Goal: Information Seeking & Learning: Stay updated

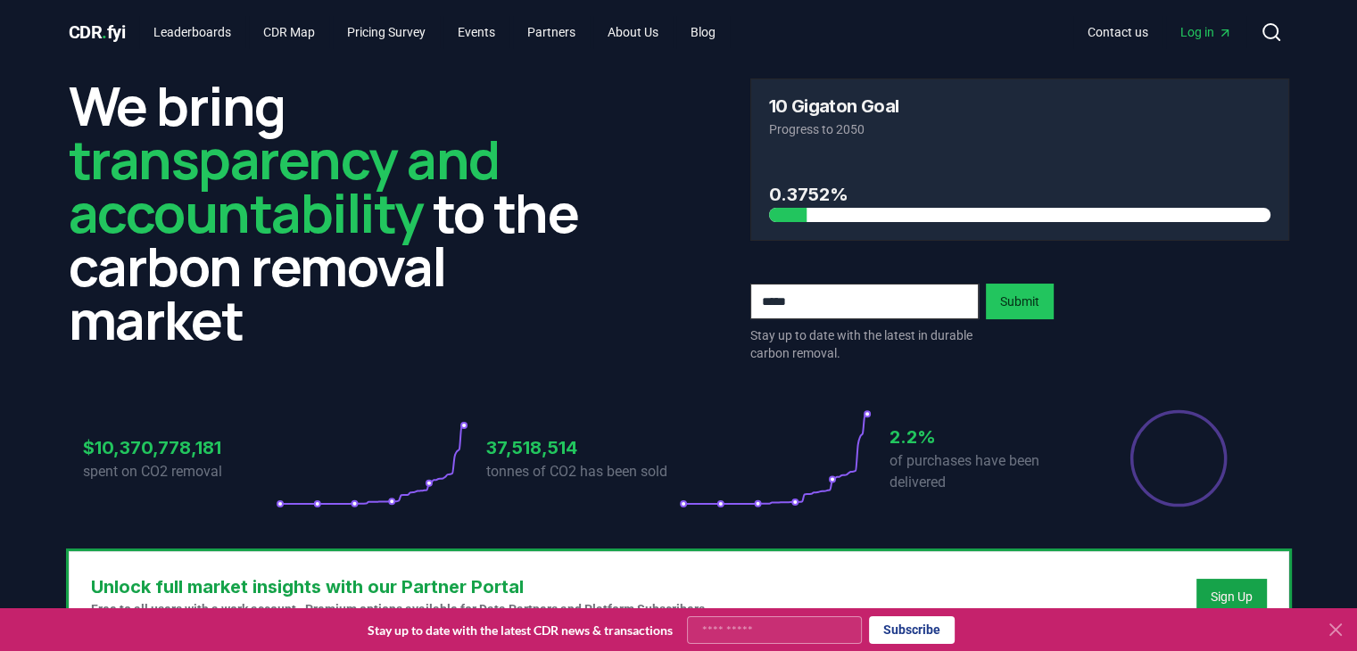
click at [1217, 46] on link "Log in" at bounding box center [1206, 32] width 80 height 32
click at [218, 38] on link "Leaderboards" at bounding box center [192, 32] width 106 height 32
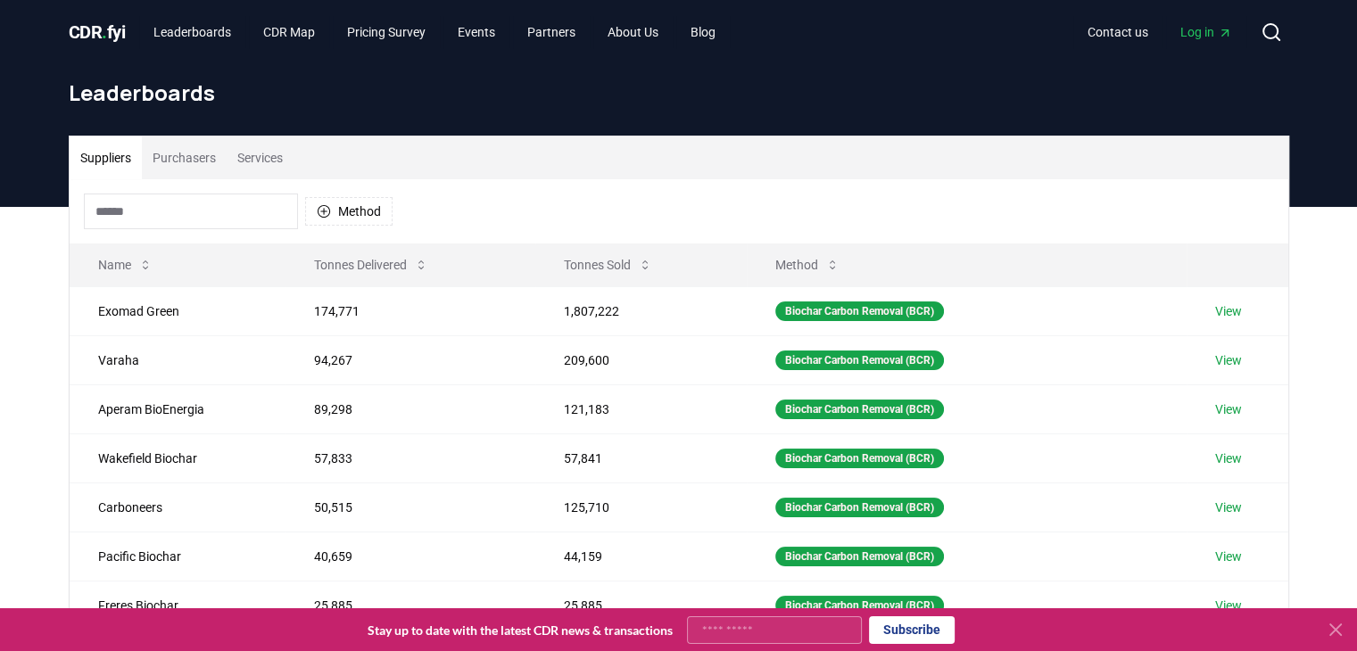
click at [179, 154] on button "Purchasers" at bounding box center [184, 157] width 85 height 43
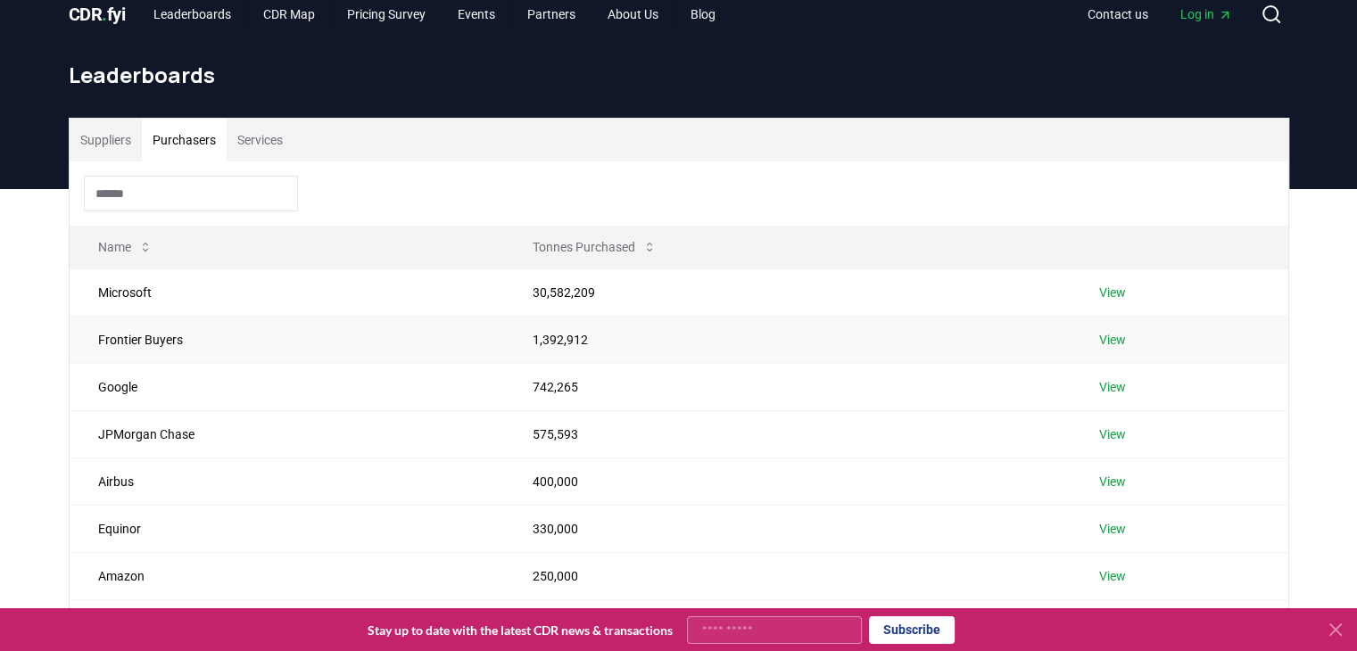
scroll to position [21, 0]
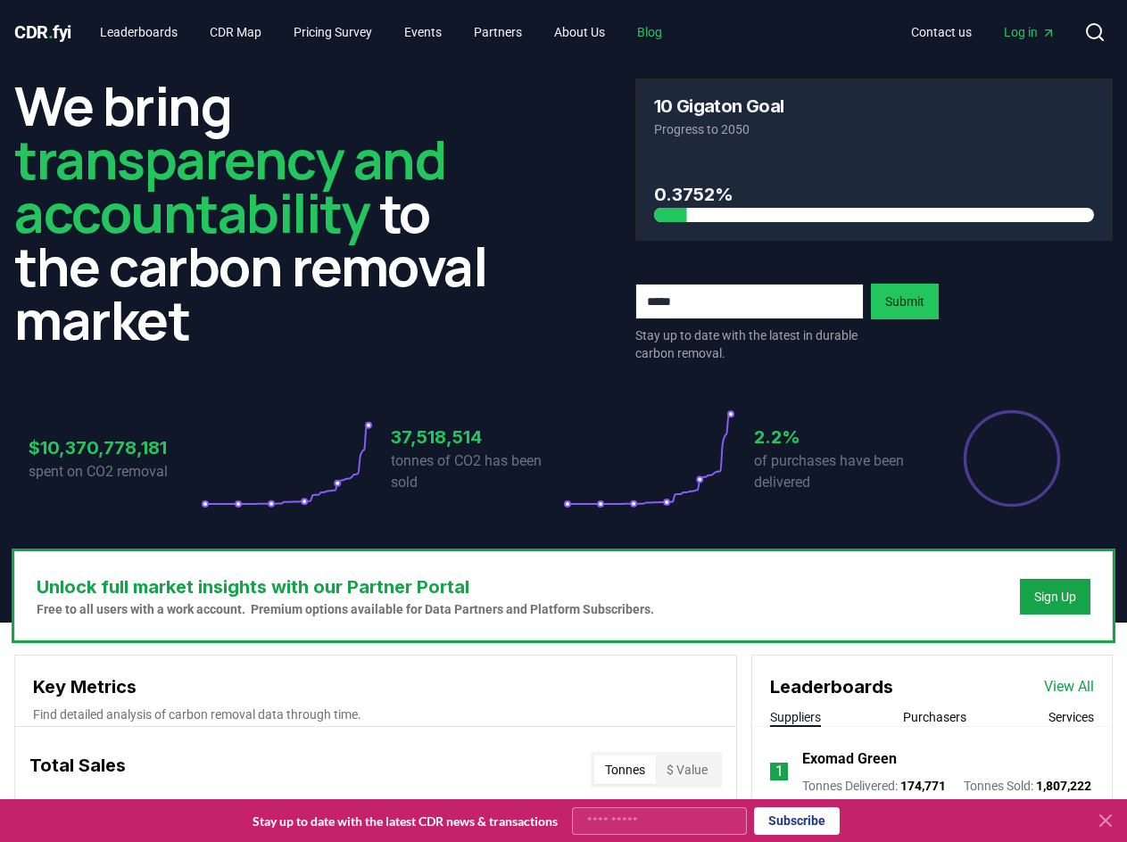
click at [676, 32] on link "Blog" at bounding box center [650, 32] width 54 height 32
click at [666, 34] on link "Blog" at bounding box center [650, 32] width 54 height 32
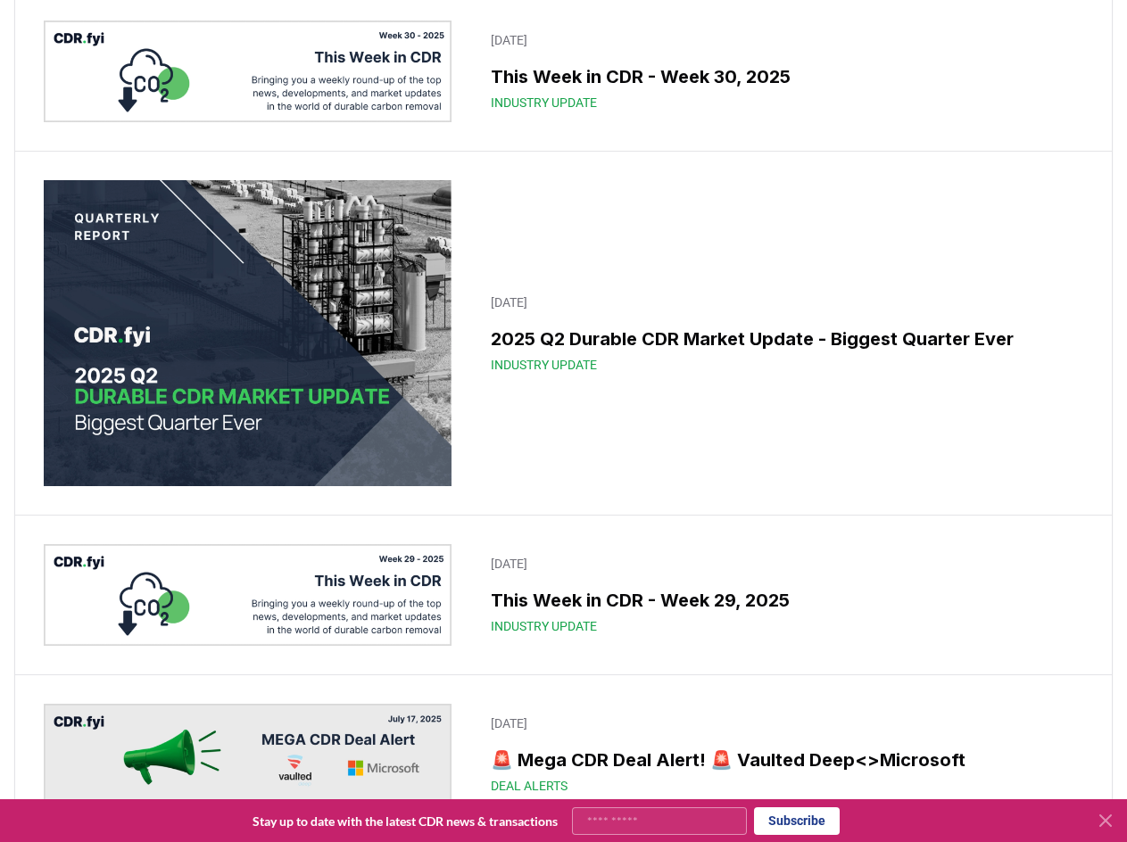
scroll to position [624, 0]
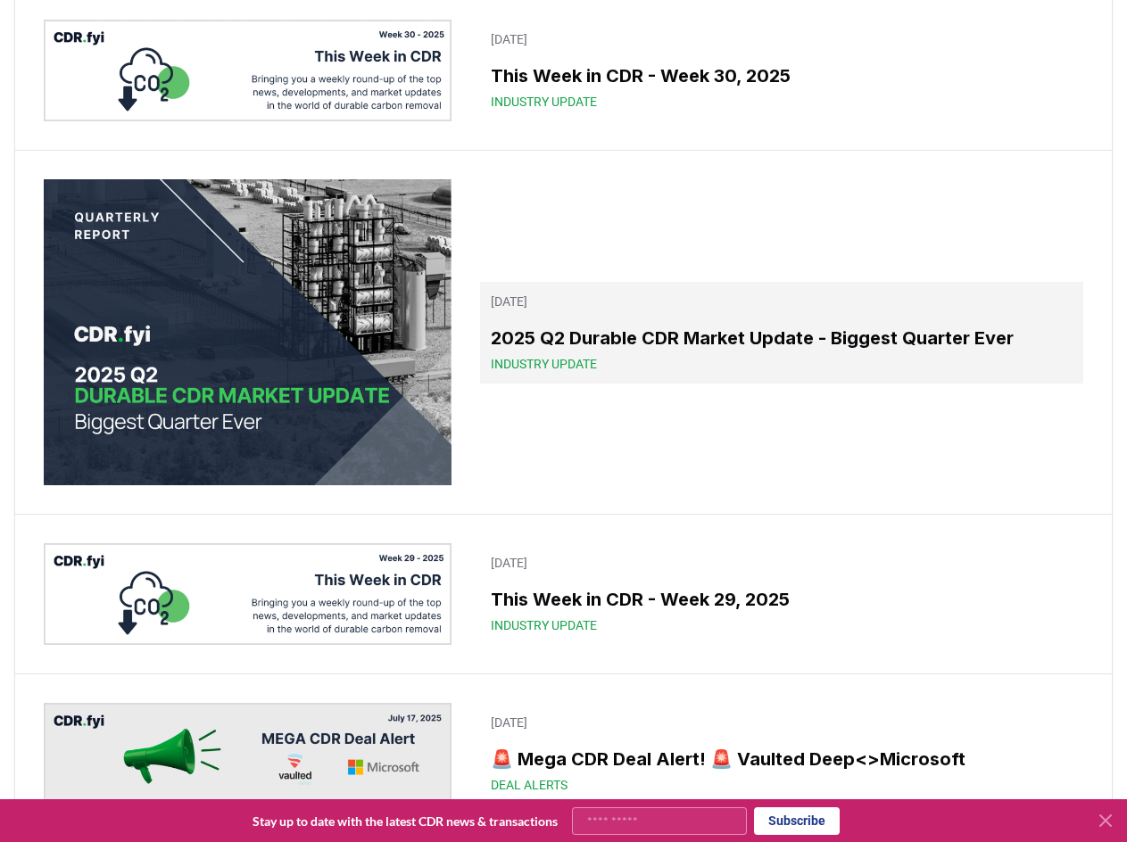
click at [658, 351] on h3 "2025 Q2 Durable CDR Market Update - Biggest Quarter Ever" at bounding box center [782, 338] width 582 height 27
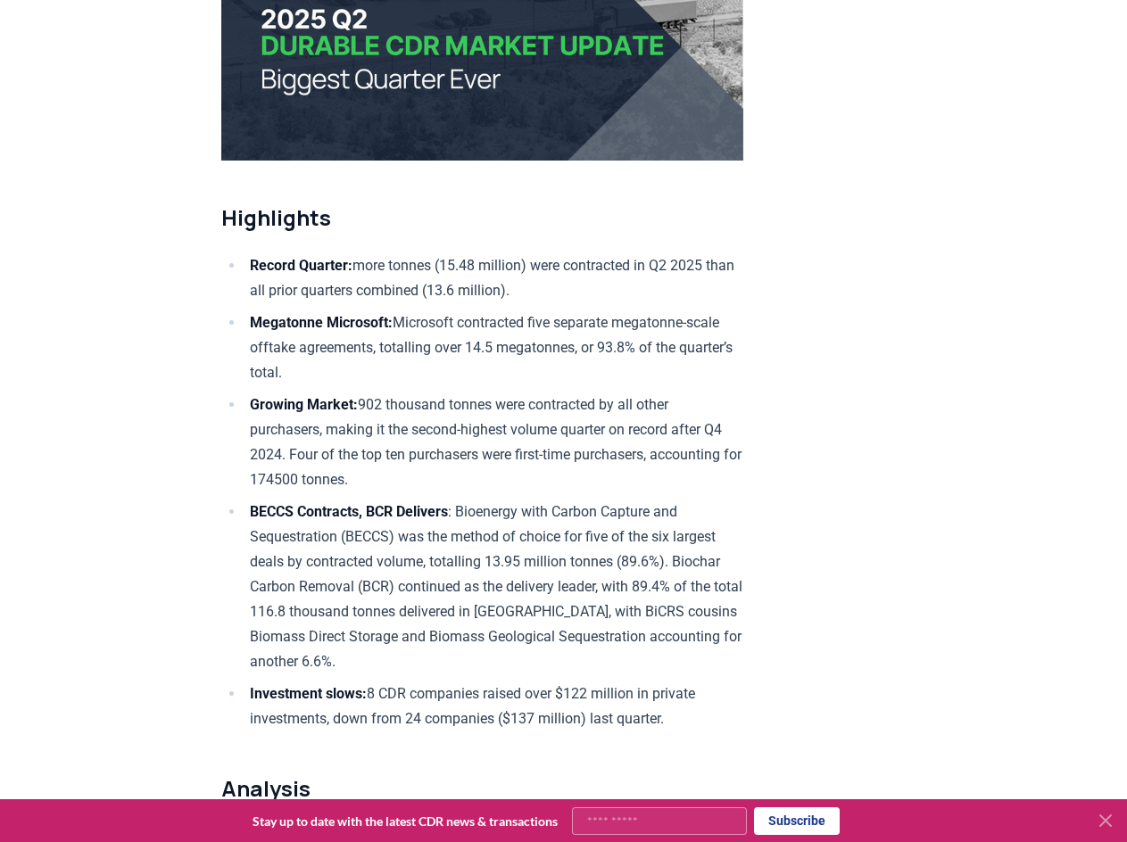
scroll to position [457, 0]
click at [461, 441] on li "Growing Market: 902 thousand tonnes were contracted by all other purchasers, ma…" at bounding box center [493, 442] width 499 height 100
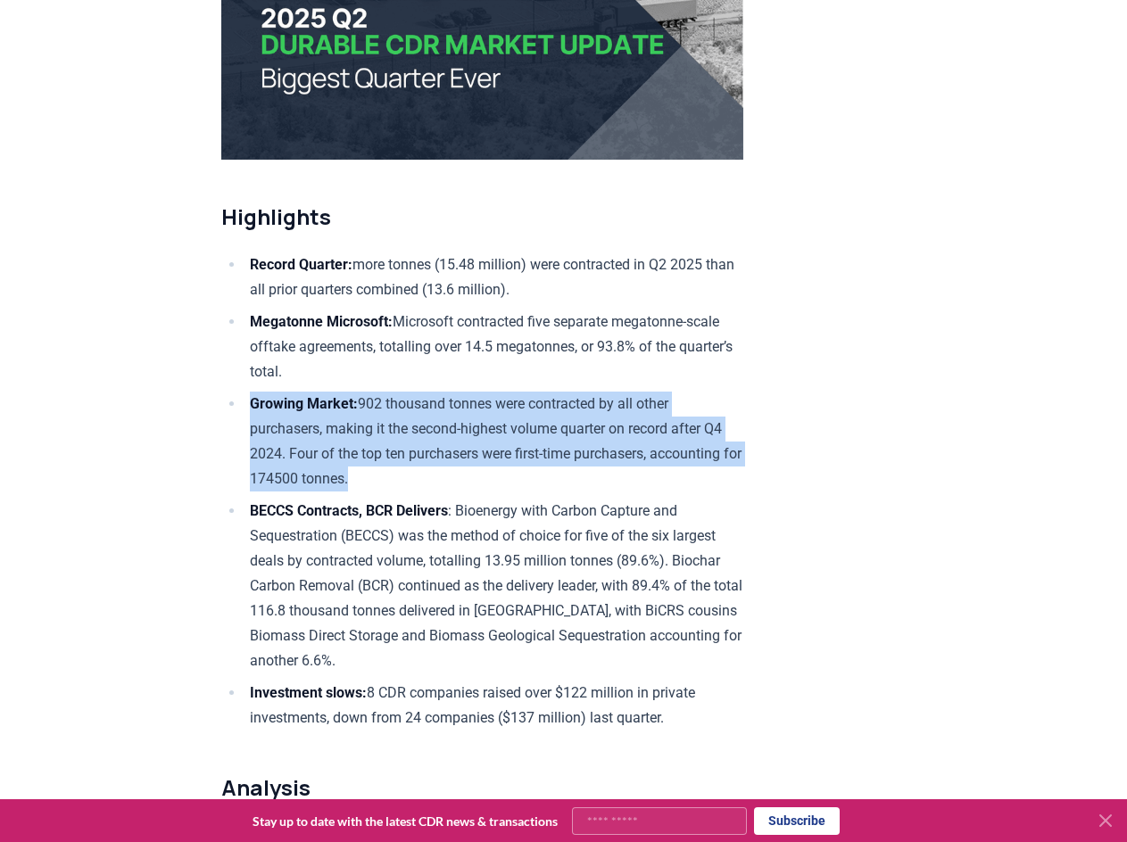
click at [461, 441] on li "Growing Market: 902 thousand tonnes were contracted by all other purchasers, ma…" at bounding box center [493, 442] width 499 height 100
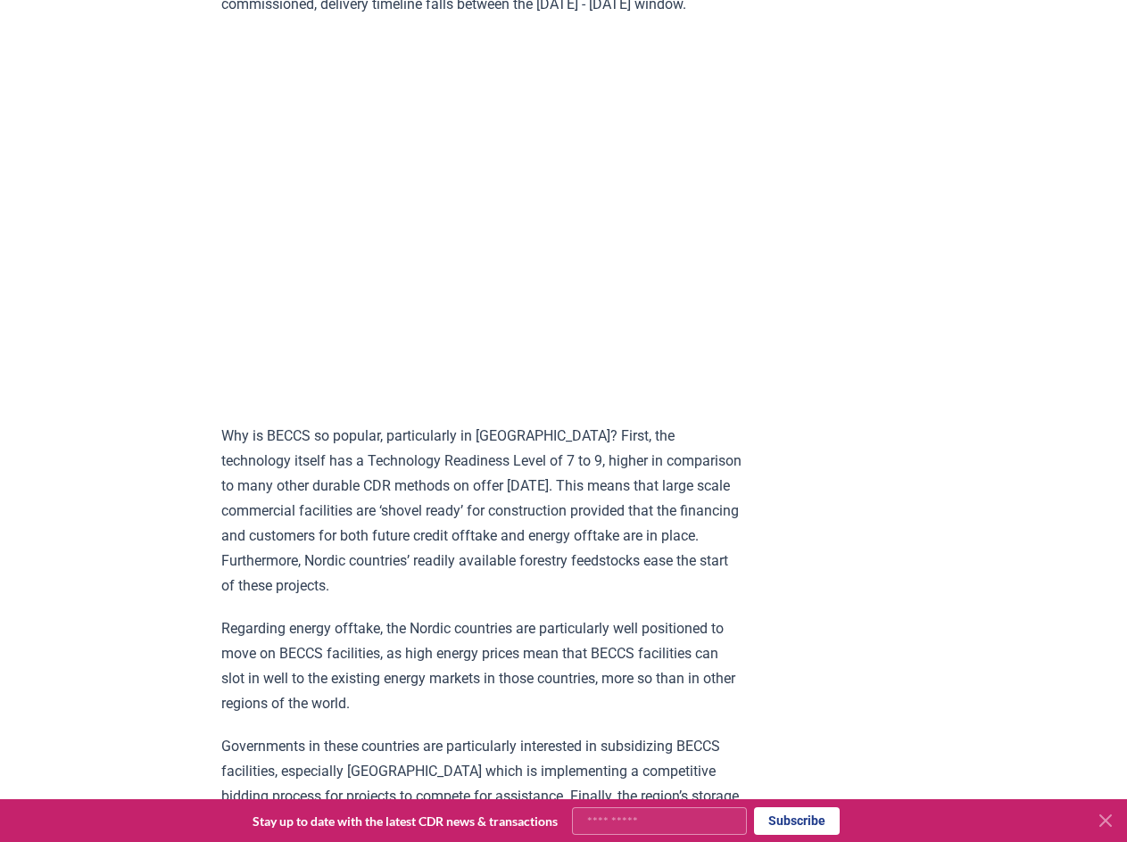
scroll to position [1848, 0]
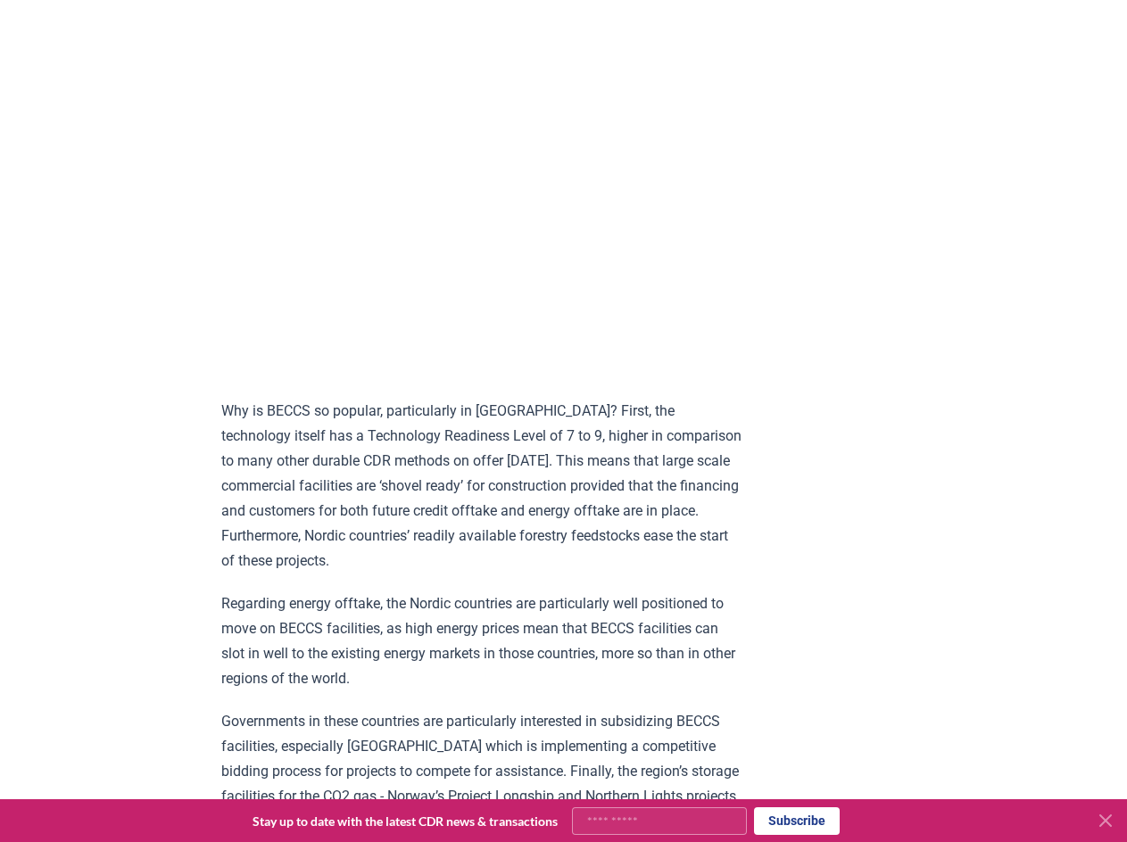
click at [555, 517] on p "Why is BECCS so popular, particularly in Scandinavia? First, the technology its…" at bounding box center [482, 486] width 522 height 175
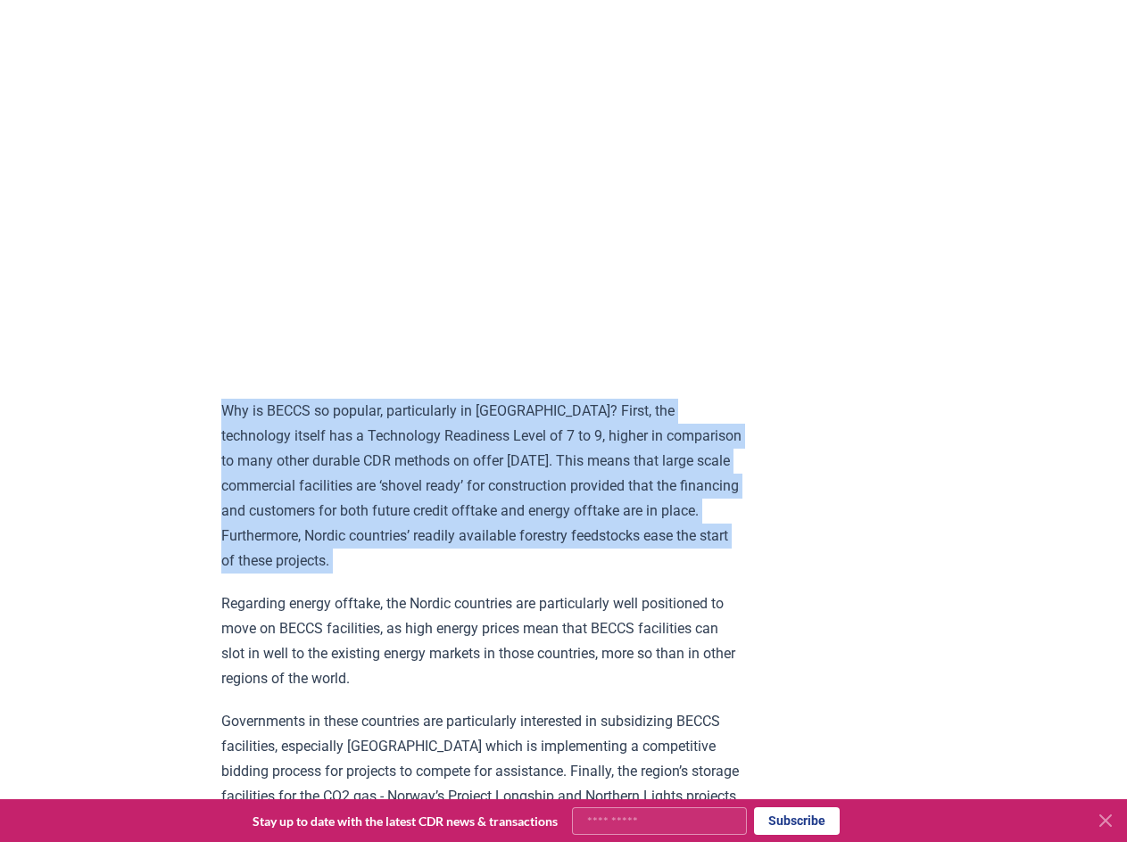
click at [555, 517] on p "Why is BECCS so popular, particularly in Scandinavia? First, the technology its…" at bounding box center [482, 486] width 522 height 175
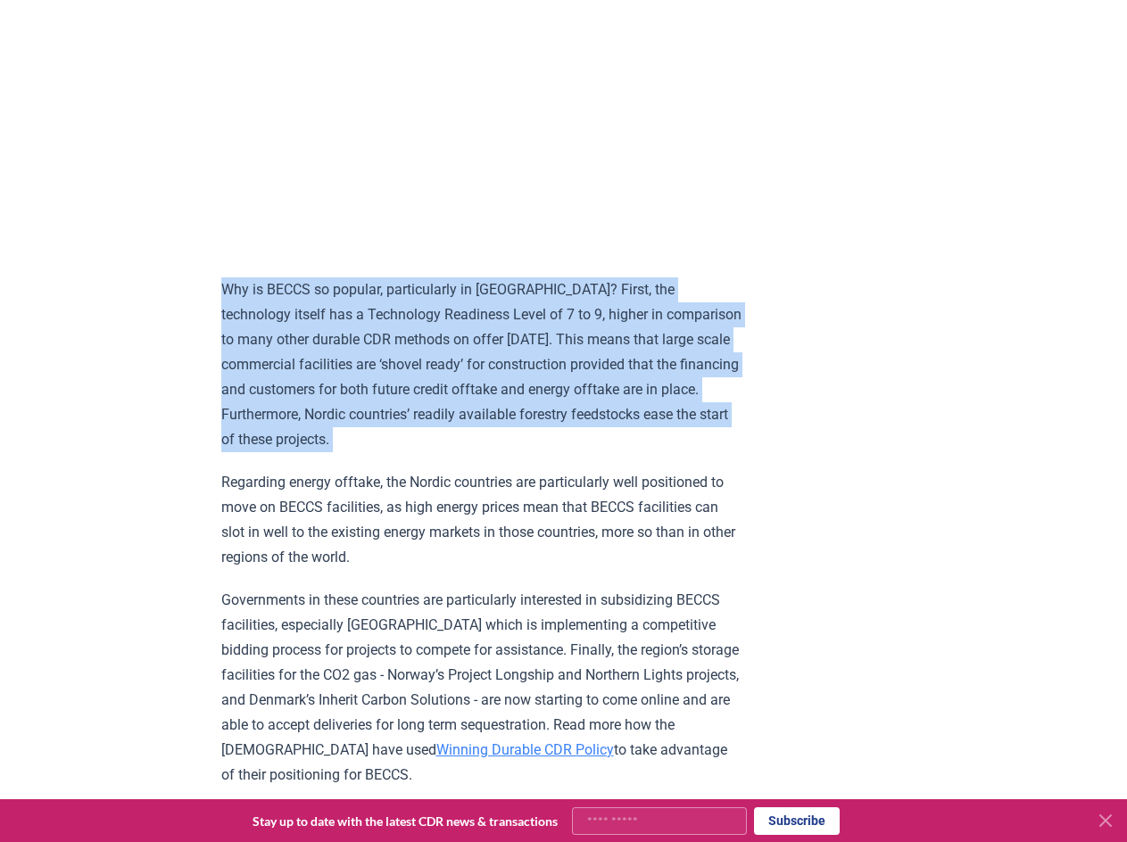
scroll to position [1971, 0]
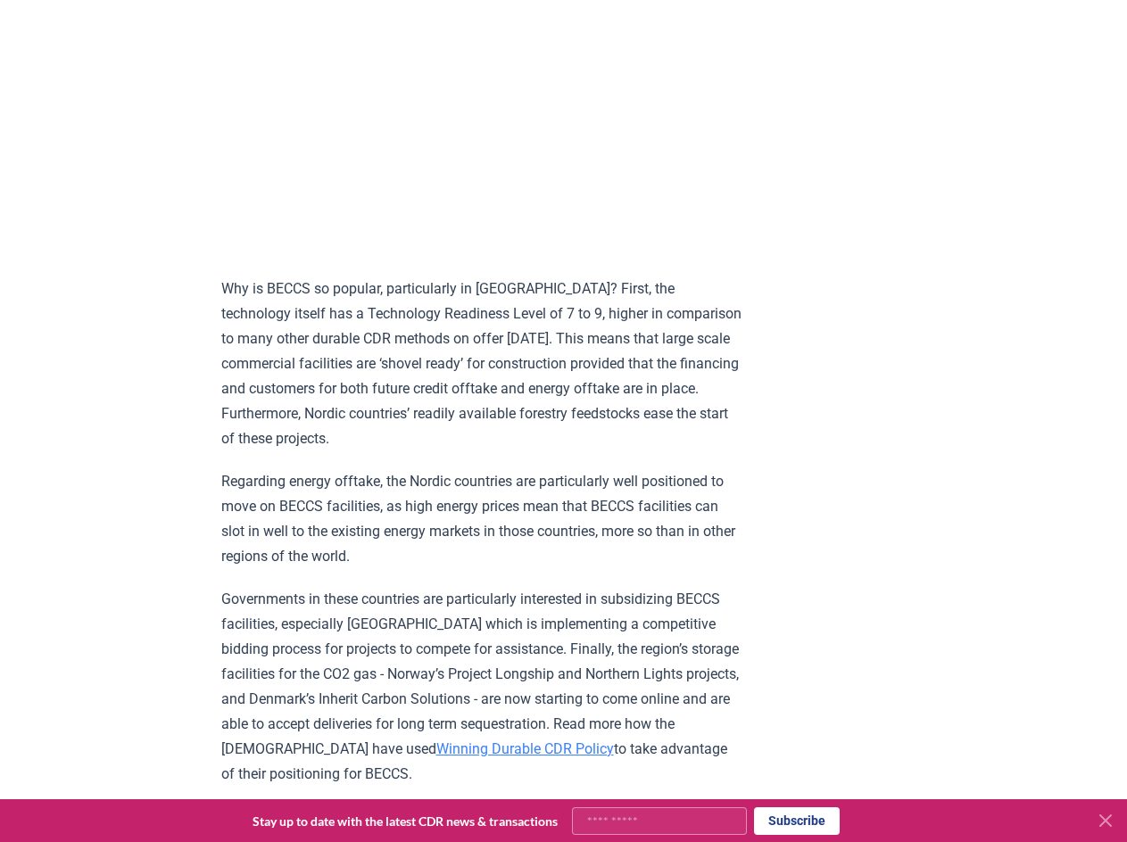
click at [489, 651] on p "Governments in these countries are particularly interested in subsidizing BECCS…" at bounding box center [482, 687] width 522 height 200
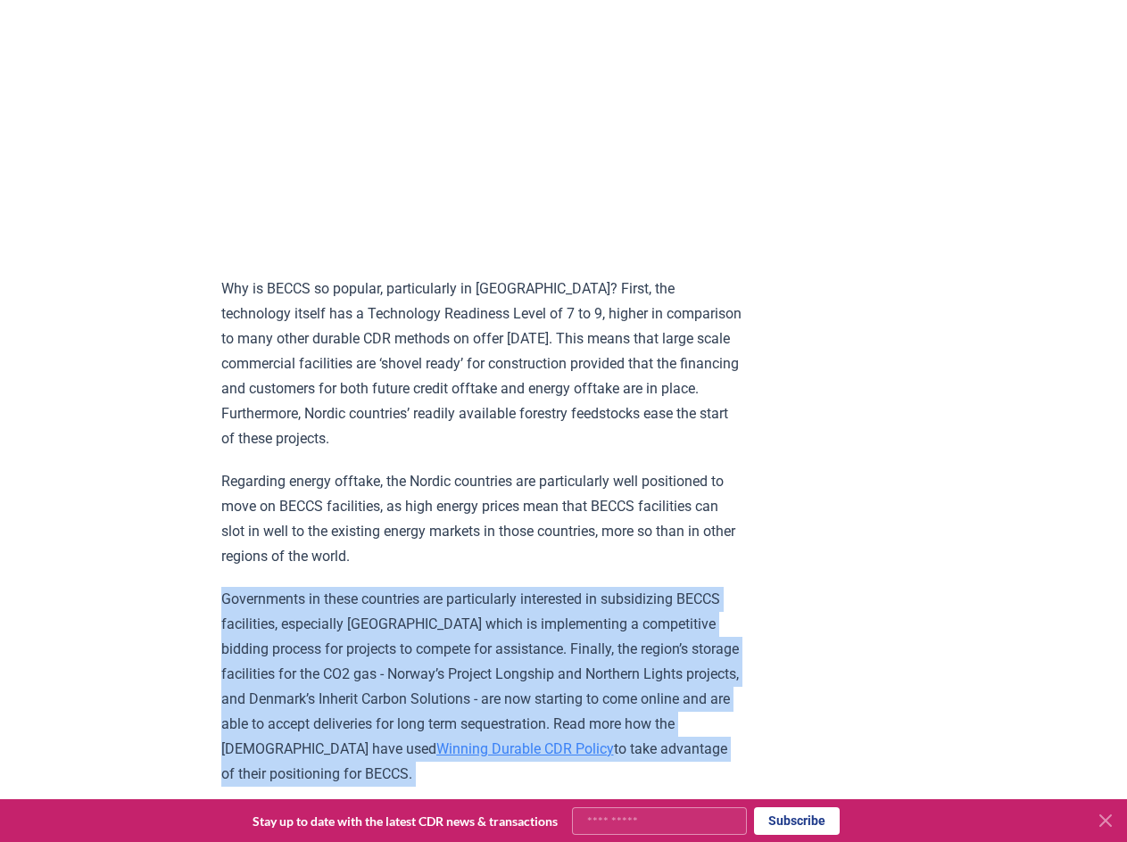
click at [489, 651] on p "Governments in these countries are particularly interested in subsidizing BECCS…" at bounding box center [482, 687] width 522 height 200
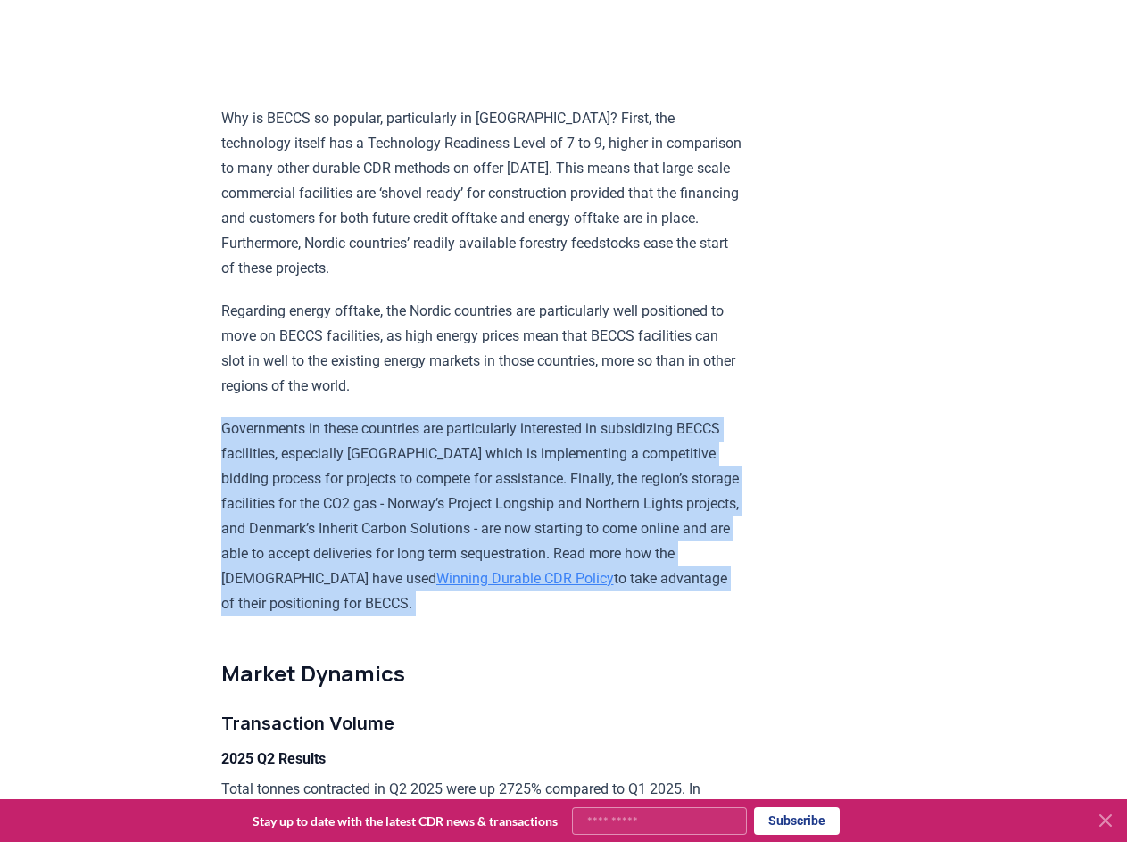
scroll to position [2142, 0]
click at [578, 479] on p "Governments in these countries are particularly interested in subsidizing BECCS…" at bounding box center [482, 516] width 522 height 200
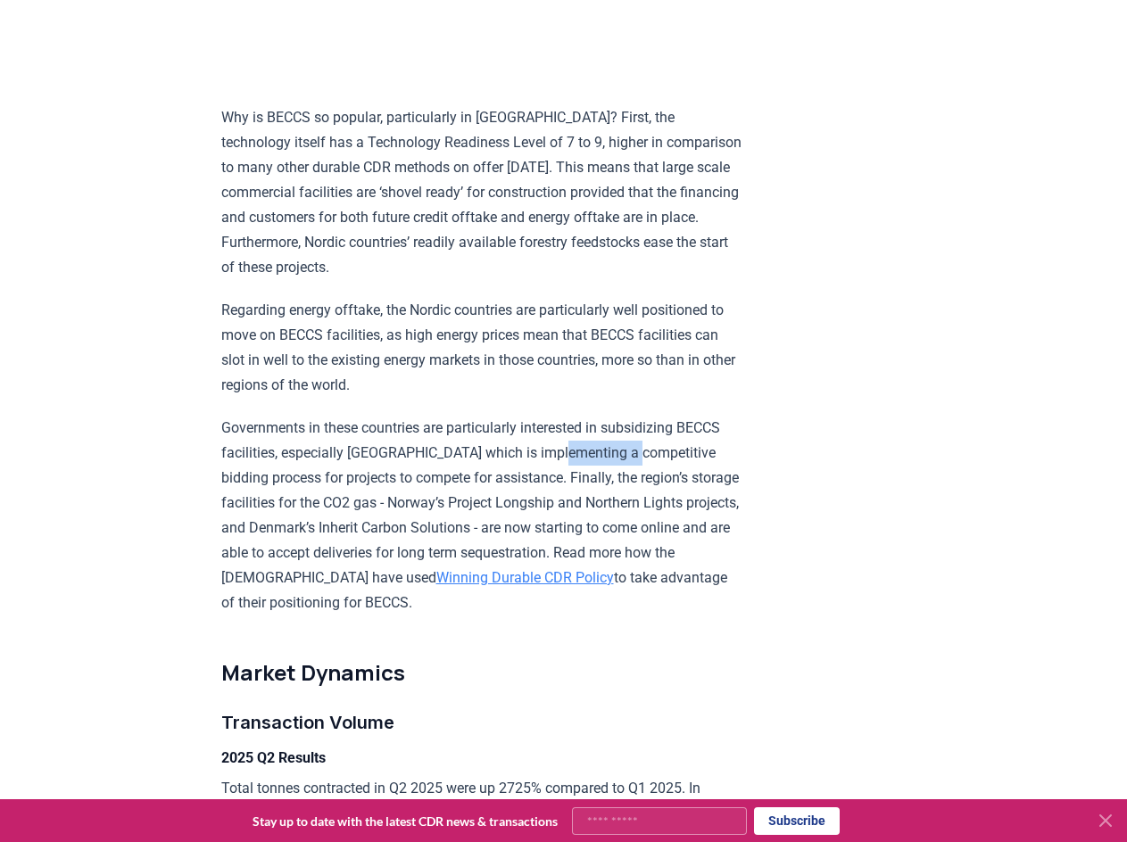
click at [578, 479] on p "Governments in these countries are particularly interested in subsidizing BECCS…" at bounding box center [482, 516] width 522 height 200
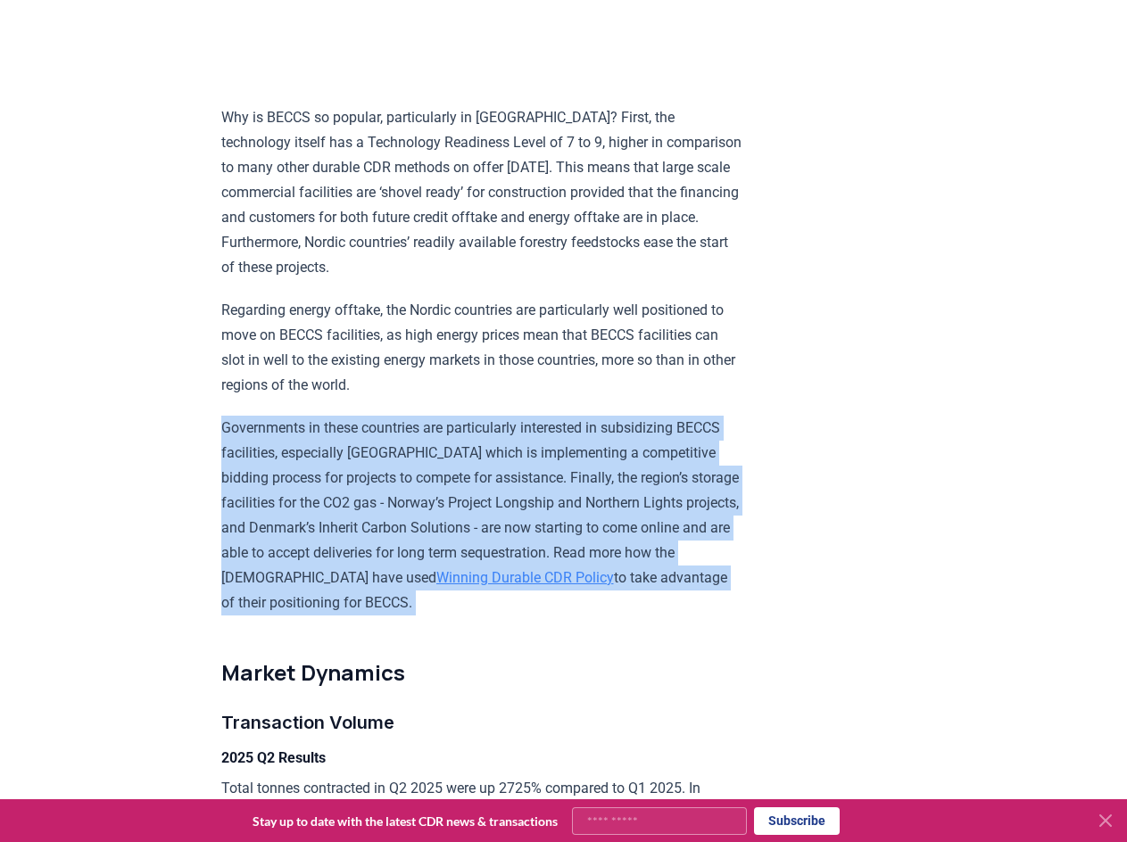
click at [578, 479] on p "Governments in these countries are particularly interested in subsidizing BECCS…" at bounding box center [482, 516] width 522 height 200
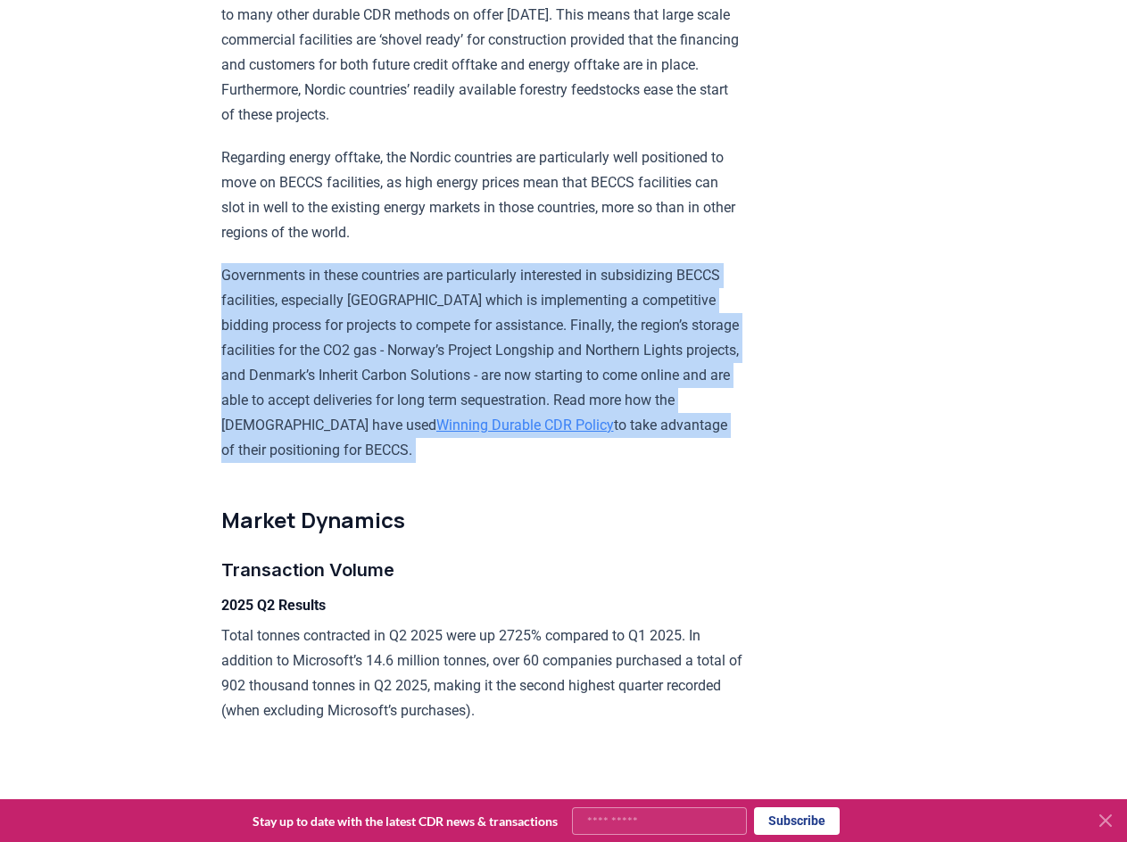
scroll to position [2326, 0]
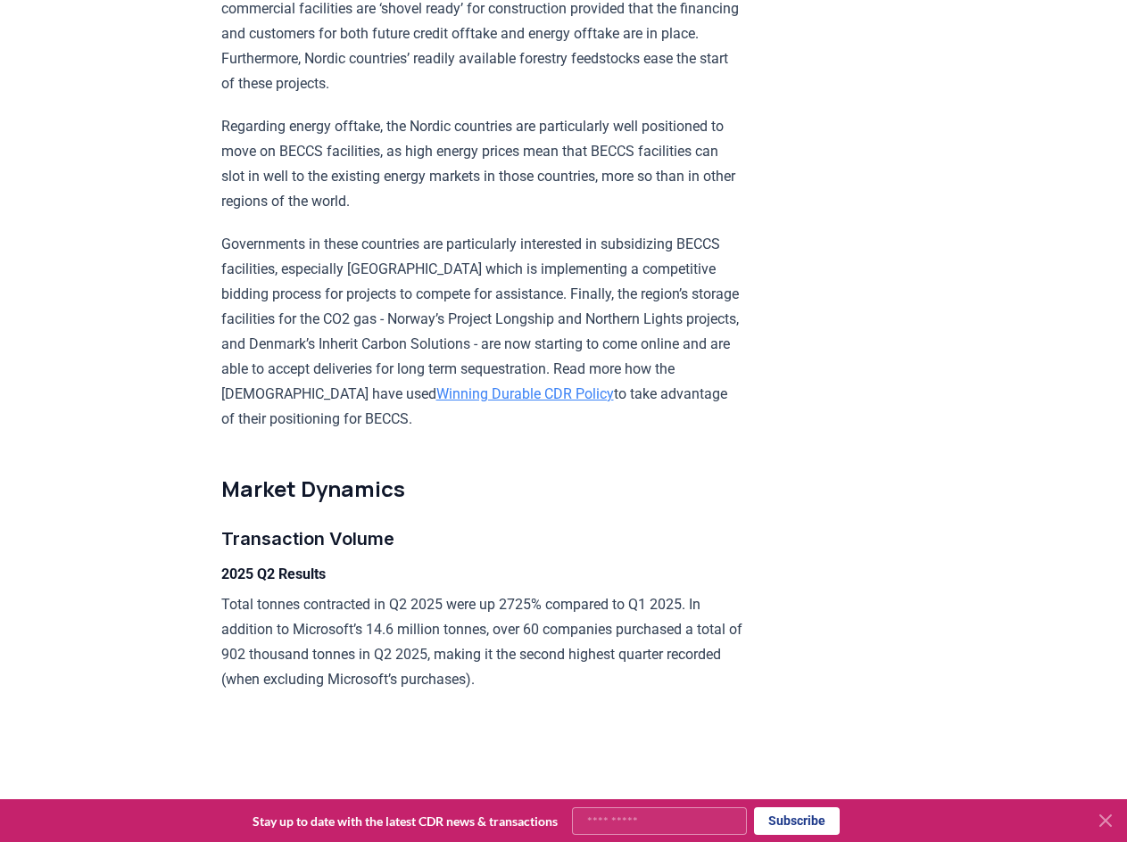
click at [467, 640] on p "Total tonnes contracted in Q2 2025 were up 2725% compared to Q1 2025. In additi…" at bounding box center [482, 642] width 522 height 100
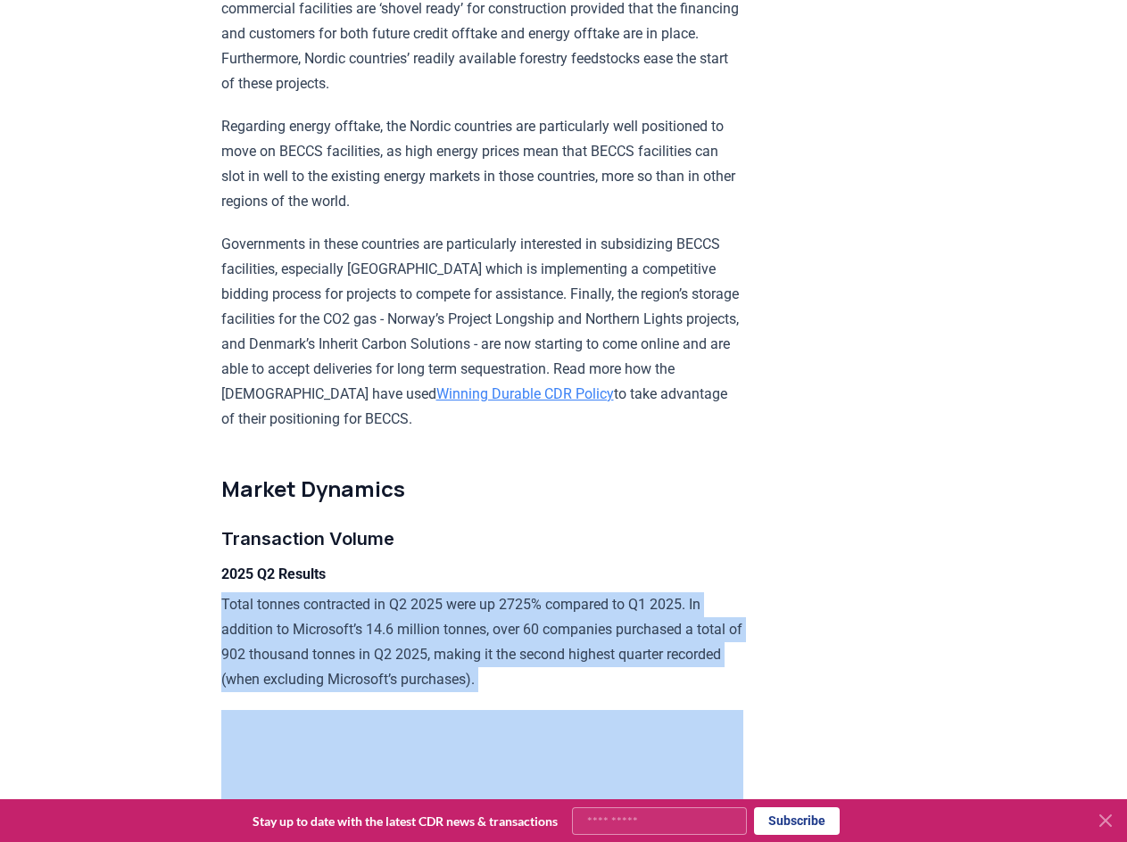
click at [467, 640] on p "Total tonnes contracted in Q2 2025 were up 2725% compared to Q1 2025. In additi…" at bounding box center [482, 642] width 522 height 100
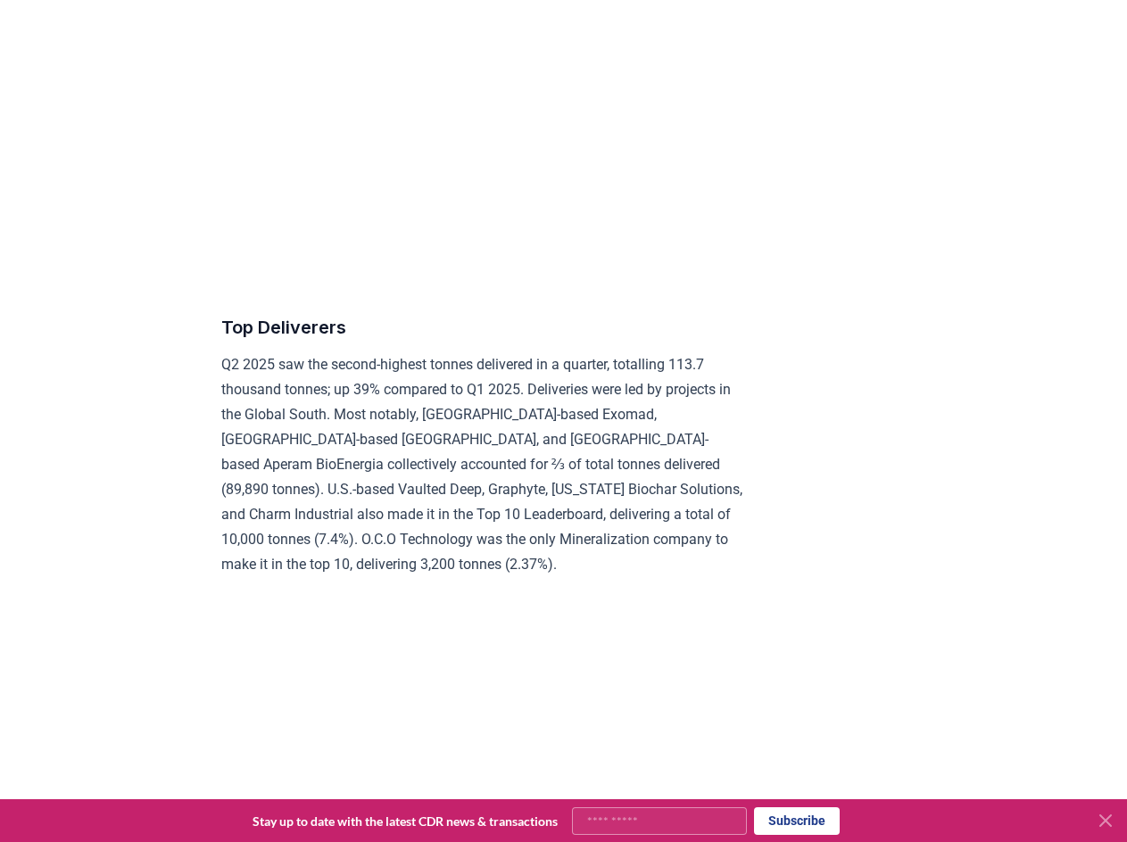
scroll to position [7077, 0]
click at [479, 509] on p "Q2 2025 saw the second-highest tonnes delivered in a quarter, totalling 113.7 t…" at bounding box center [482, 463] width 522 height 225
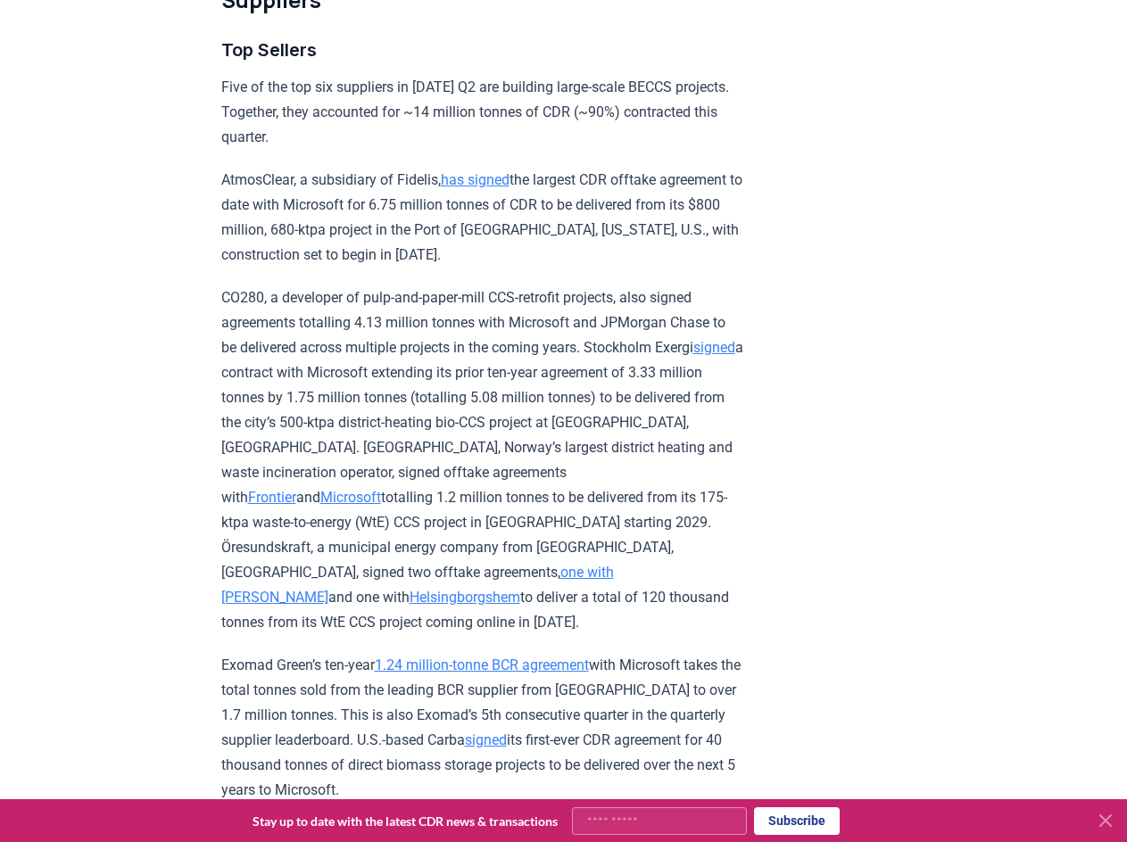
scroll to position [5979, 0]
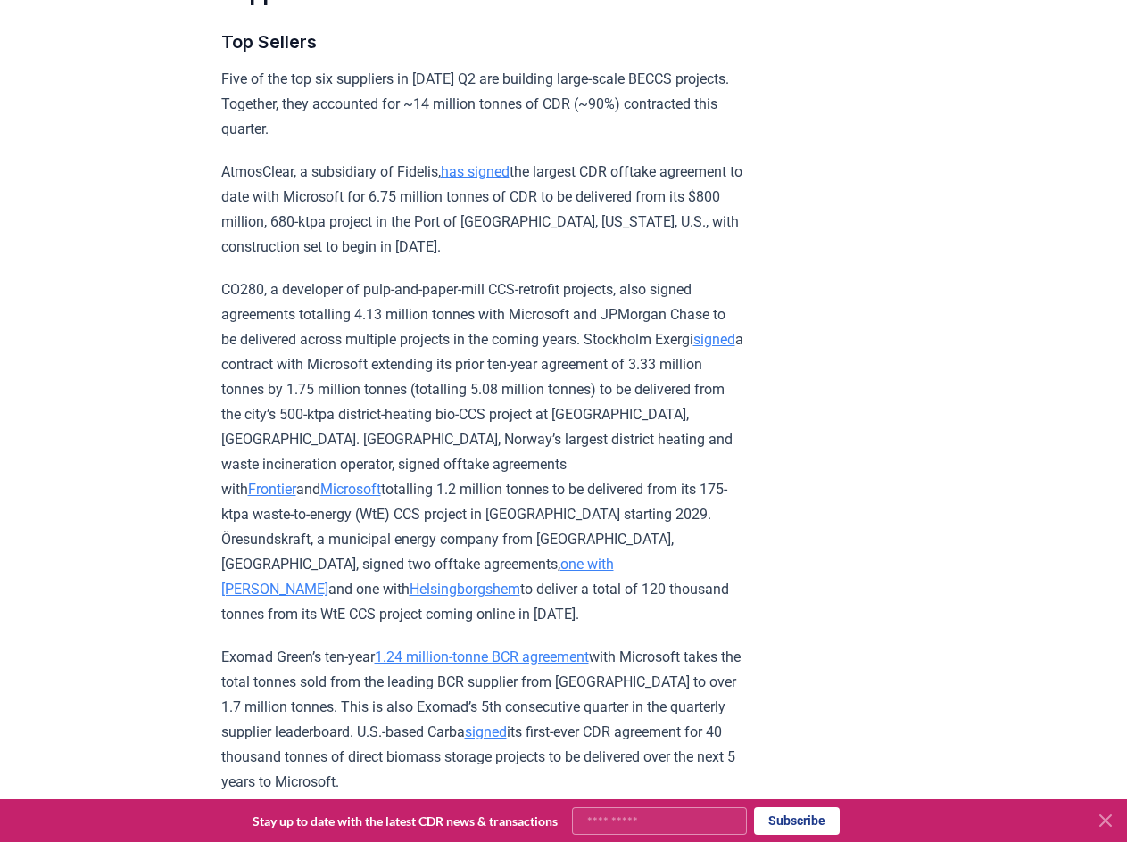
click at [399, 500] on p "CO280, a developer of pulp-and-paper-mill CCS-retrofit projects, also signed ag…" at bounding box center [482, 452] width 522 height 350
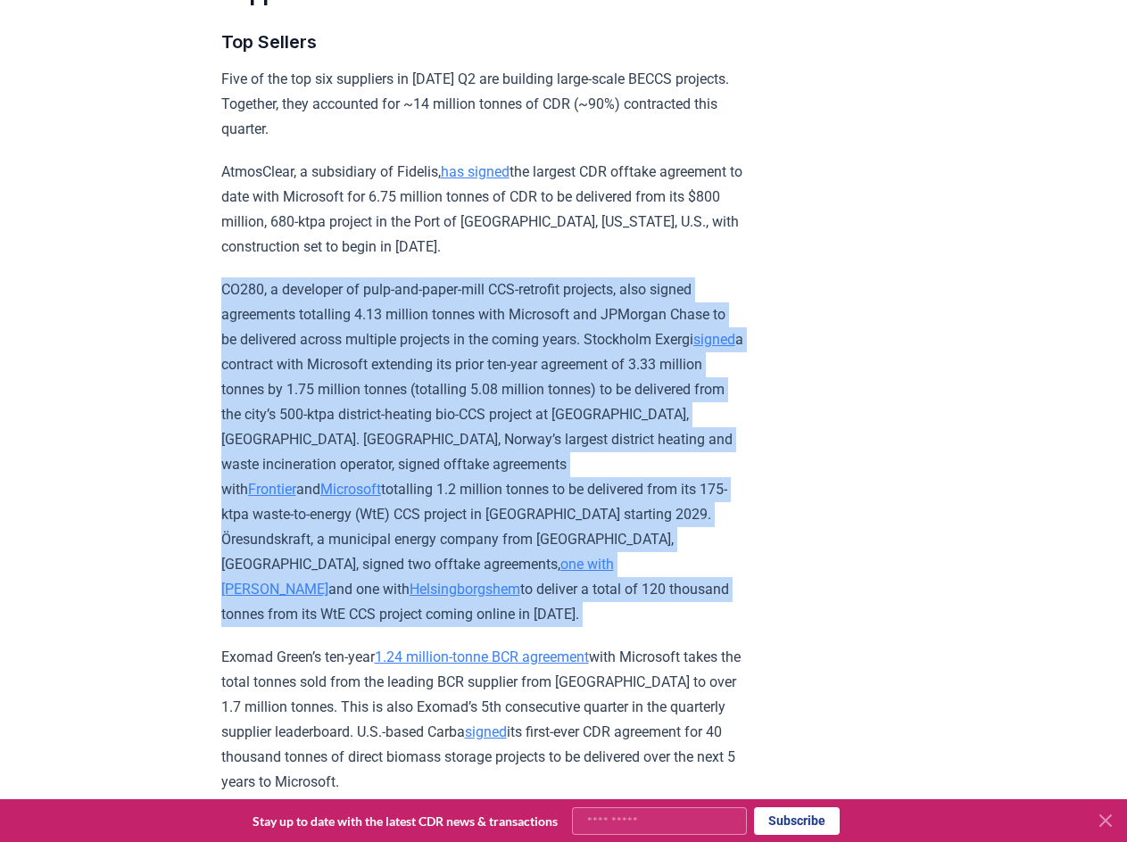
click at [399, 500] on p "CO280, a developer of pulp-and-paper-mill CCS-retrofit projects, also signed ag…" at bounding box center [482, 452] width 522 height 350
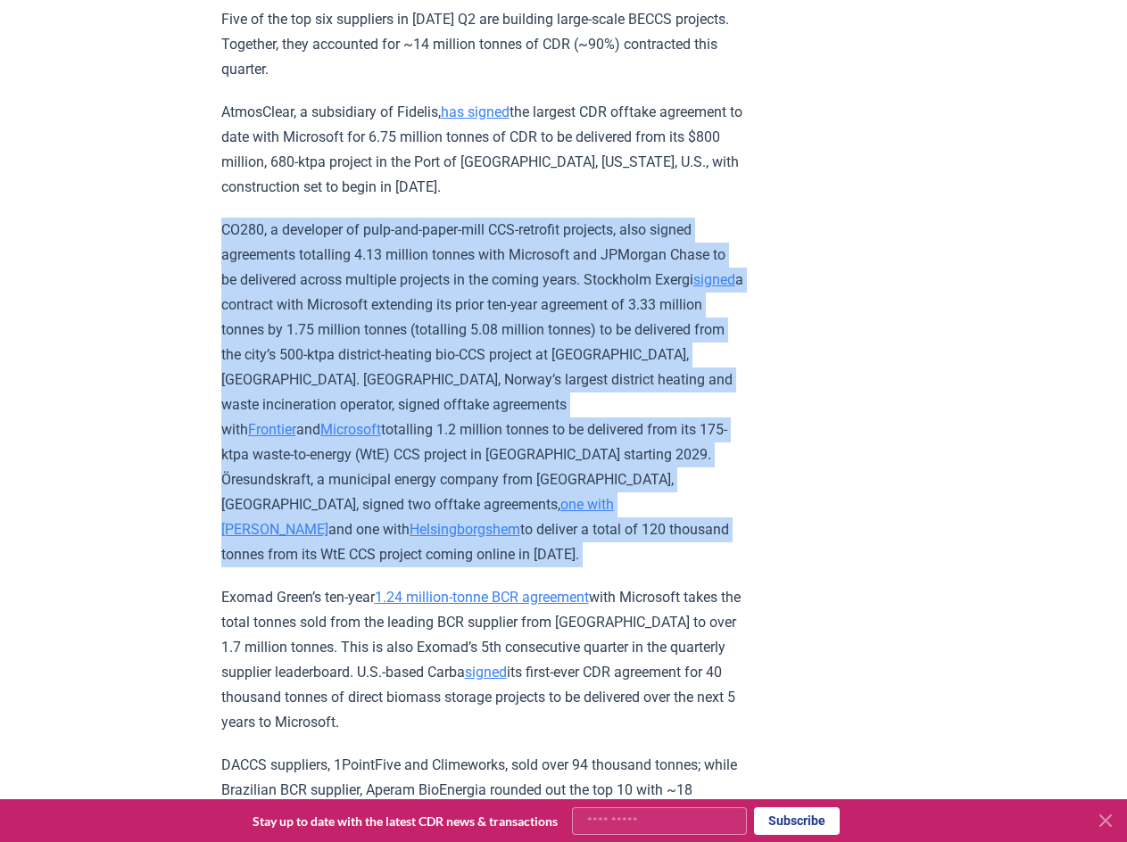
scroll to position [6042, 0]
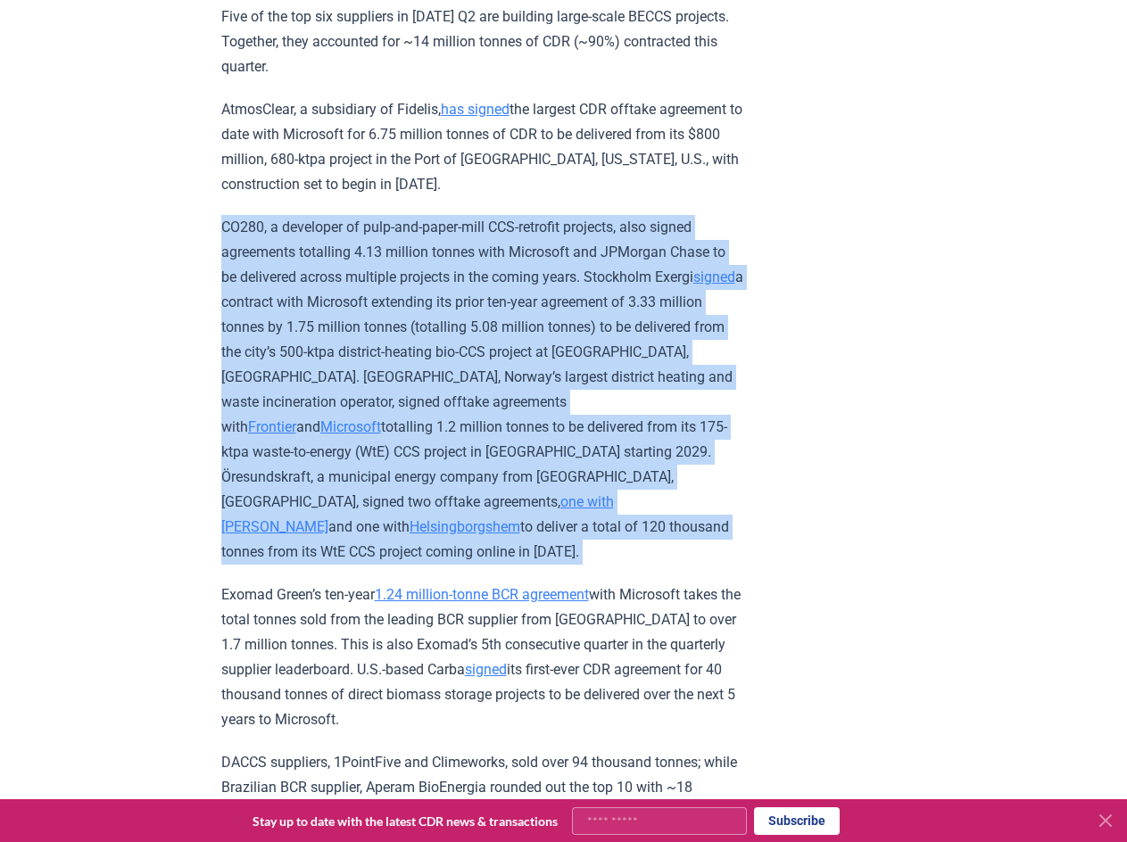
click at [385, 420] on p "CO280, a developer of pulp-and-paper-mill CCS-retrofit projects, also signed ag…" at bounding box center [482, 390] width 522 height 350
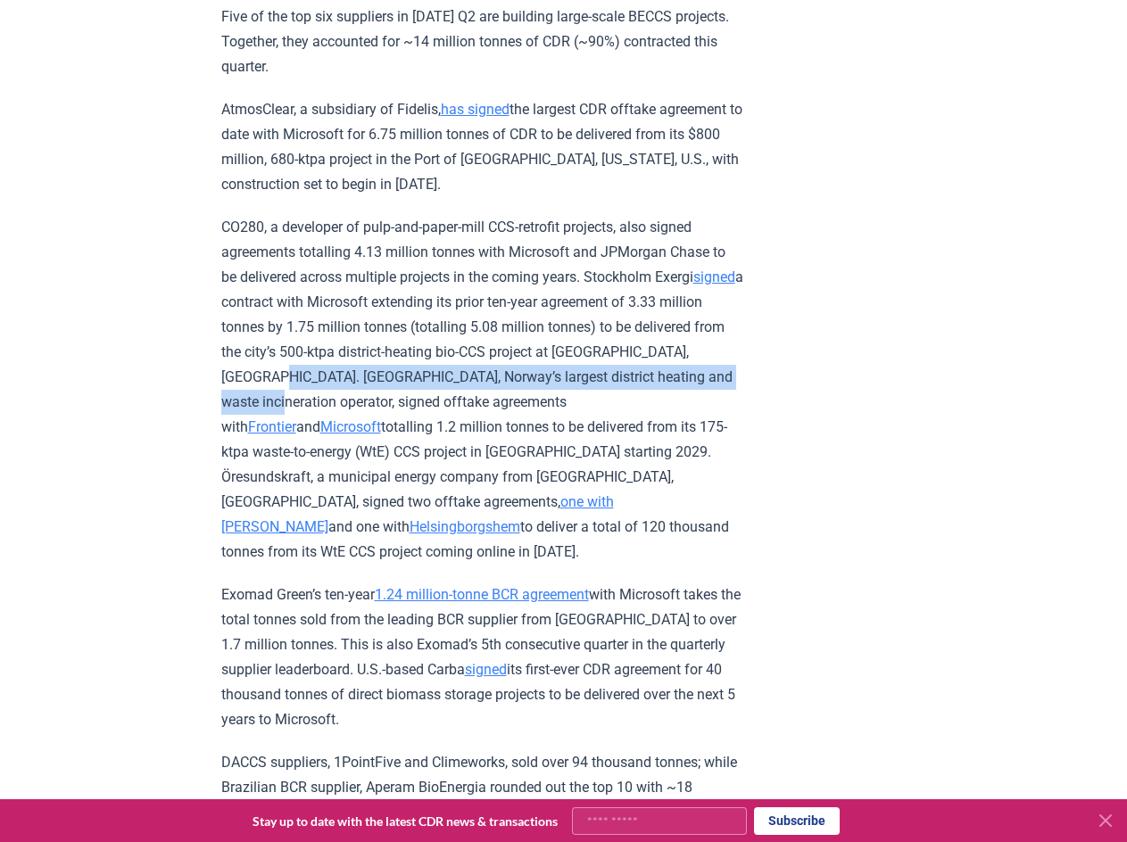
drag, startPoint x: 348, startPoint y: 424, endPoint x: 372, endPoint y: 456, distance: 40.1
click at [372, 456] on p "CO280, a developer of pulp-and-paper-mill CCS-retrofit projects, also signed ag…" at bounding box center [482, 390] width 522 height 350
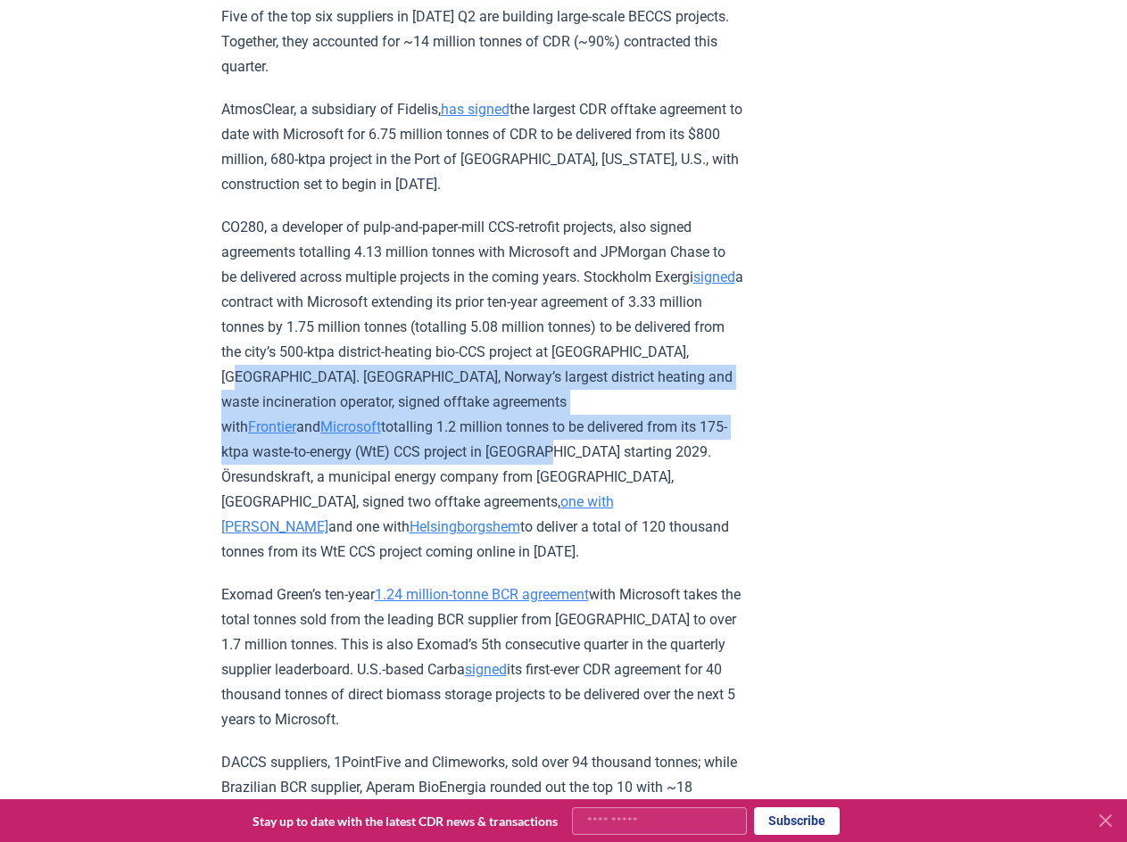
drag, startPoint x: 303, startPoint y: 419, endPoint x: 401, endPoint y: 488, distance: 119.8
click at [401, 488] on p "CO280, a developer of pulp-and-paper-mill CCS-retrofit projects, also signed ag…" at bounding box center [482, 390] width 522 height 350
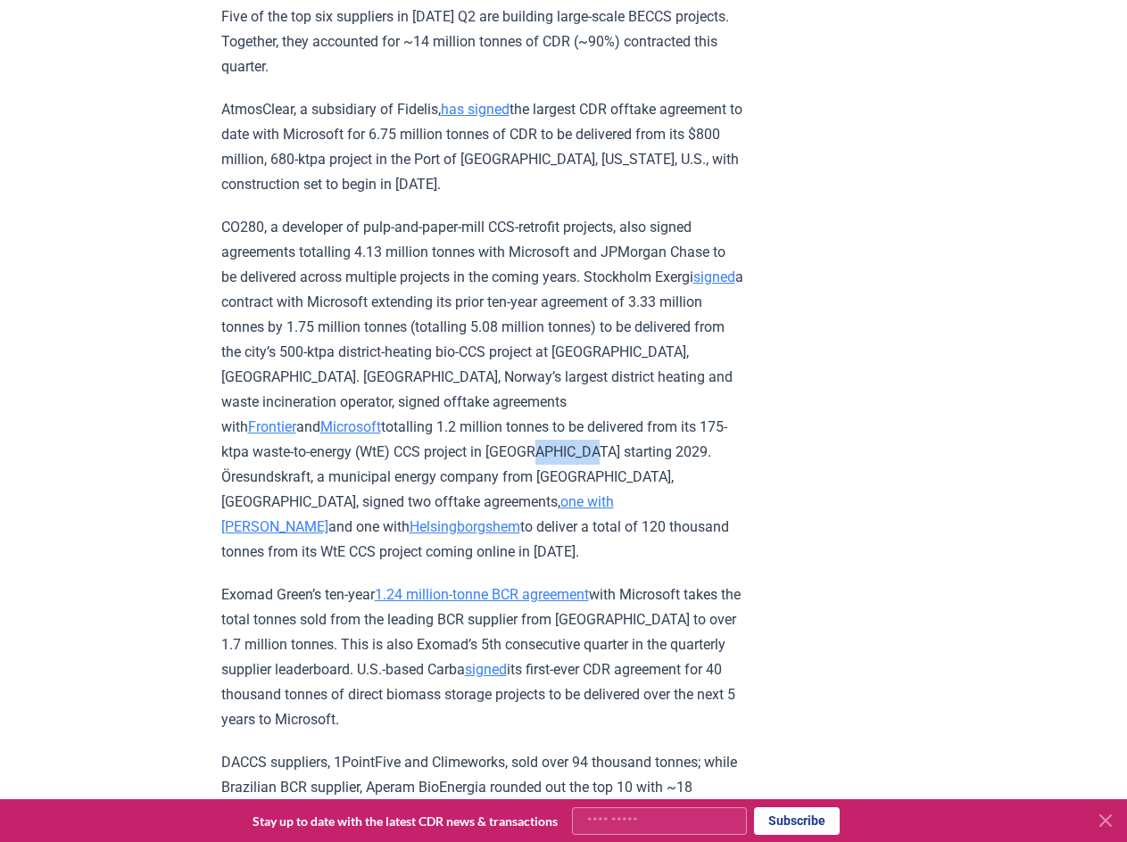
click at [401, 488] on p "CO280, a developer of pulp-and-paper-mill CCS-retrofit projects, also signed ag…" at bounding box center [482, 390] width 522 height 350
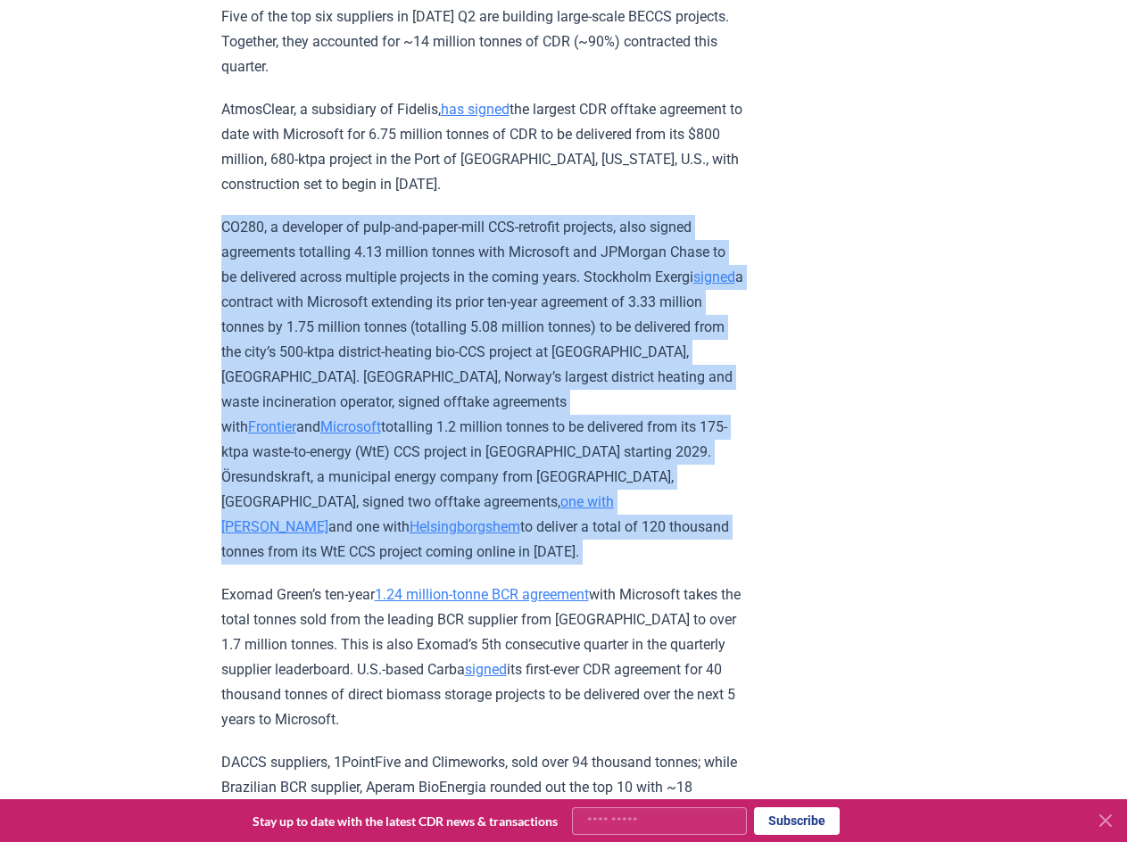
click at [401, 488] on p "CO280, a developer of pulp-and-paper-mill CCS-retrofit projects, also signed ag…" at bounding box center [482, 390] width 522 height 350
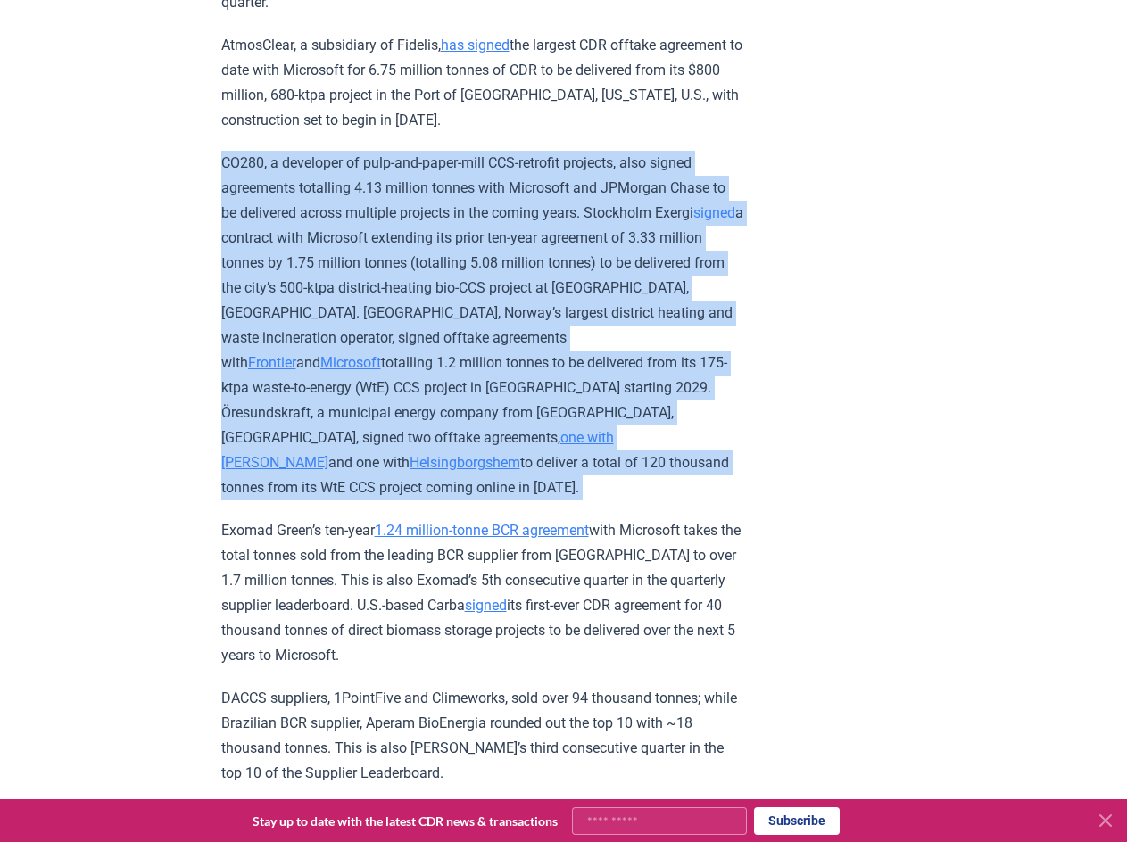
scroll to position [6107, 0]
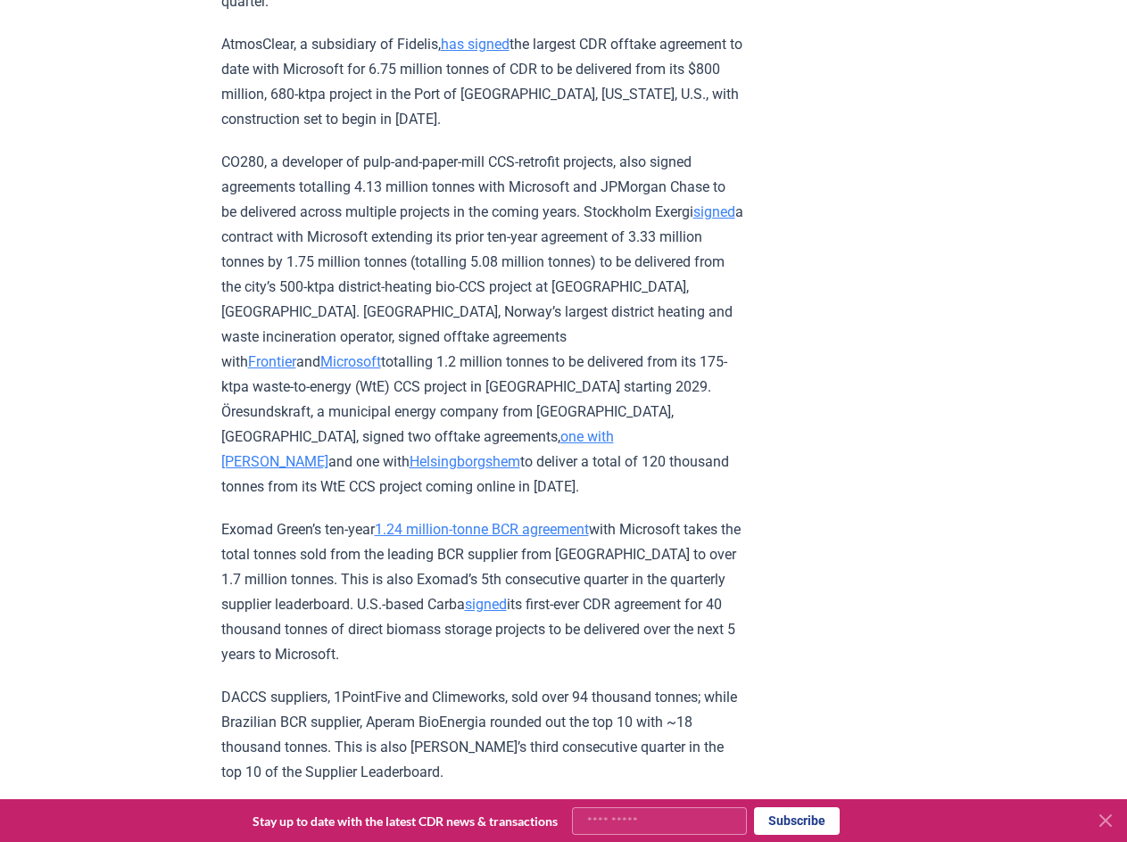
click at [289, 587] on p "Exomad Green’s ten-year 1.24 million-tonne BCR agreement with Microsoft takes t…" at bounding box center [482, 592] width 522 height 150
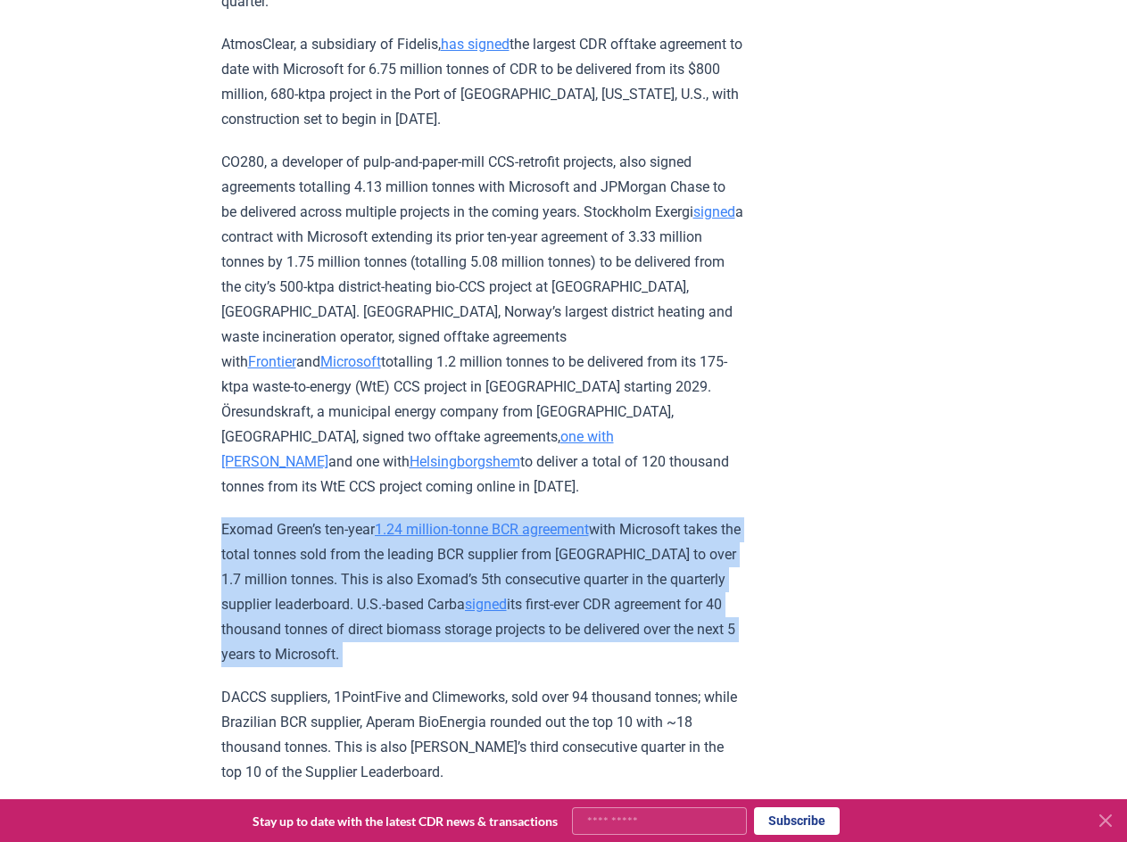
click at [289, 587] on p "Exomad Green’s ten-year 1.24 million-tonne BCR agreement with Microsoft takes t…" at bounding box center [482, 592] width 522 height 150
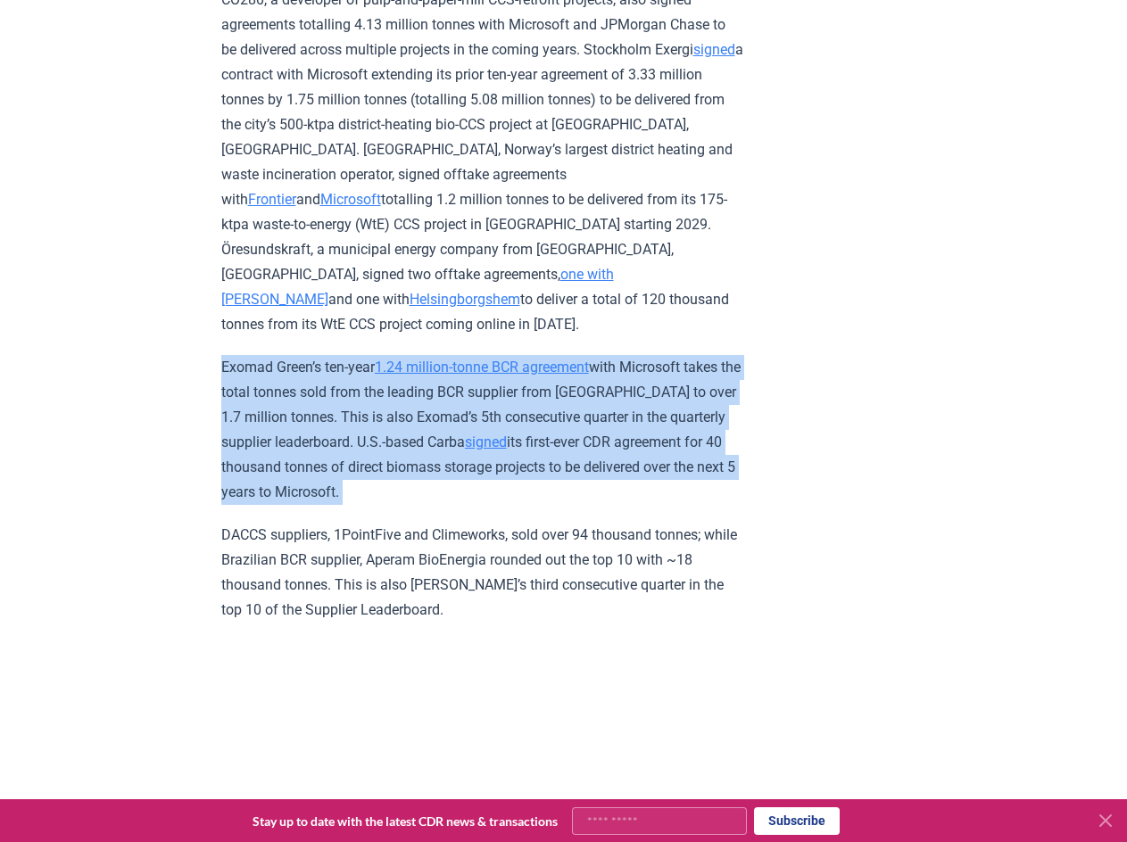
scroll to position [6273, 0]
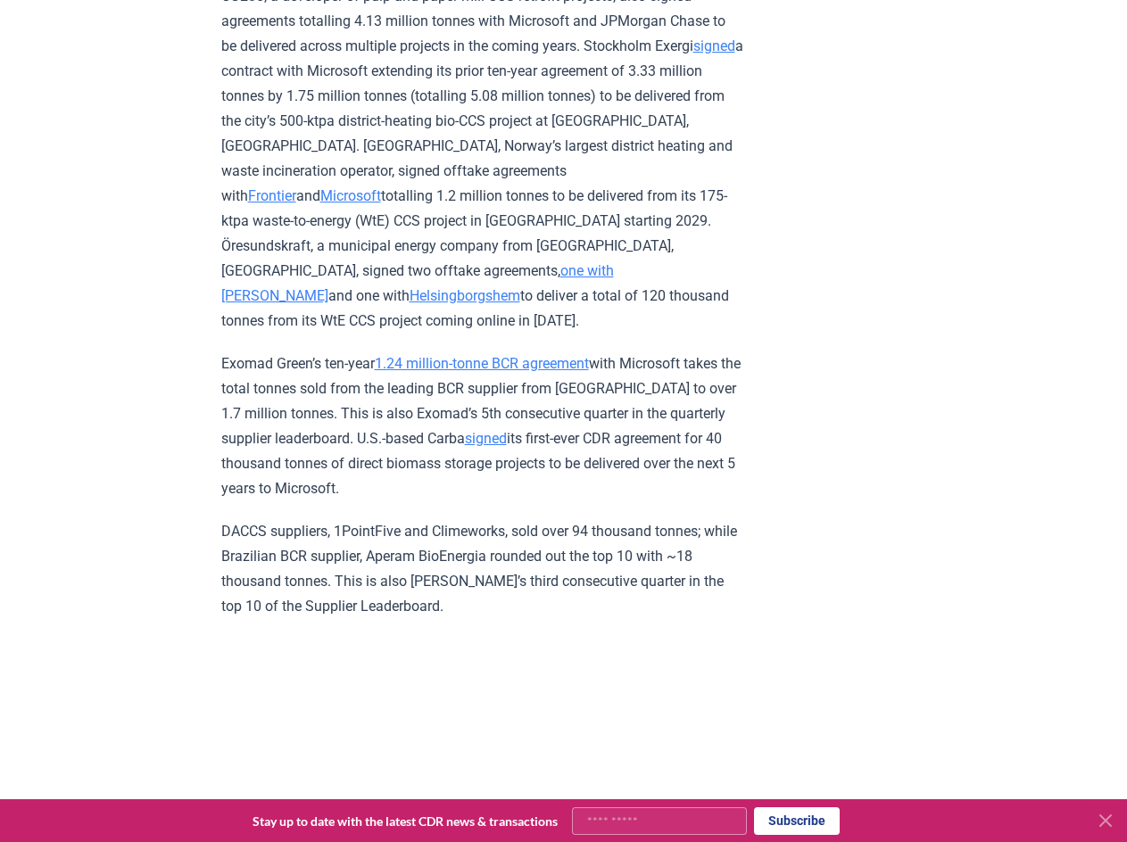
click at [289, 587] on p "DACCS suppliers, 1PointFive and Climeworks, sold over 94 thousand tonnes; while…" at bounding box center [482, 569] width 522 height 100
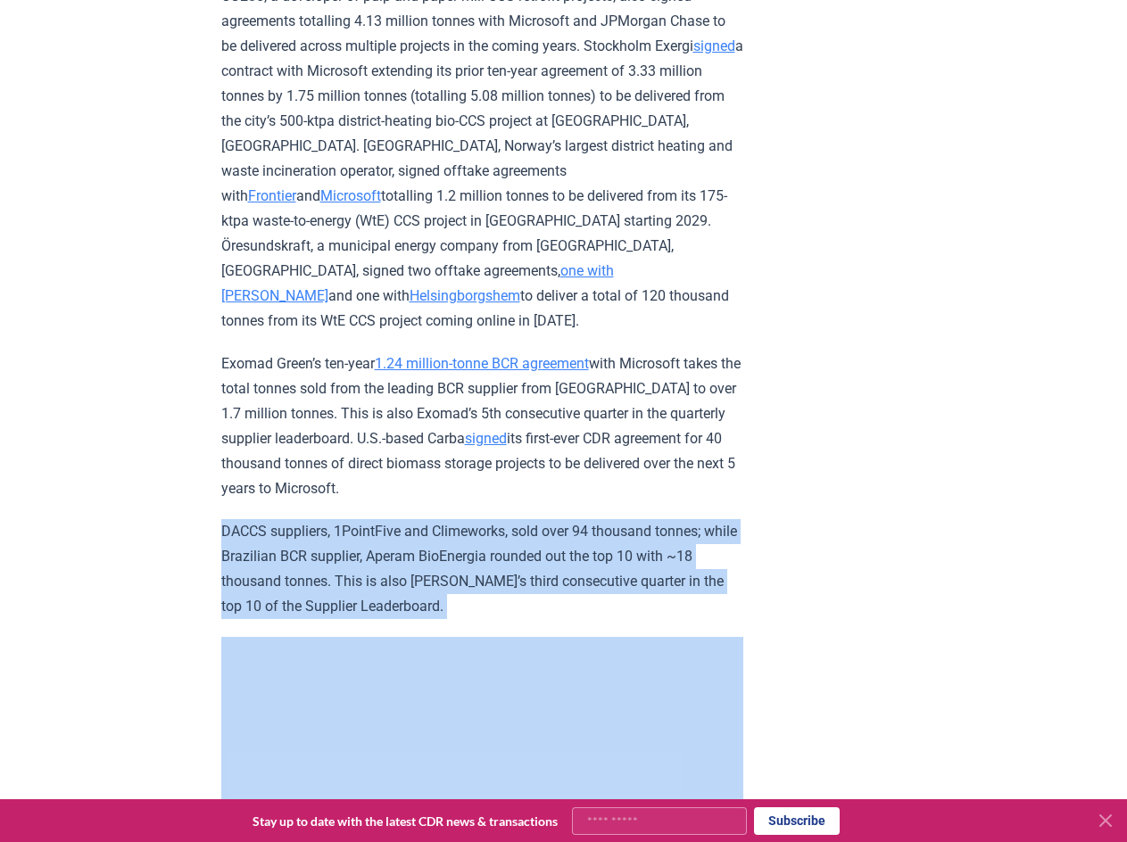
click at [289, 587] on p "DACCS suppliers, 1PointFive and Climeworks, sold over 94 thousand tonnes; while…" at bounding box center [482, 569] width 522 height 100
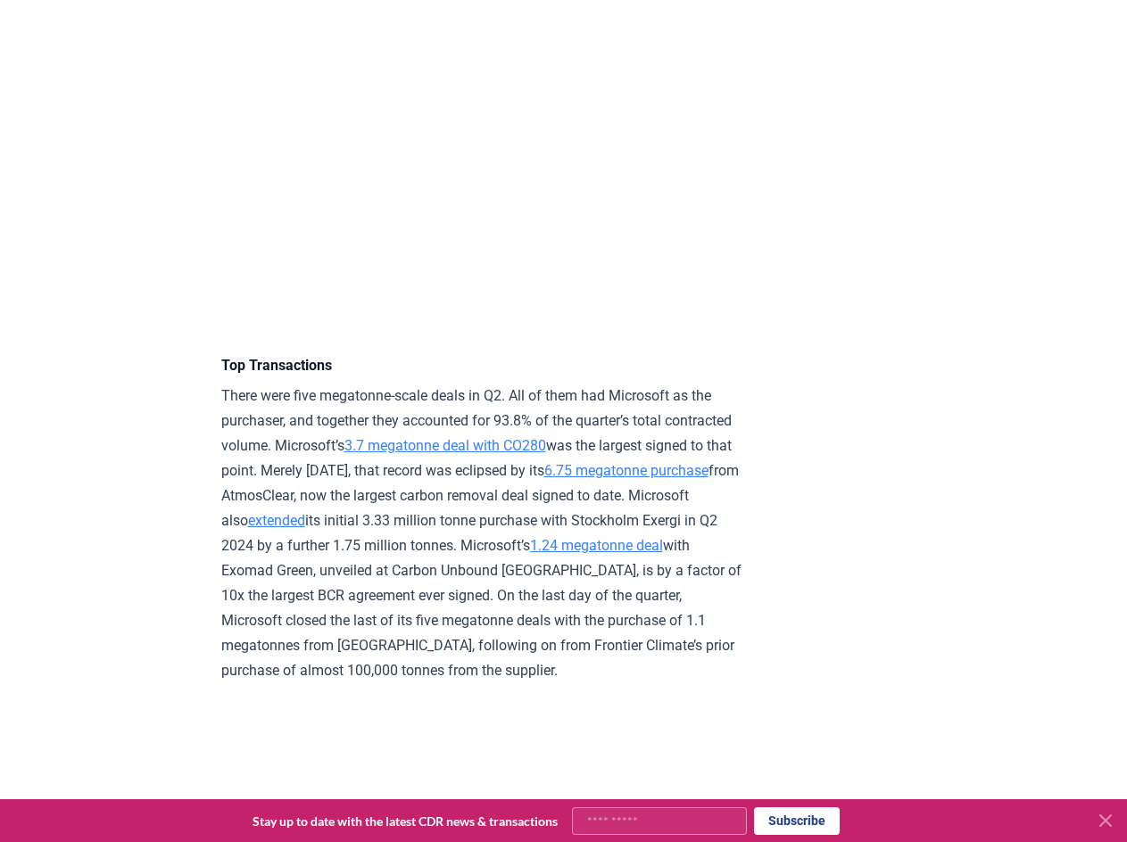
scroll to position [3710, 0]
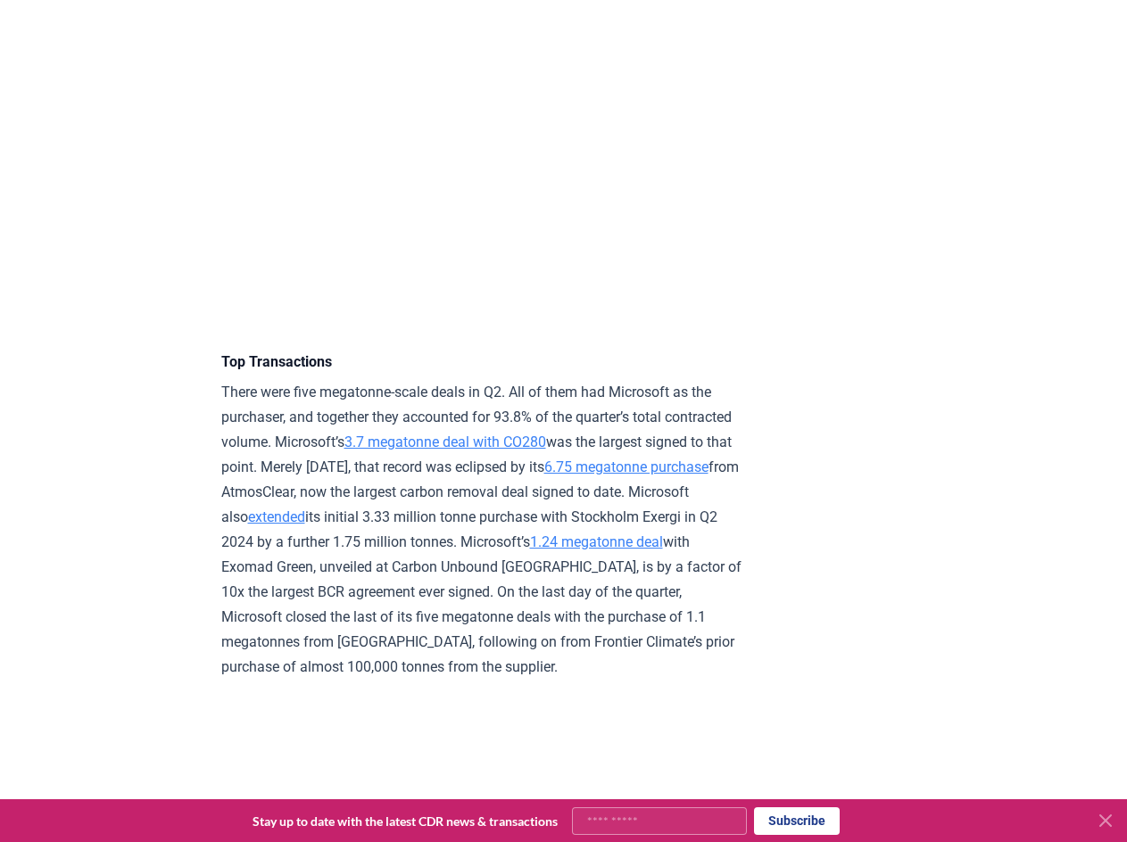
click at [289, 587] on p "There were five megatonne-scale deals in Q2. All of them had Microsoft as the p…" at bounding box center [482, 530] width 522 height 300
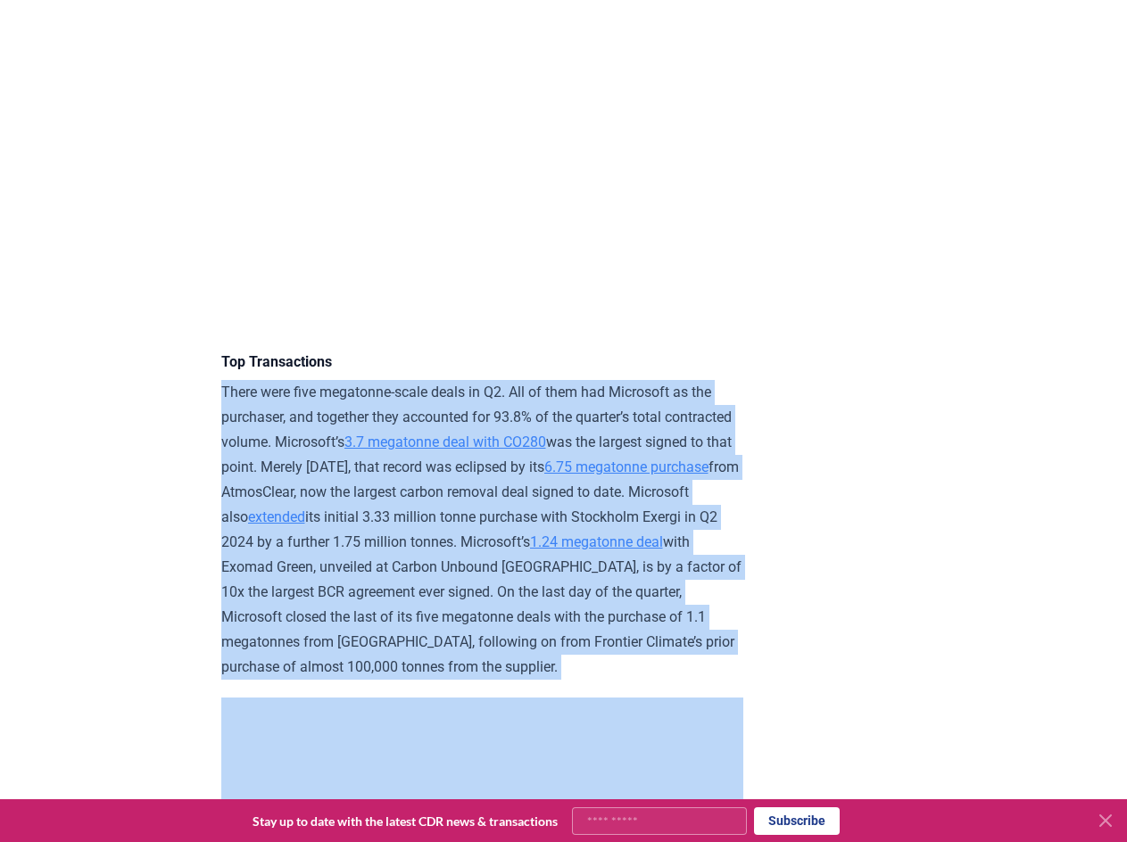
click at [289, 587] on p "There were five megatonne-scale deals in Q2. All of them had Microsoft as the p…" at bounding box center [482, 530] width 522 height 300
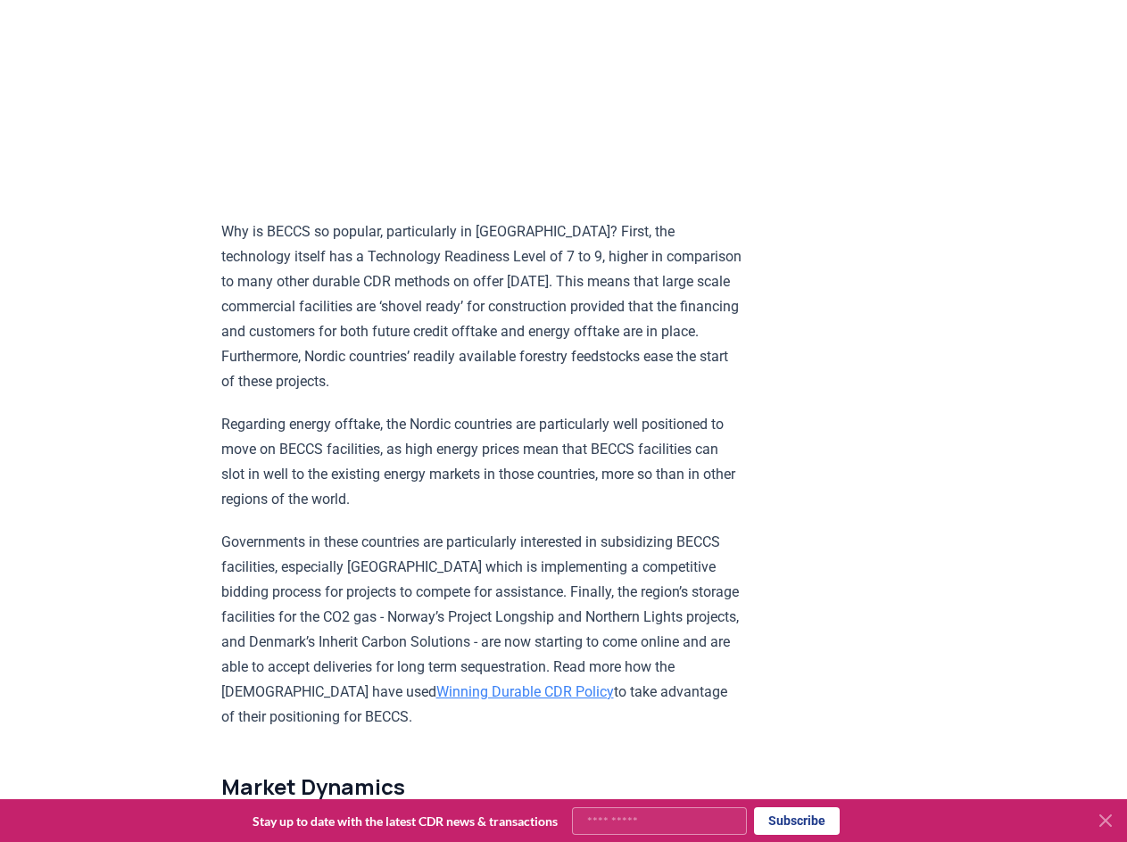
scroll to position [2027, 0]
click at [408, 362] on p "Why is BECCS so popular, particularly in Scandinavia? First, the technology its…" at bounding box center [482, 307] width 522 height 175
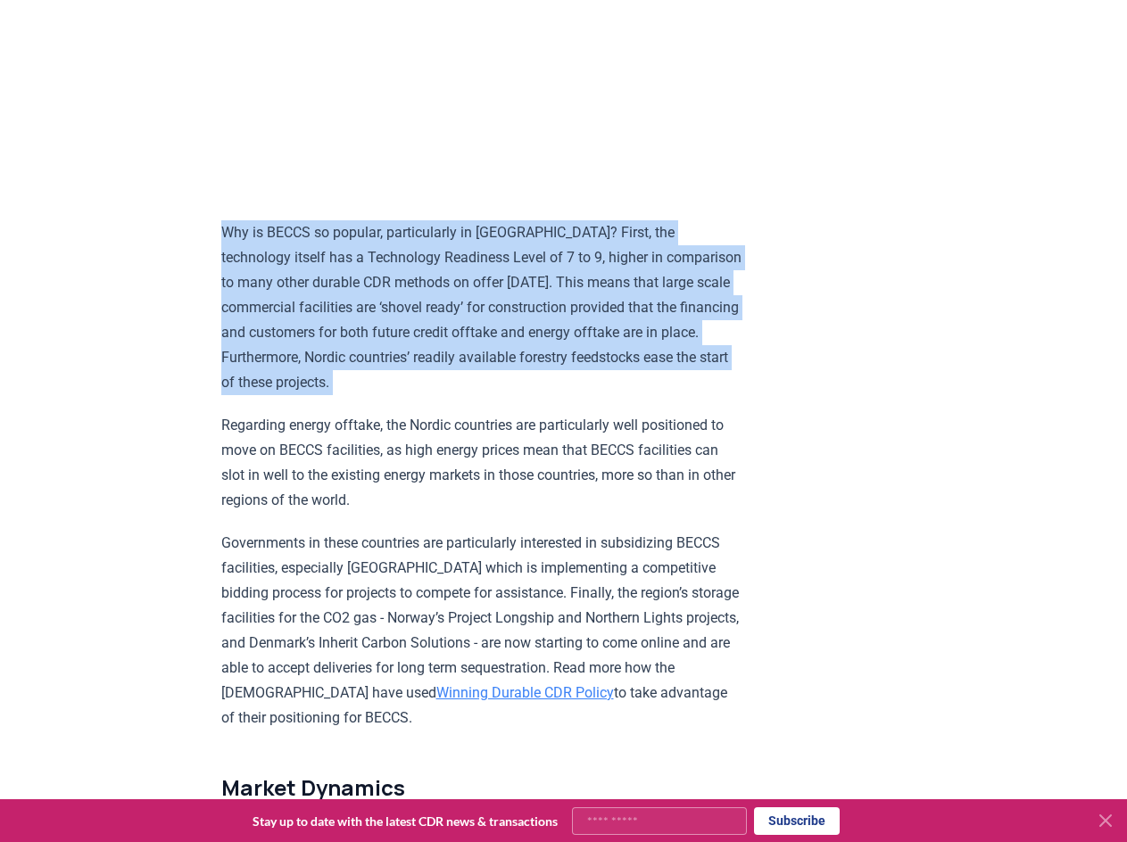
click at [408, 362] on p "Why is BECCS so popular, particularly in Scandinavia? First, the technology its…" at bounding box center [482, 307] width 522 height 175
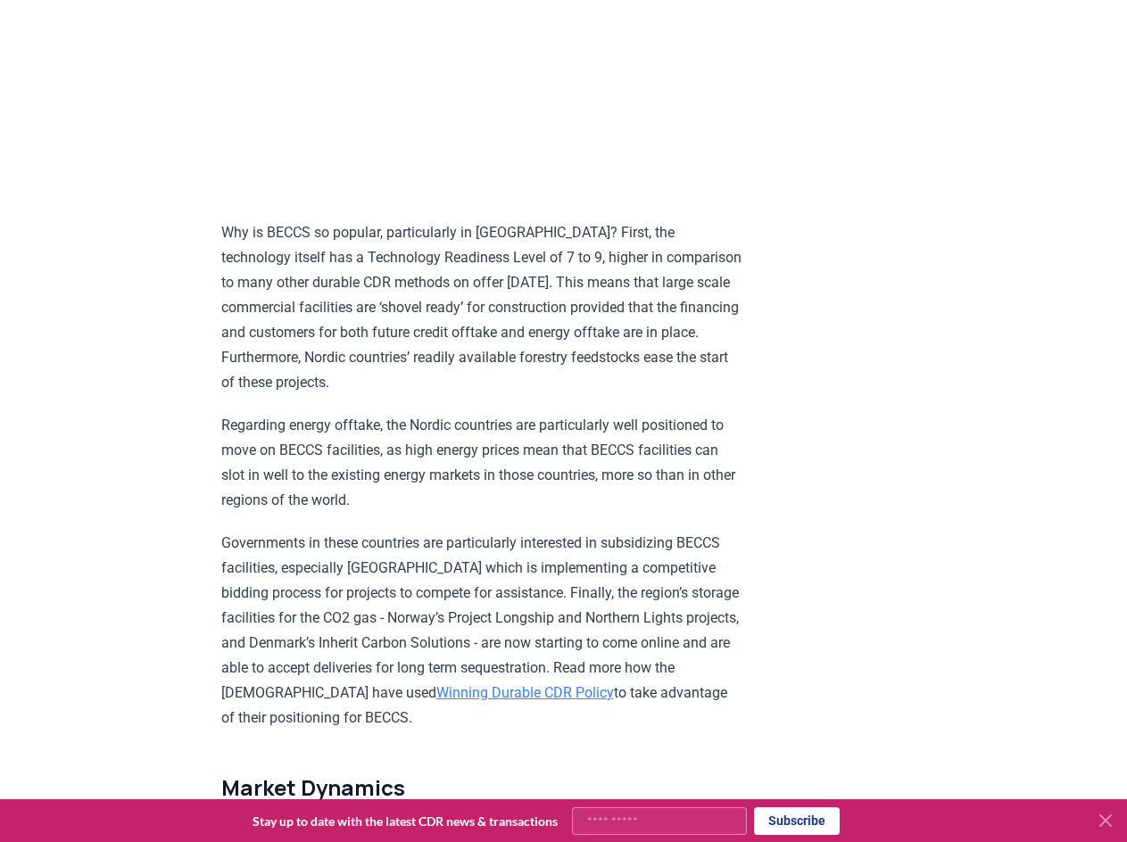
click at [364, 476] on p "Regarding energy offtake, the Nordic countries are particularly well positioned…" at bounding box center [482, 463] width 522 height 100
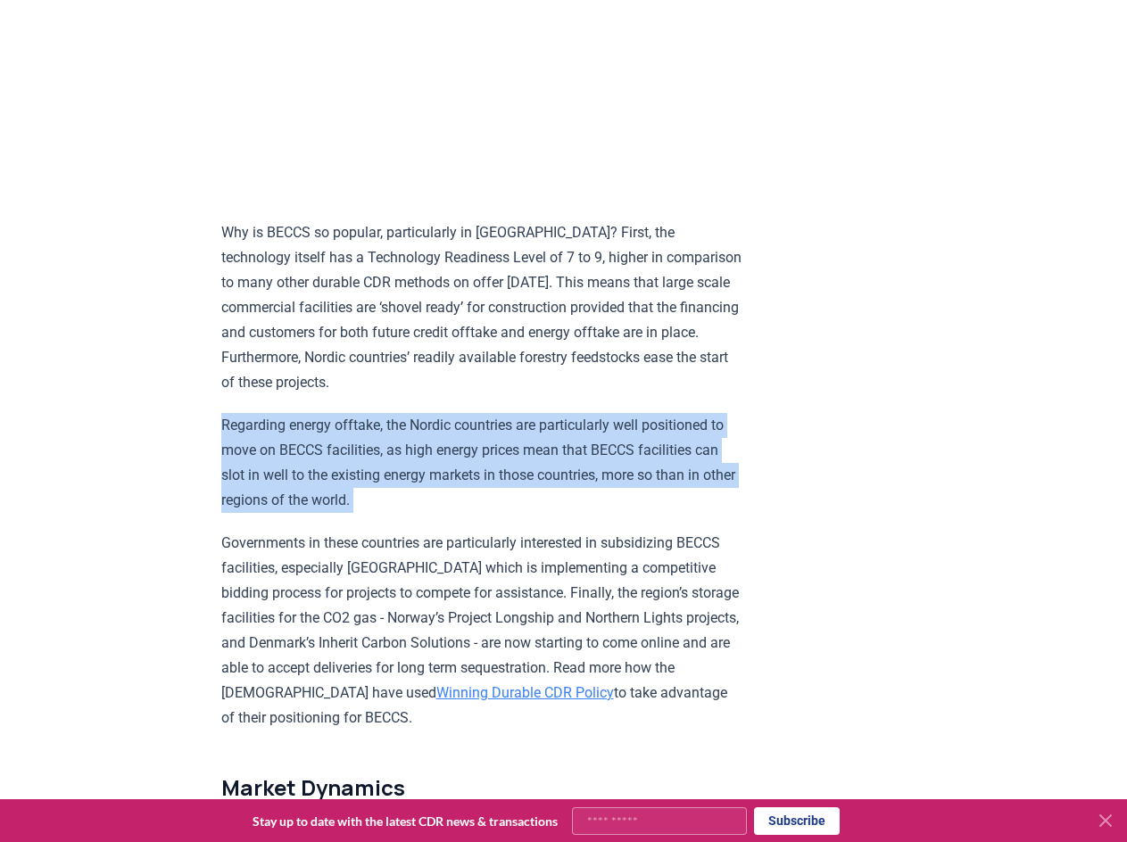
click at [364, 476] on p "Regarding energy offtake, the Nordic countries are particularly well positioned…" at bounding box center [482, 463] width 522 height 100
click at [325, 487] on p "Regarding energy offtake, the Nordic countries are particularly well positioned…" at bounding box center [482, 463] width 522 height 100
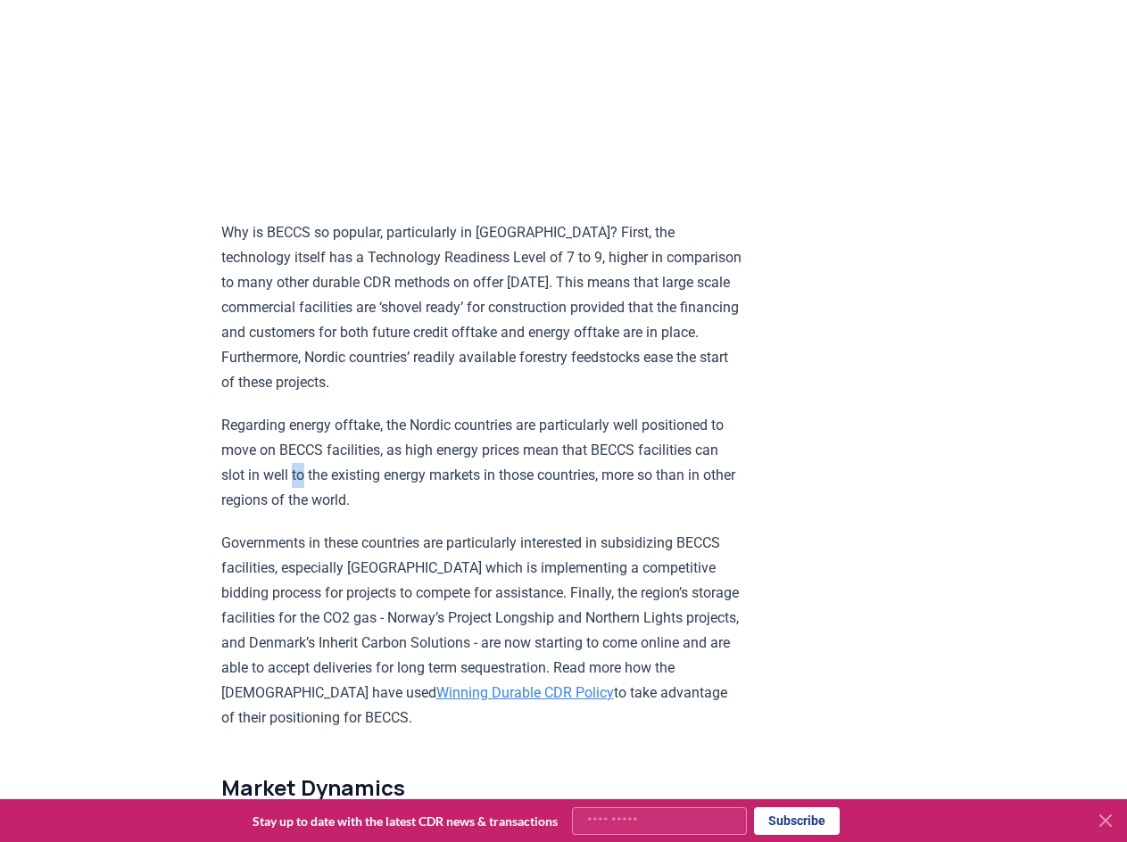
click at [325, 487] on p "Regarding energy offtake, the Nordic countries are particularly well positioned…" at bounding box center [482, 463] width 522 height 100
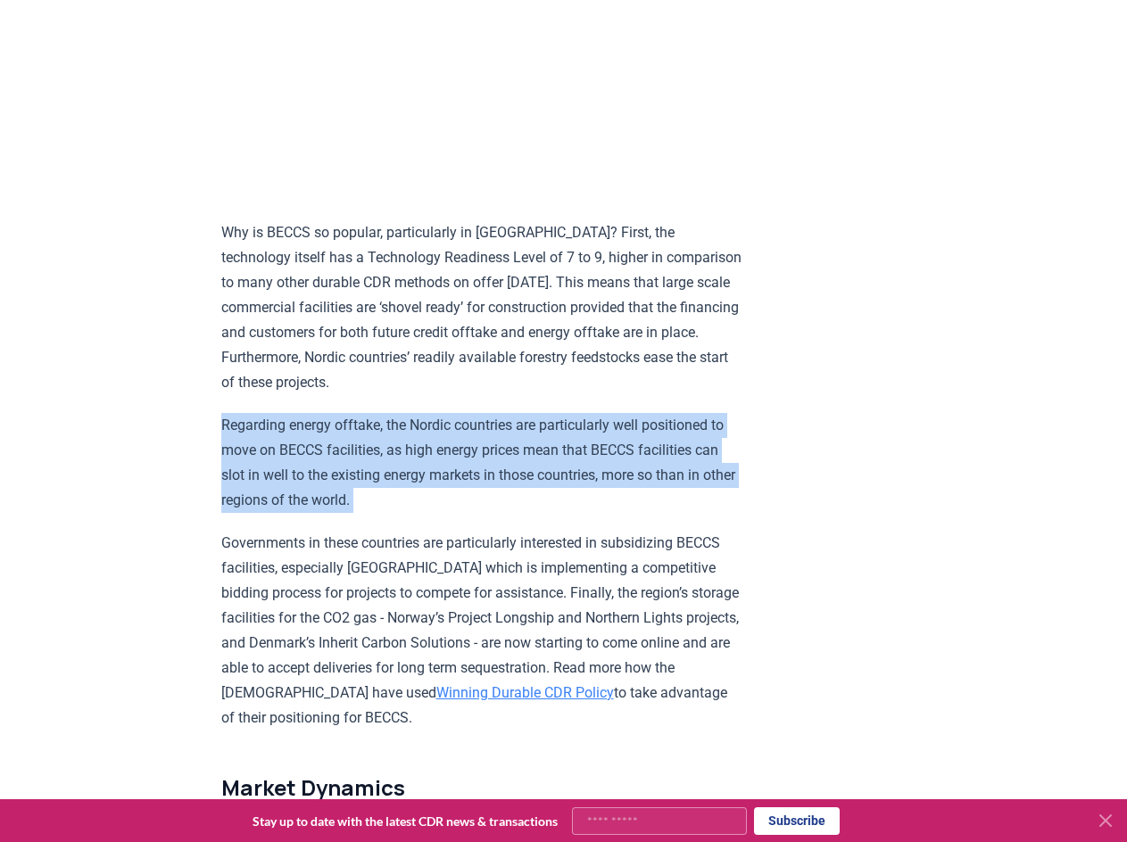
click at [325, 487] on p "Regarding energy offtake, the Nordic countries are particularly well positioned…" at bounding box center [482, 463] width 522 height 100
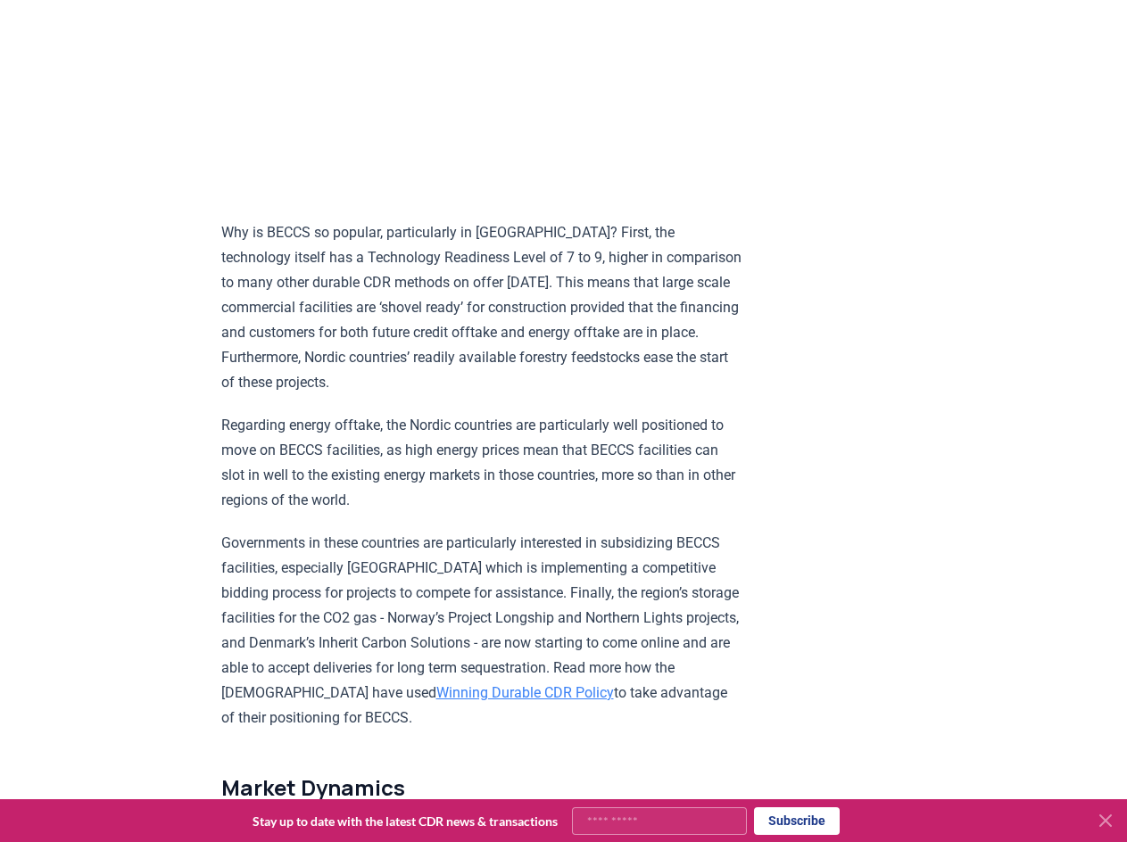
click at [318, 592] on p "Governments in these countries are particularly interested in subsidizing BECCS…" at bounding box center [482, 631] width 522 height 200
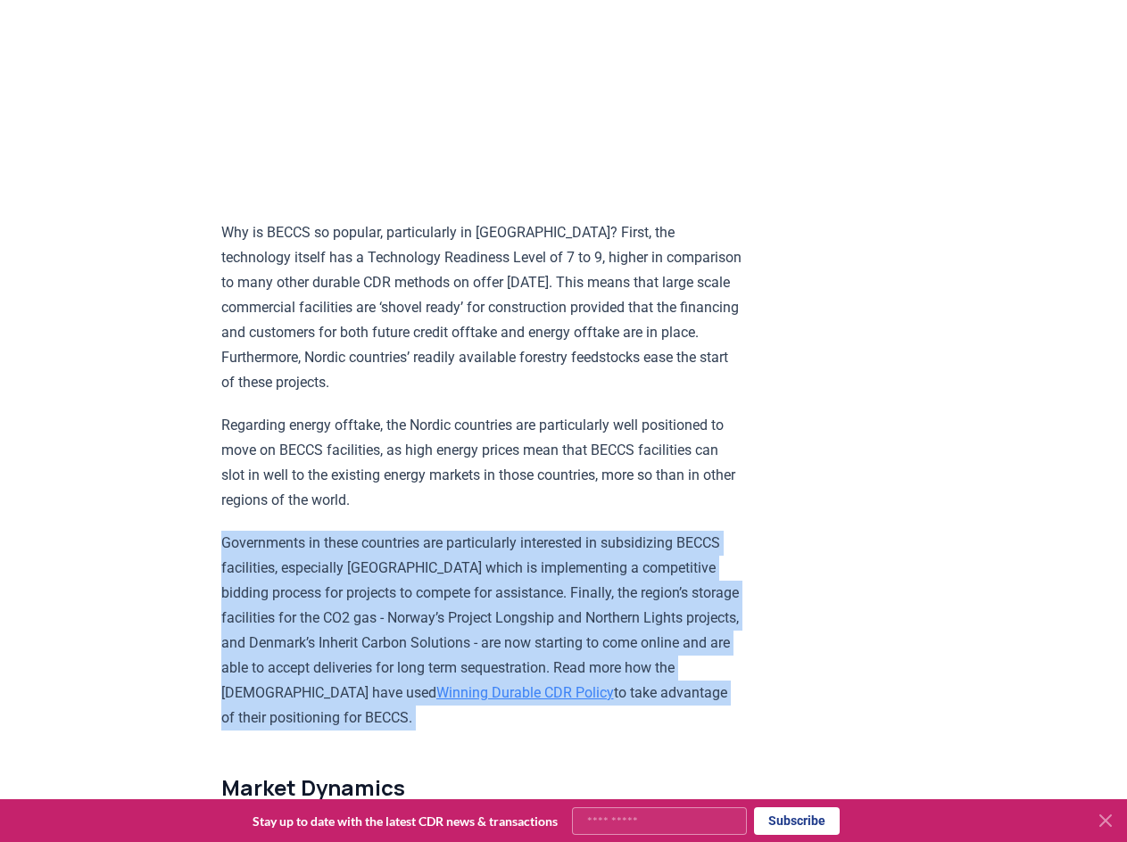
click at [318, 592] on p "Governments in these countries are particularly interested in subsidizing BECCS…" at bounding box center [482, 631] width 522 height 200
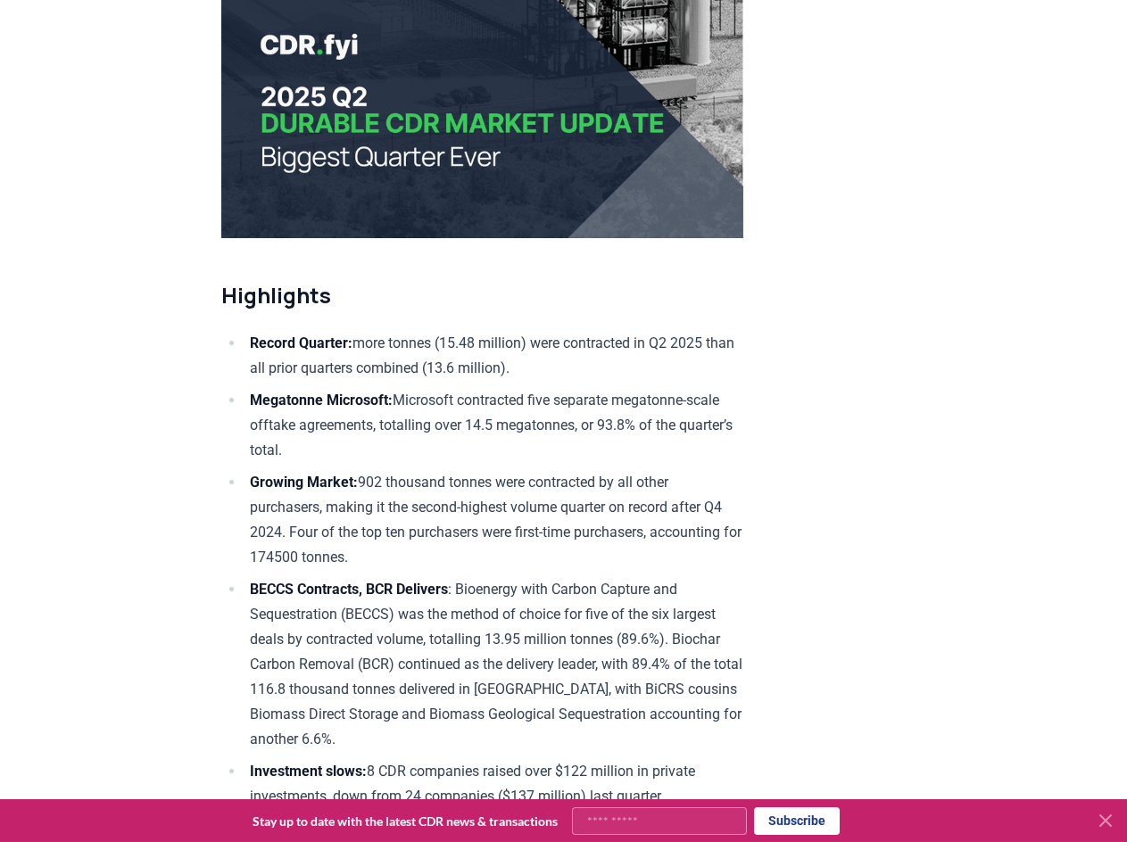
scroll to position [379, 0]
click at [511, 525] on li "Growing Market: 902 thousand tonnes were contracted by all other purchasers, ma…" at bounding box center [493, 519] width 499 height 100
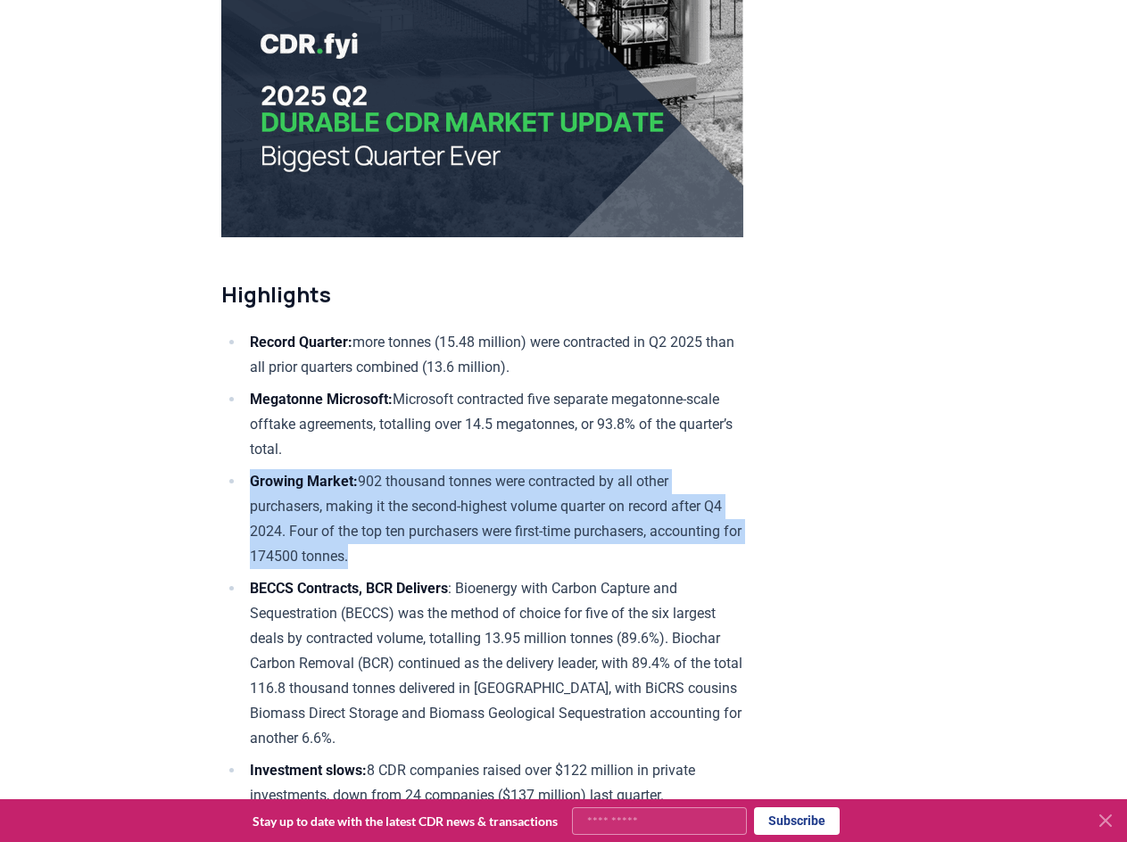
click at [511, 525] on li "Growing Market: 902 thousand tonnes were contracted by all other purchasers, ma…" at bounding box center [493, 519] width 499 height 100
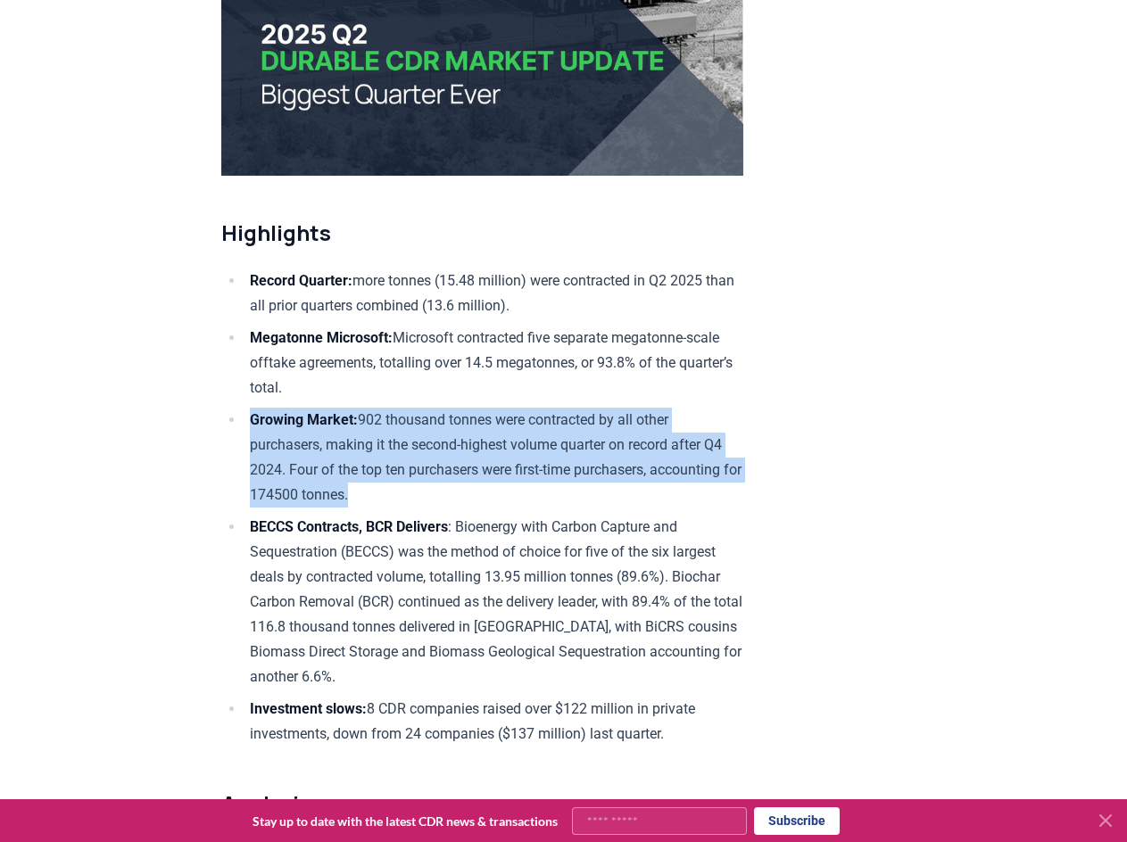
scroll to position [442, 0]
click at [341, 474] on li "Growing Market: 902 thousand tonnes were contracted by all other purchasers, ma…" at bounding box center [493, 457] width 499 height 100
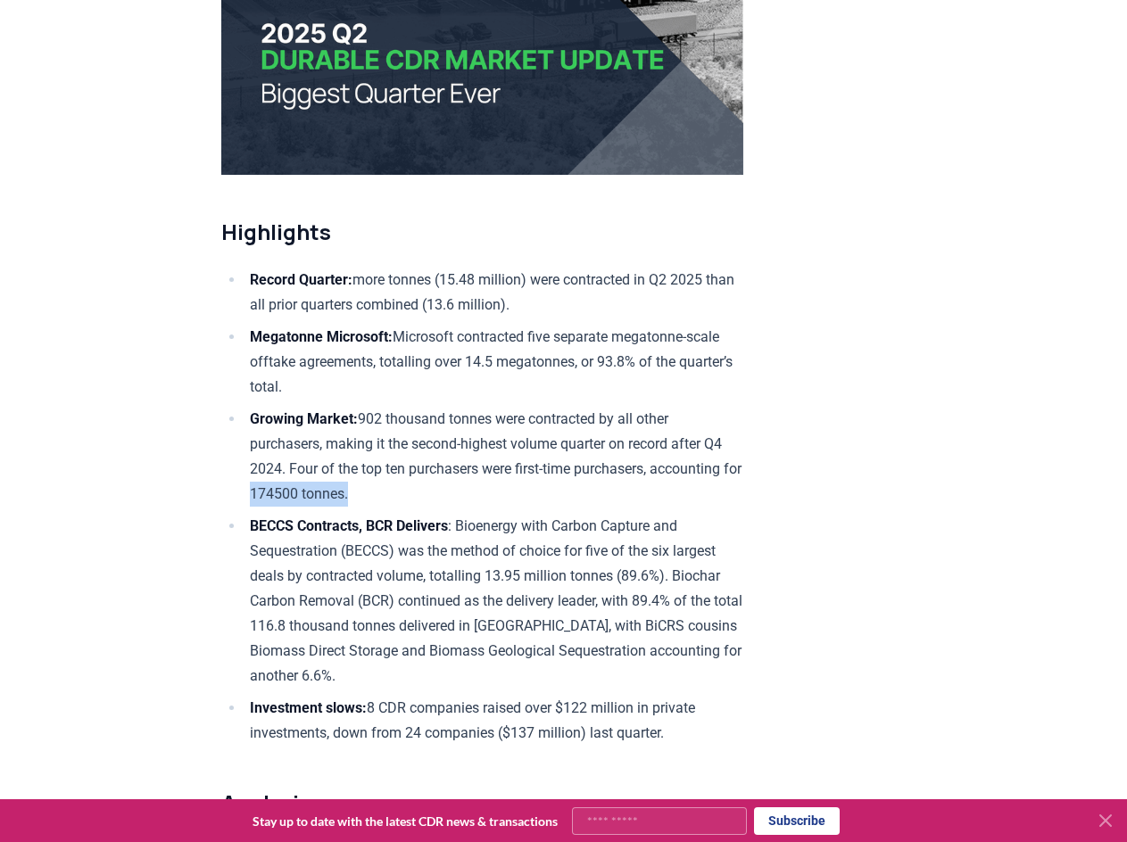
drag, startPoint x: 346, startPoint y: 489, endPoint x: 451, endPoint y: 487, distance: 105.3
click at [451, 487] on li "Growing Market: 902 thousand tonnes were contracted by all other purchasers, ma…" at bounding box center [493, 457] width 499 height 100
click at [435, 571] on li "BECCS Contracts, BCR Delivers : Bioenergy with Carbon Capture and Sequestration…" at bounding box center [493, 601] width 499 height 175
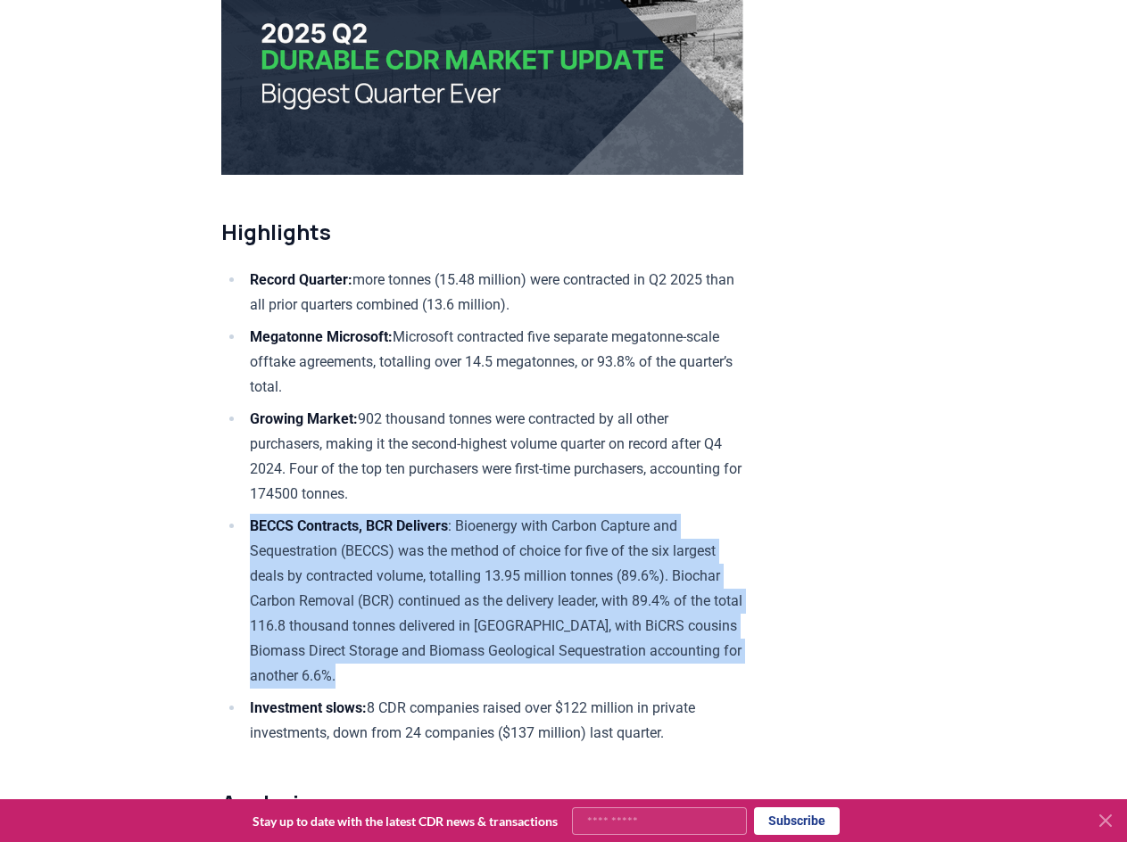
click at [435, 571] on li "BECCS Contracts, BCR Delivers : Bioenergy with Carbon Capture and Sequestration…" at bounding box center [493, 601] width 499 height 175
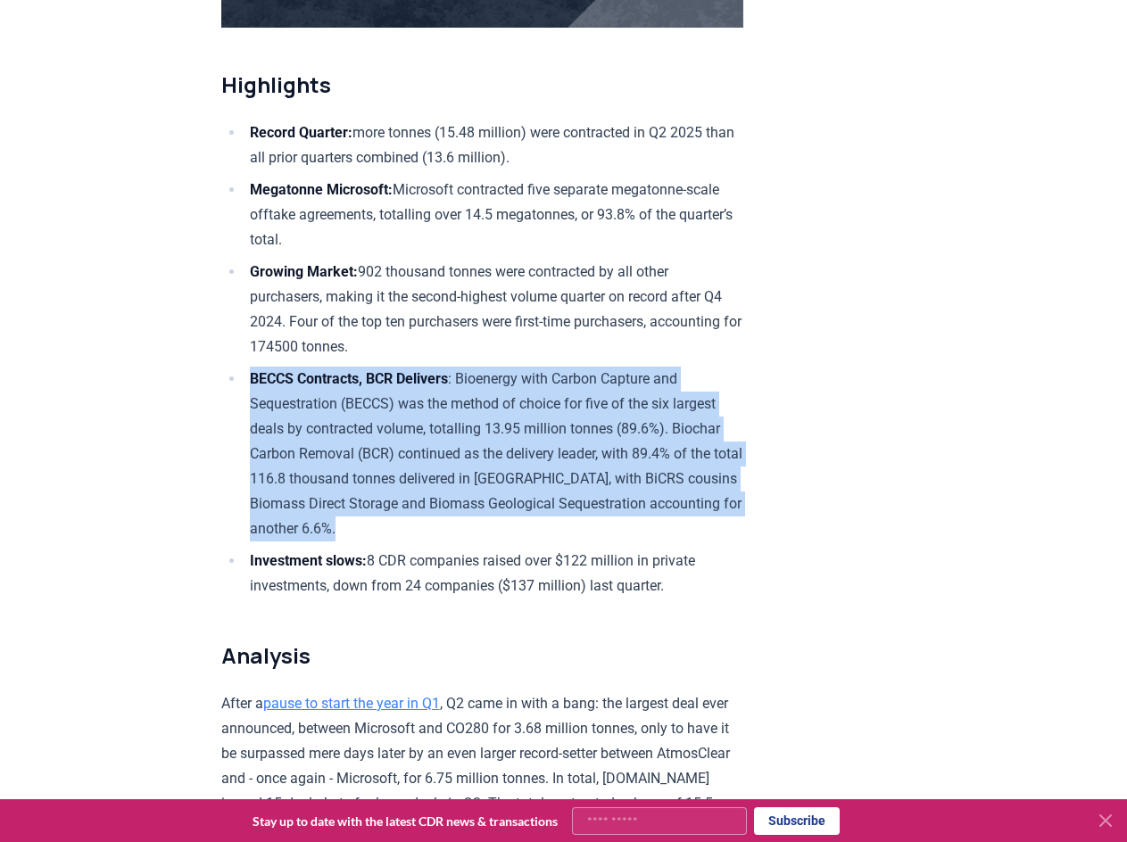
scroll to position [590, 0]
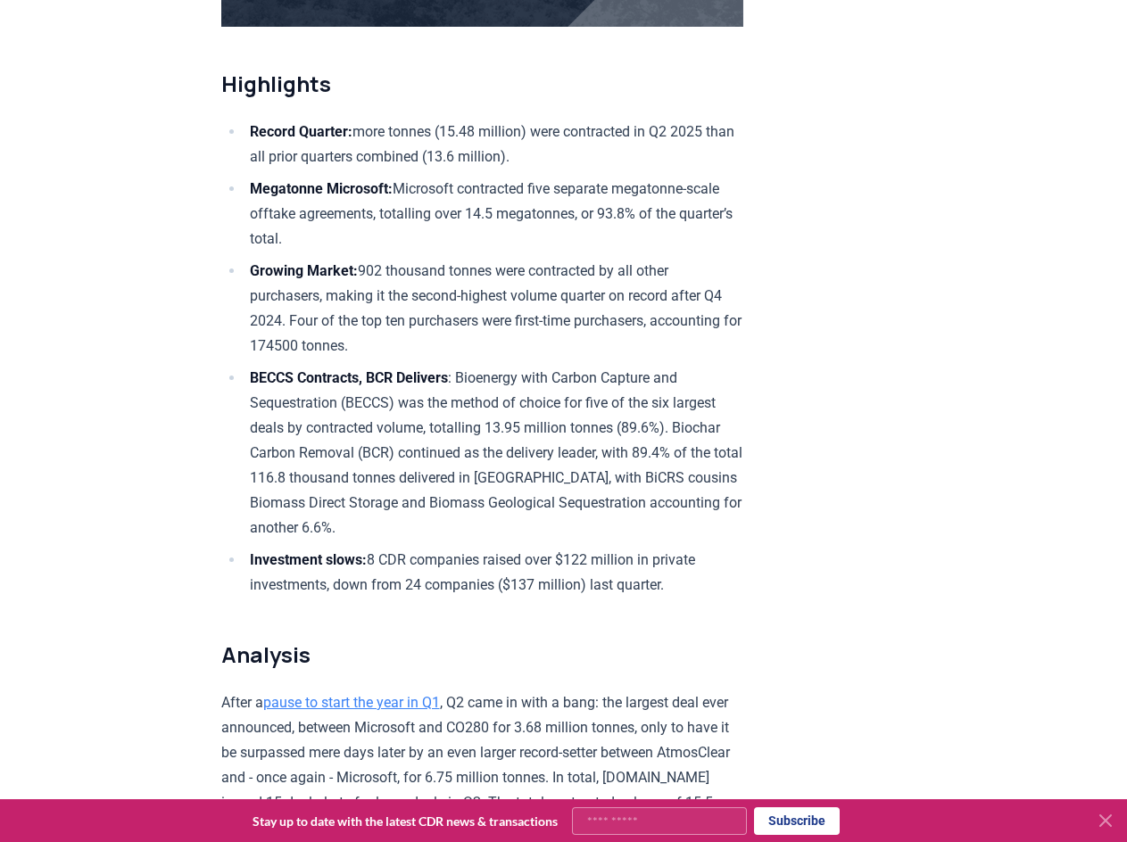
click at [435, 571] on li "Investment slows: 8 CDR companies raised over $122 million in private investmen…" at bounding box center [493, 573] width 499 height 50
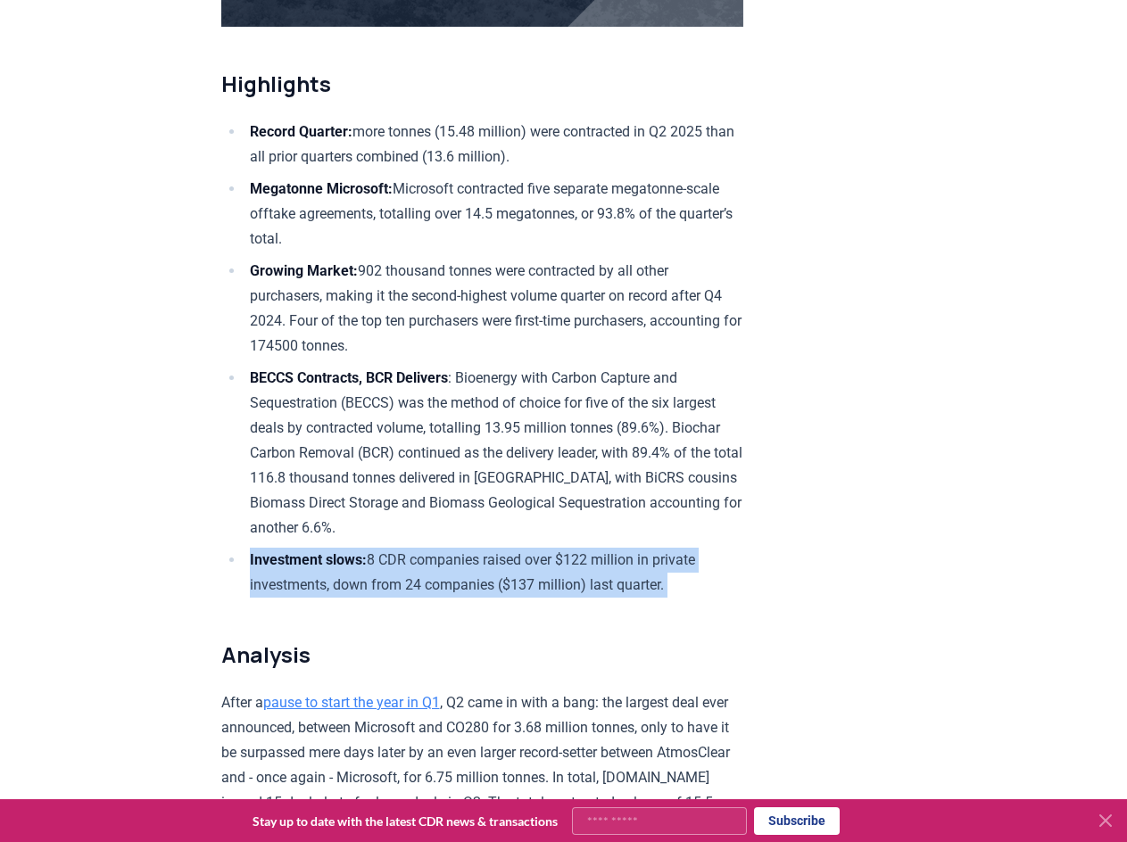
click at [435, 571] on li "Investment slows: 8 CDR companies raised over $122 million in private investmen…" at bounding box center [493, 573] width 499 height 50
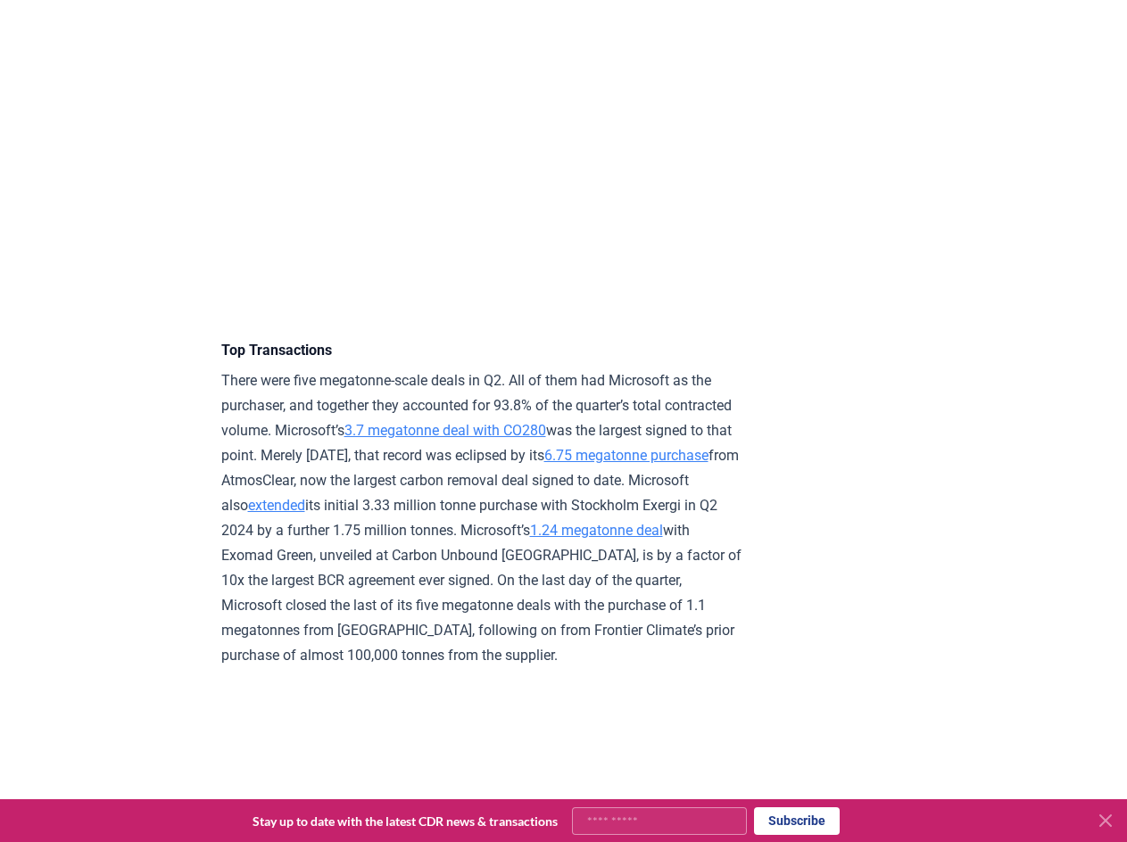
scroll to position [3731, 0]
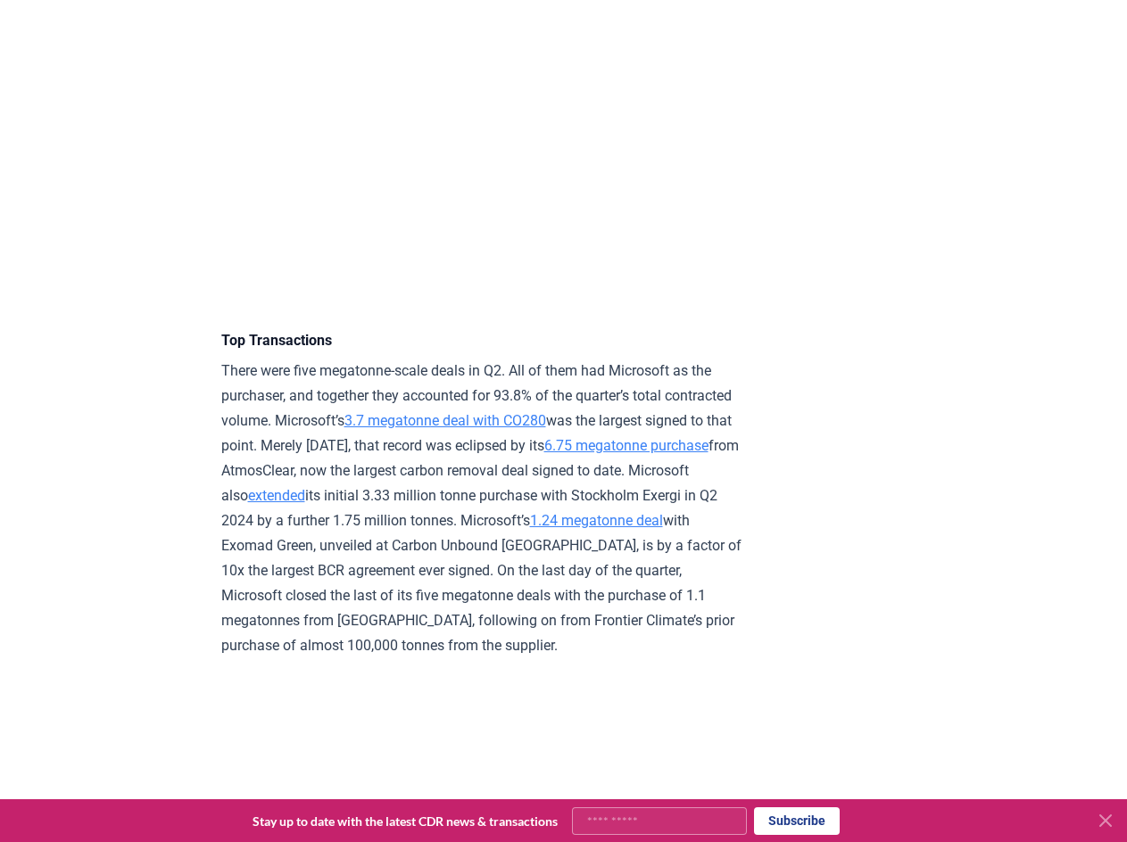
click at [495, 601] on p "There were five megatonne-scale deals in Q2. All of them had Microsoft as the p…" at bounding box center [482, 509] width 522 height 300
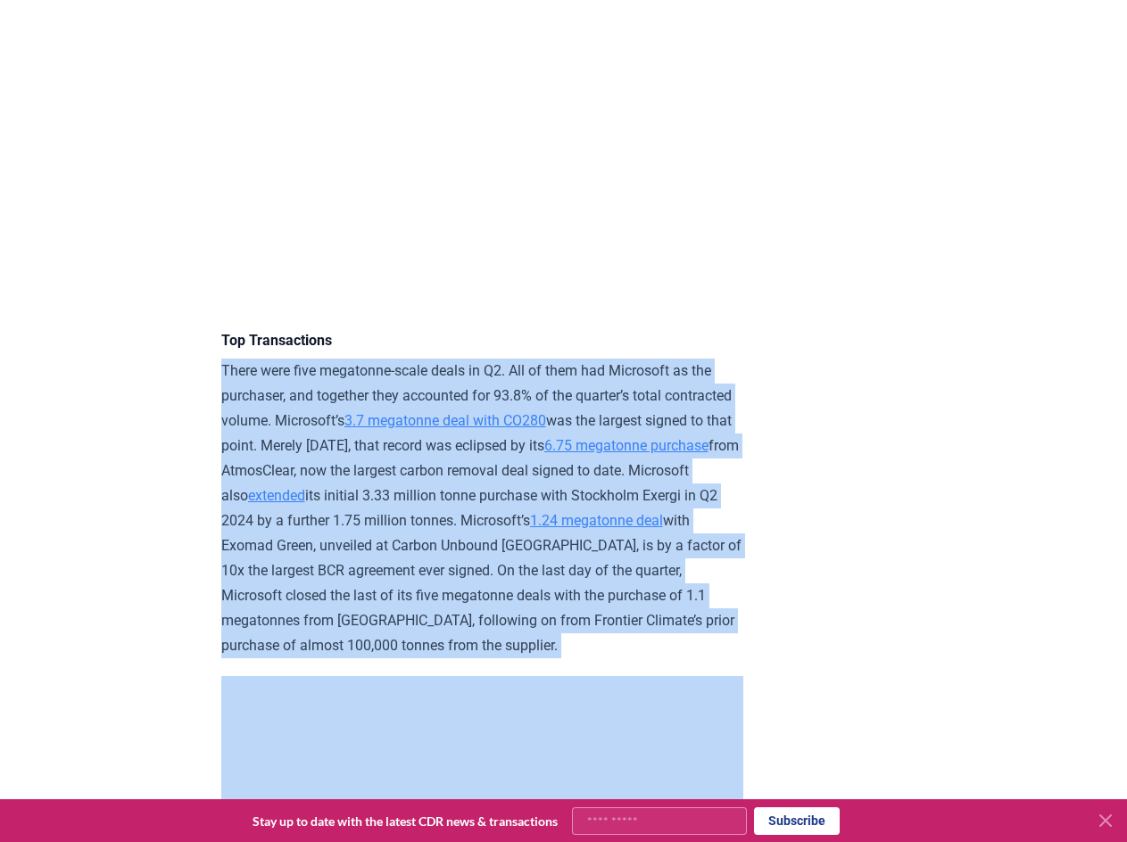
click at [495, 601] on p "There were five megatonne-scale deals in Q2. All of them had Microsoft as the p…" at bounding box center [482, 509] width 522 height 300
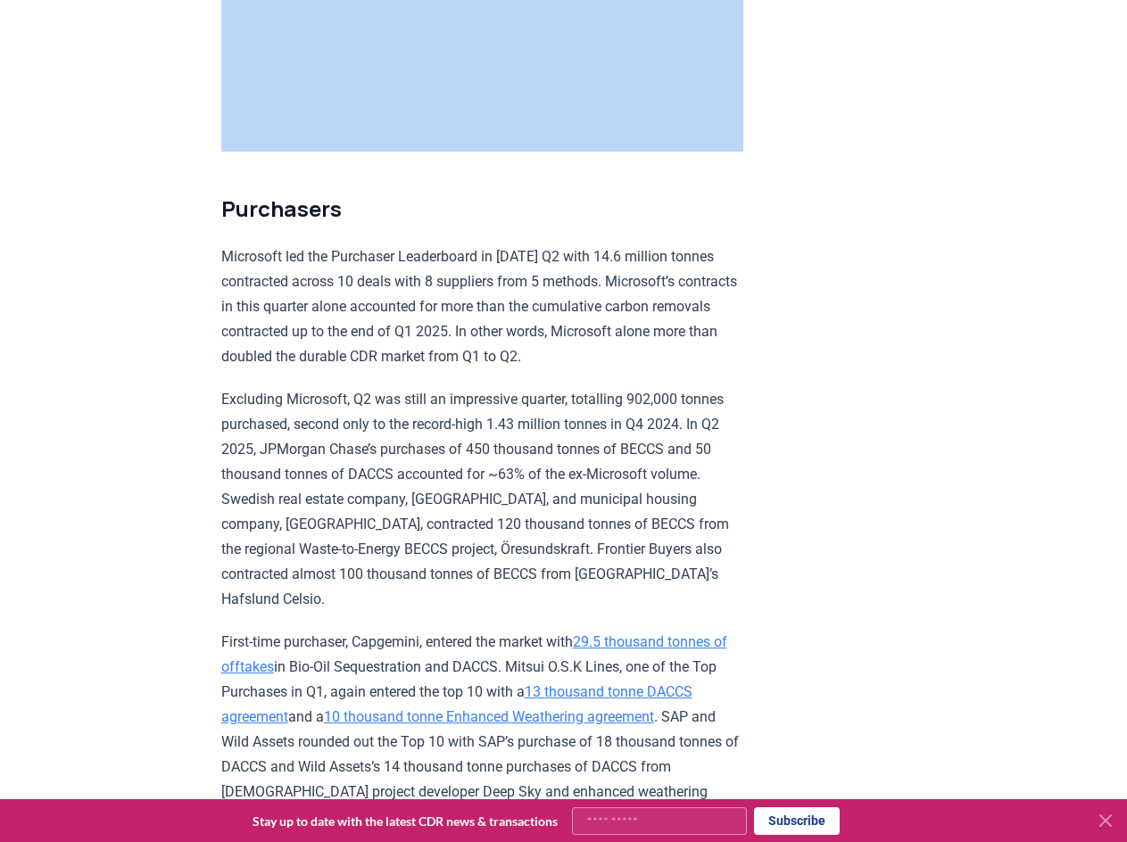
scroll to position [4604, 0]
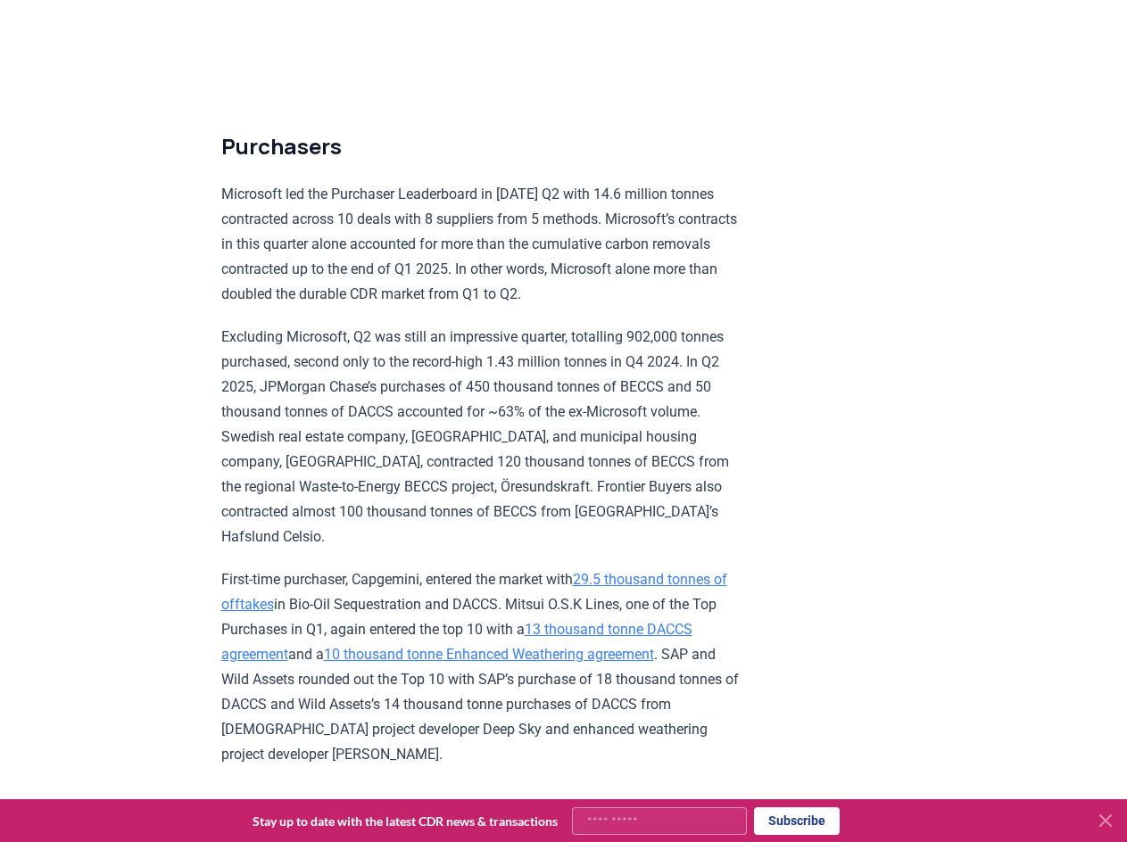
click at [404, 396] on p "Excluding Microsoft, Q2 was still an impressive quarter, totalling 902,000 tonn…" at bounding box center [482, 437] width 522 height 225
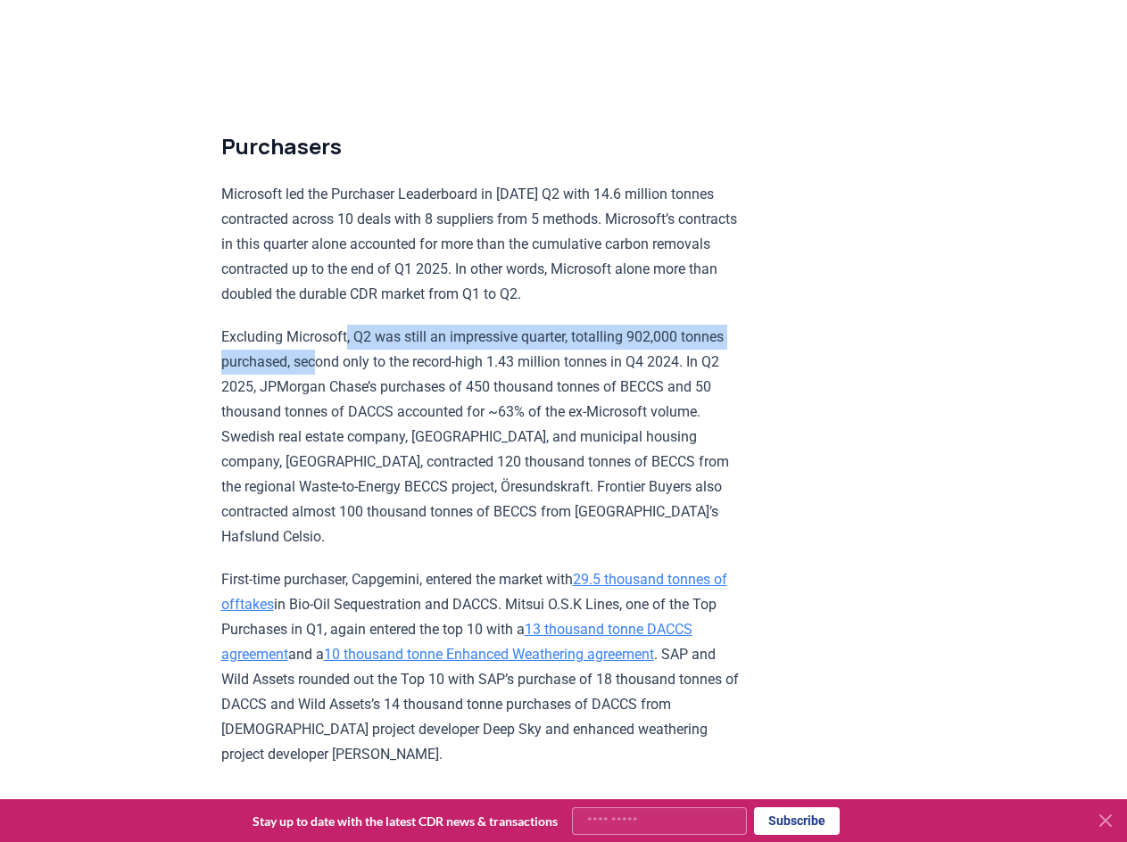
drag, startPoint x: 349, startPoint y: 378, endPoint x: 362, endPoint y: 416, distance: 39.8
click at [362, 416] on p "Excluding Microsoft, Q2 was still an impressive quarter, totalling 902,000 tonn…" at bounding box center [482, 437] width 522 height 225
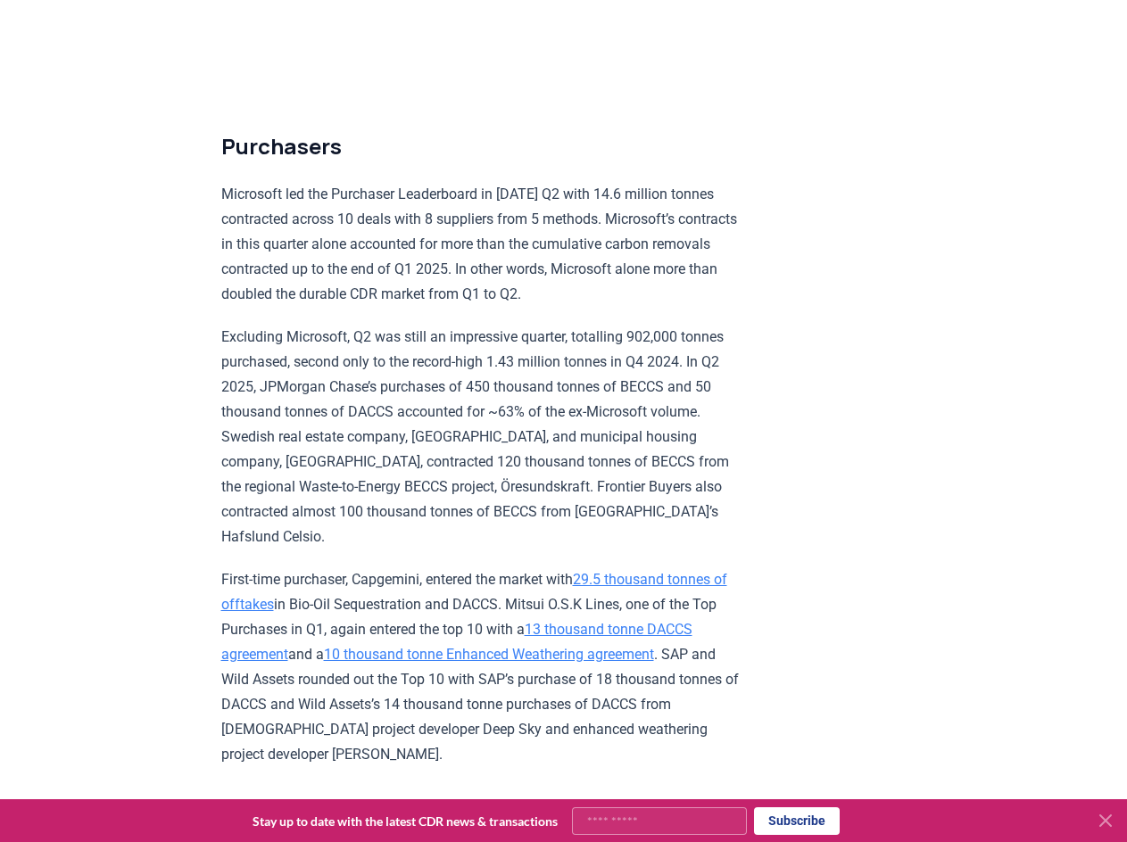
click at [465, 424] on p "Excluding Microsoft, Q2 was still an impressive quarter, totalling 902,000 tonn…" at bounding box center [482, 437] width 522 height 225
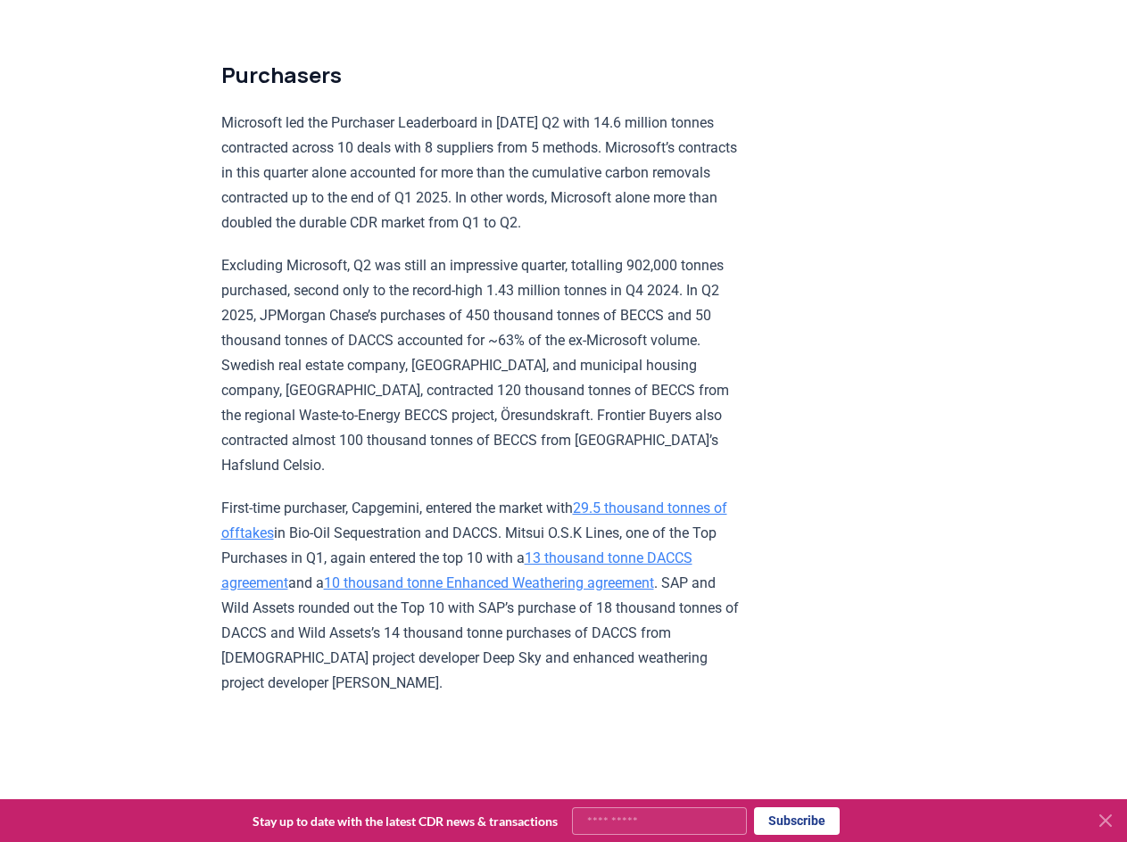
scroll to position [4676, 0]
click at [345, 412] on p "Excluding Microsoft, Q2 was still an impressive quarter, totalling 902,000 tonn…" at bounding box center [482, 364] width 522 height 225
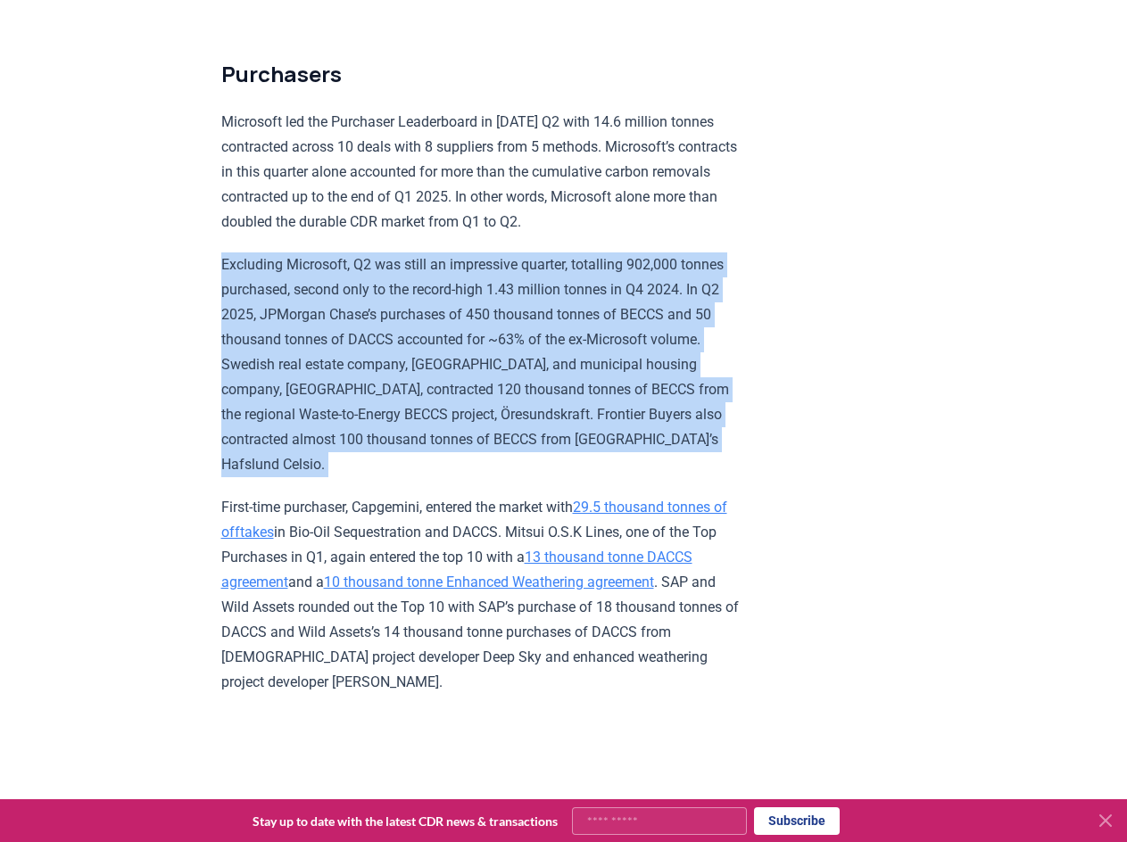
click at [345, 412] on p "Excluding Microsoft, Q2 was still an impressive quarter, totalling 902,000 tonn…" at bounding box center [482, 364] width 522 height 225
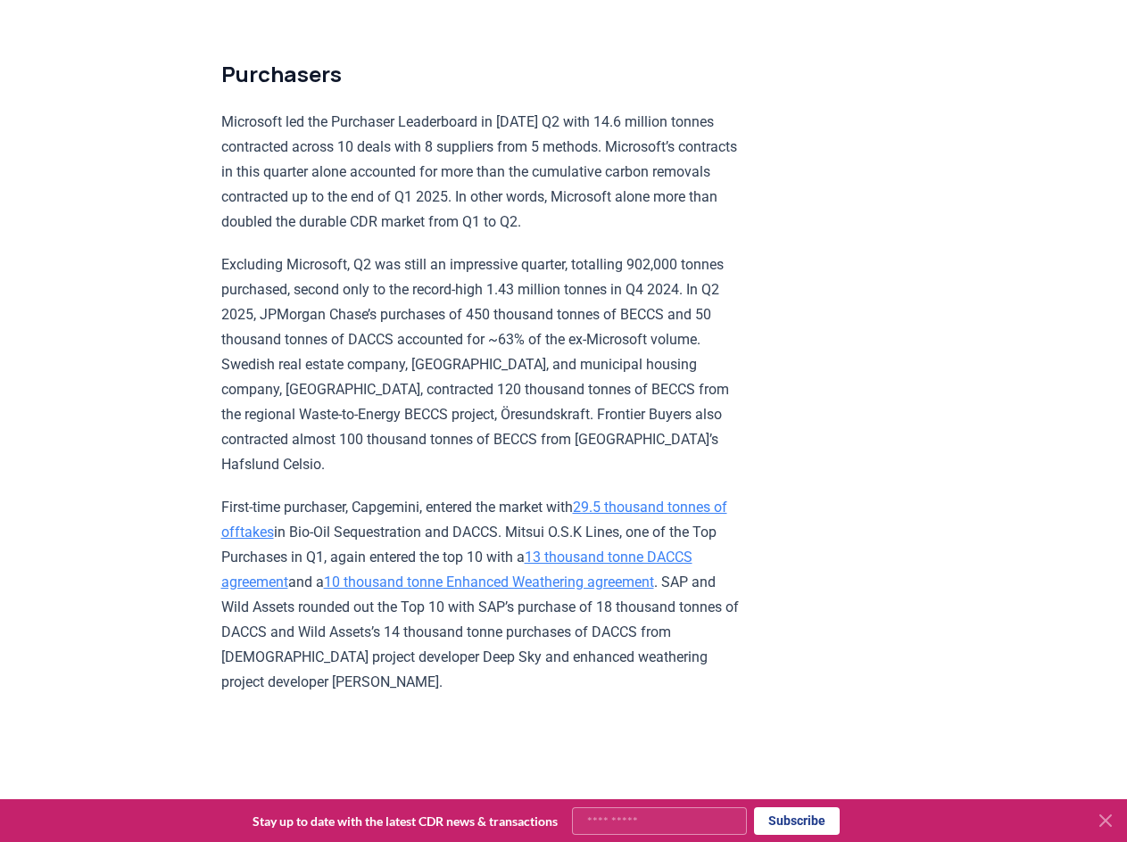
click at [354, 457] on p "Excluding Microsoft, Q2 was still an impressive quarter, totalling 902,000 tonn…" at bounding box center [482, 364] width 522 height 225
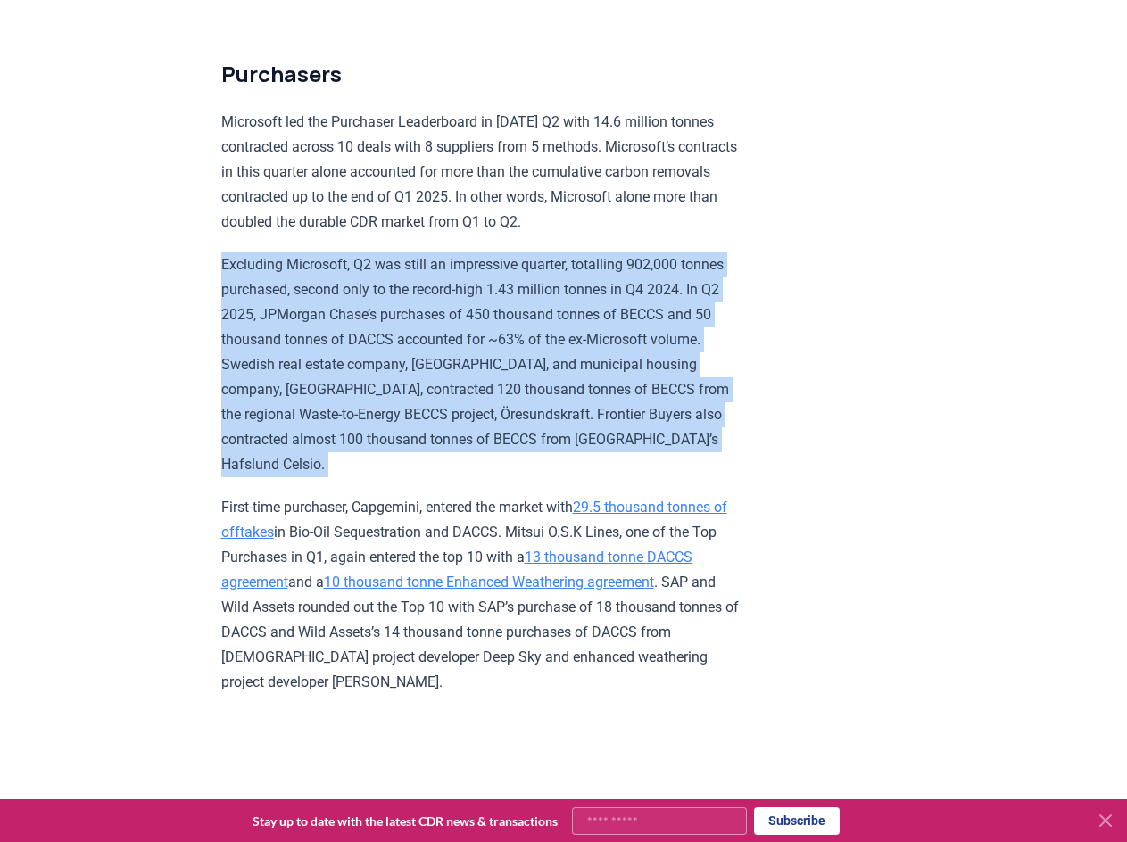
click at [354, 457] on p "Excluding Microsoft, Q2 was still an impressive quarter, totalling 902,000 tonn…" at bounding box center [482, 364] width 522 height 225
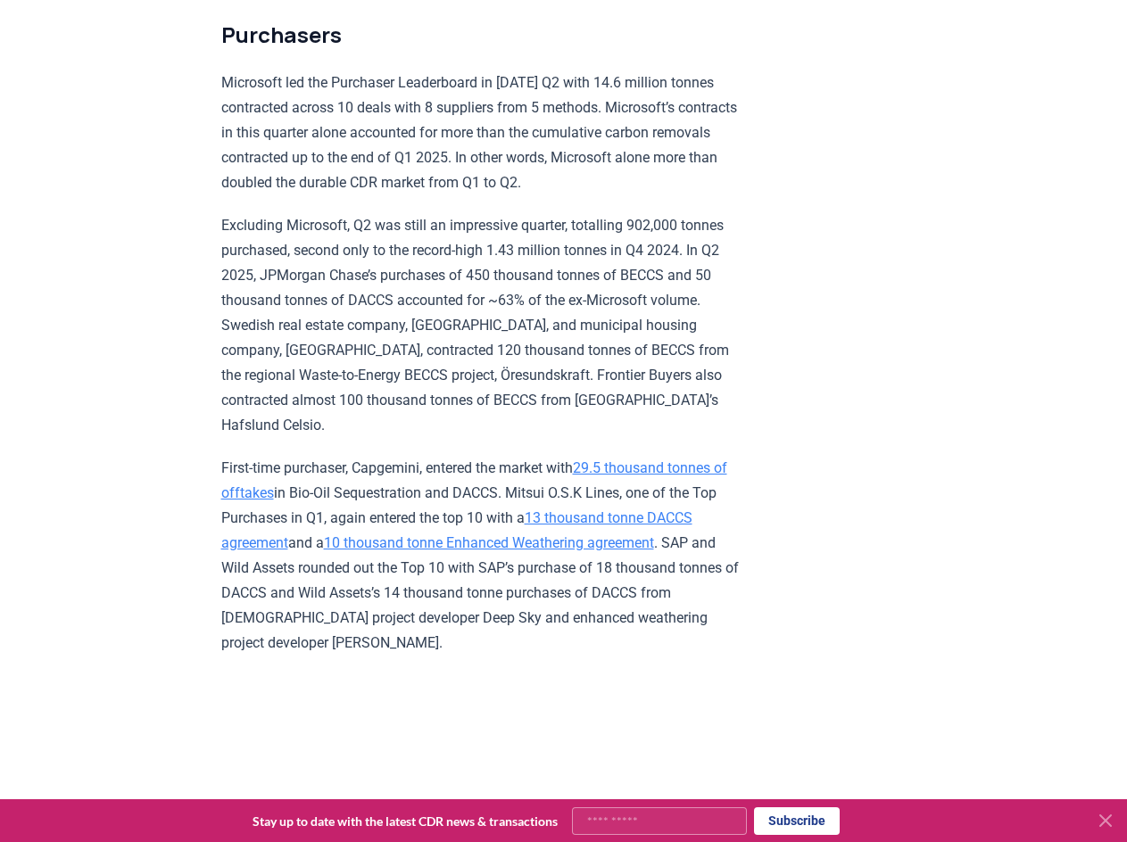
scroll to position [4717, 0]
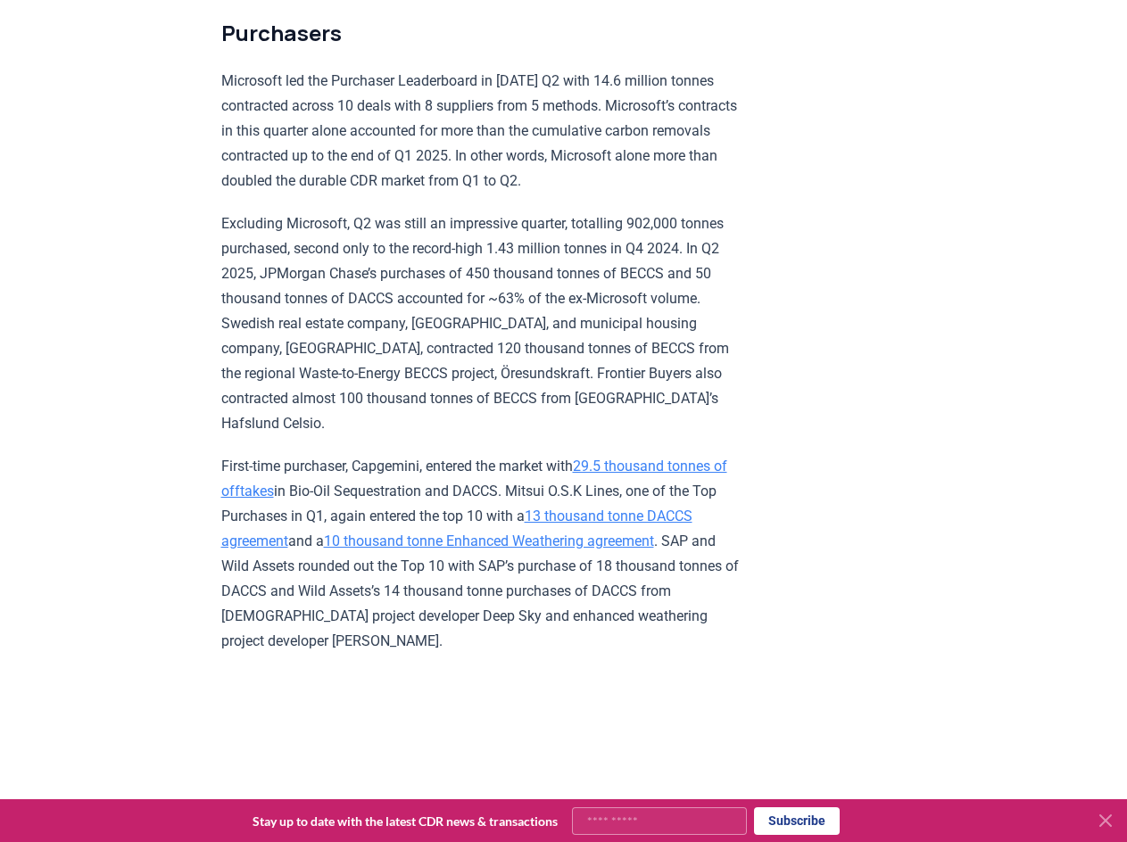
click at [446, 533] on p "First-time purchaser, Capgemini, entered the market with 29.5 thousand tonnes o…" at bounding box center [482, 554] width 522 height 200
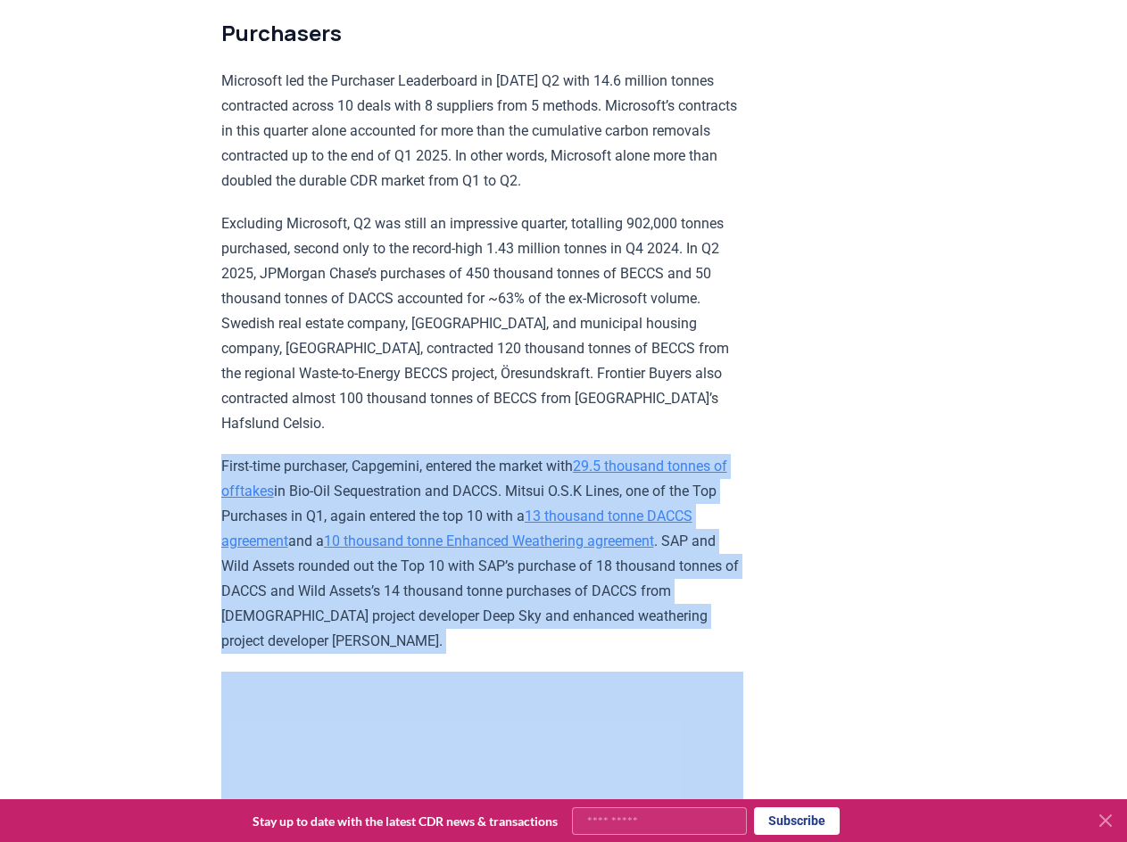
click at [446, 533] on p "First-time purchaser, Capgemini, entered the market with 29.5 thousand tonnes o…" at bounding box center [482, 554] width 522 height 200
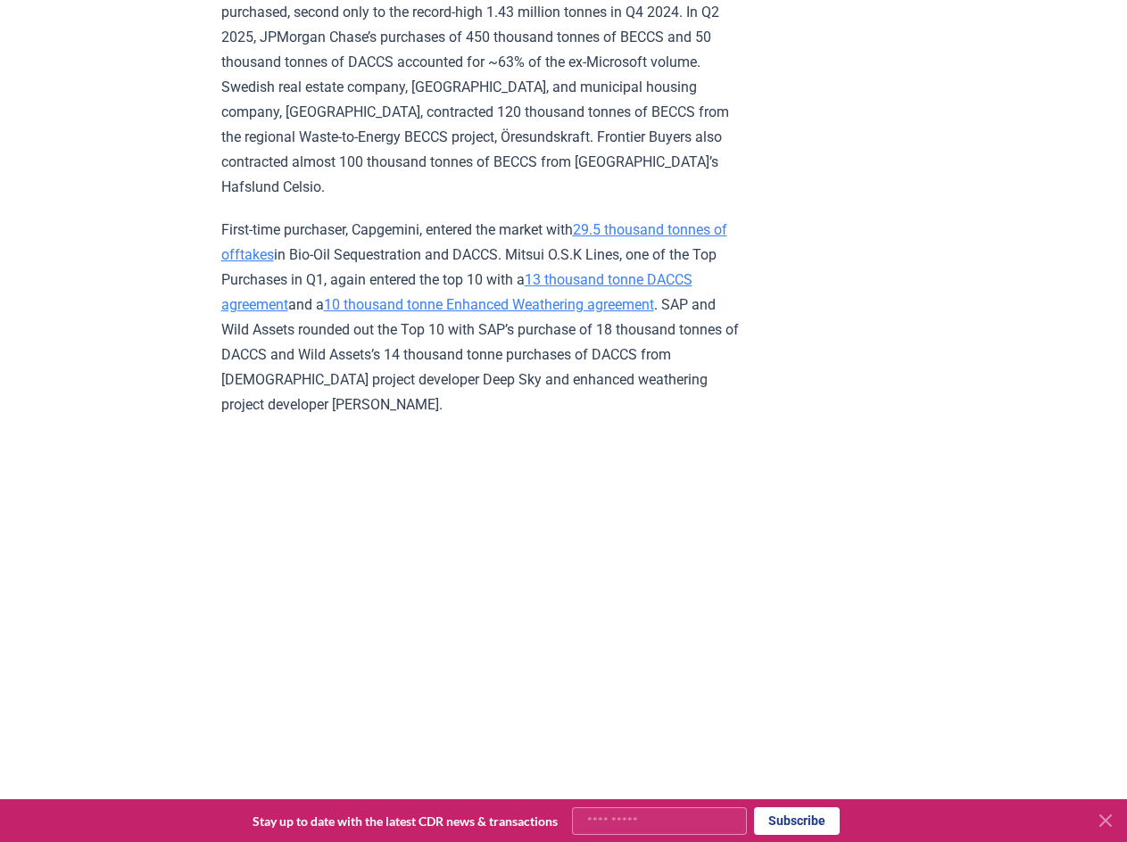
scroll to position [4953, 0]
click at [437, 268] on p "First-time purchaser, Capgemini, entered the market with 29.5 thousand tonnes o…" at bounding box center [482, 319] width 522 height 200
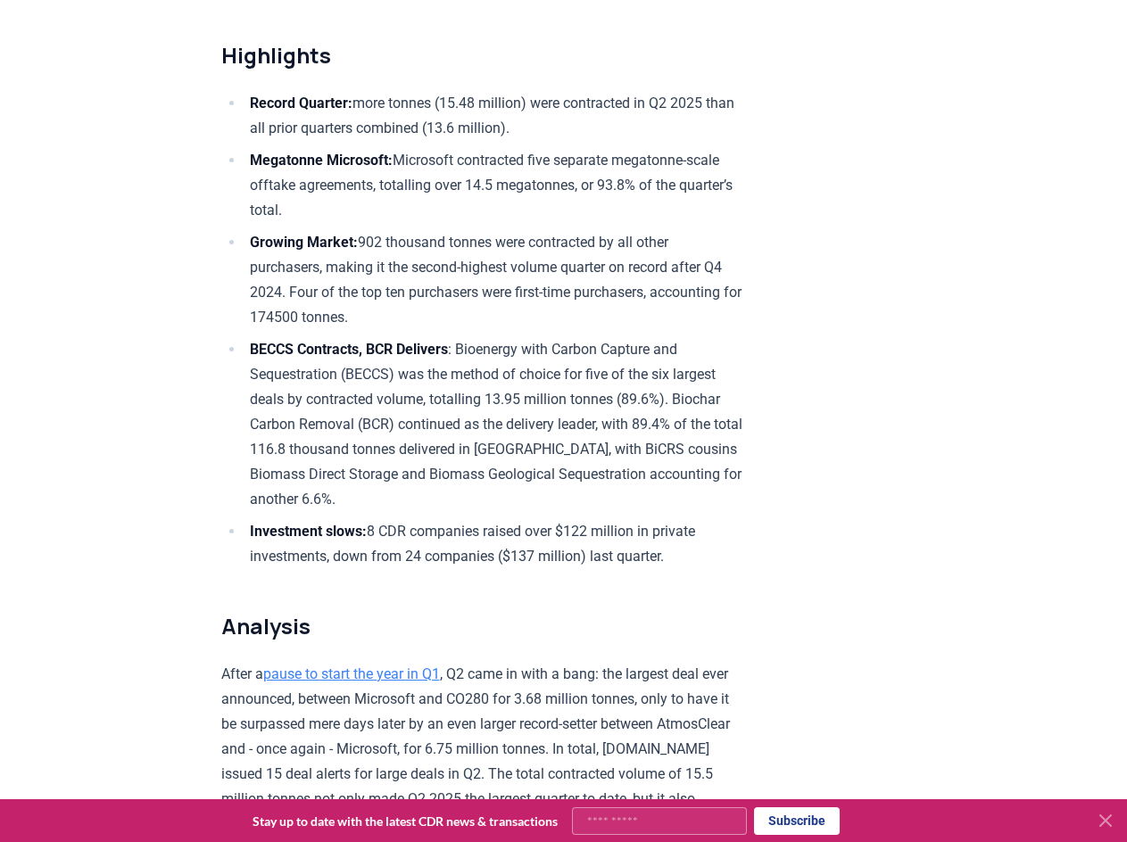
scroll to position [621, 0]
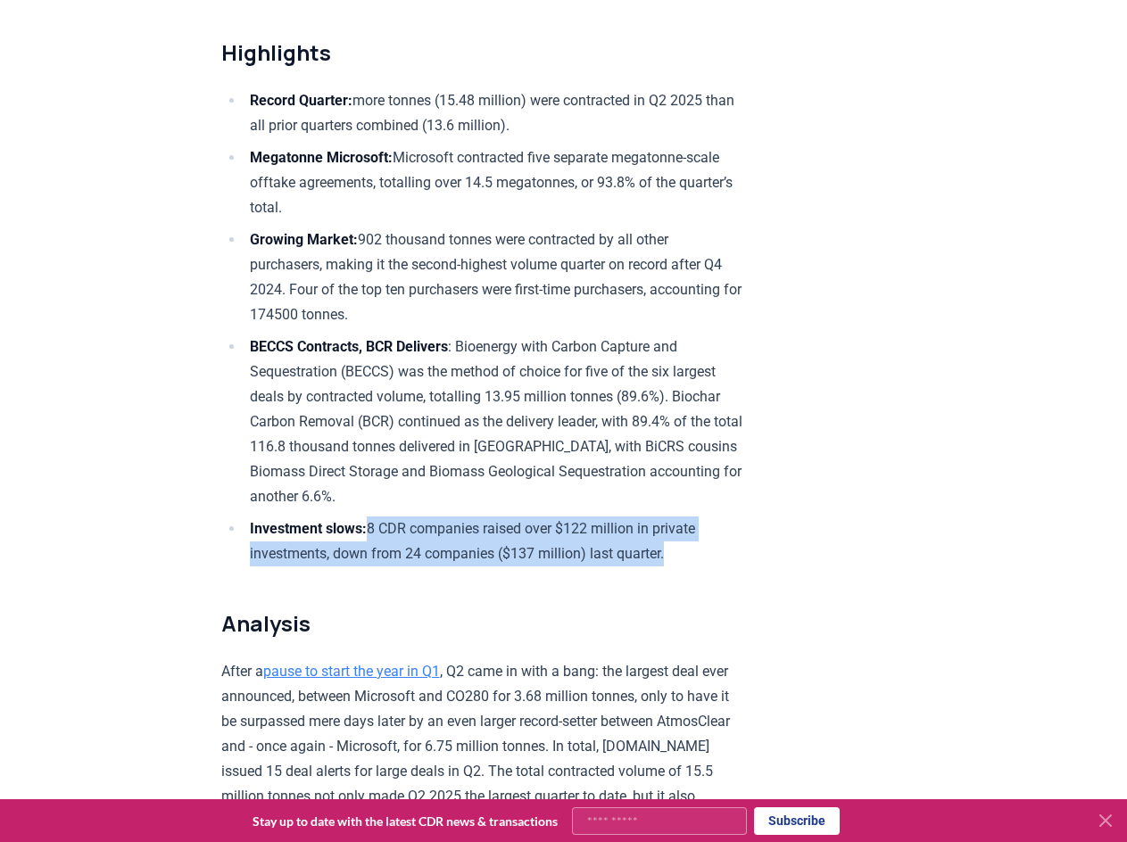
drag, startPoint x: 374, startPoint y: 522, endPoint x: 690, endPoint y: 555, distance: 318.4
click at [690, 555] on li "Investment slows: 8 CDR companies raised over $122 million in private investmen…" at bounding box center [493, 541] width 499 height 50
copy li "8 CDR companies raised over $122 million in private investments, down from 24 c…"
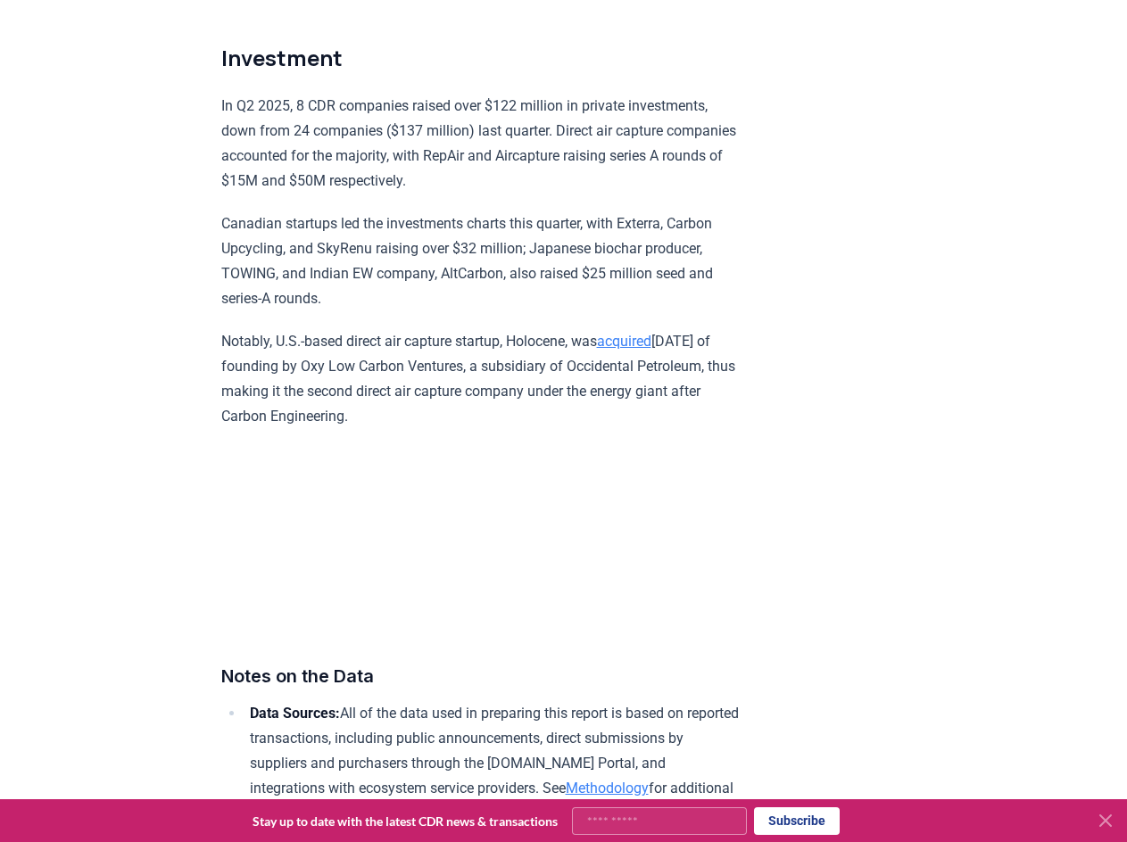
scroll to position [10568, 0]
click at [355, 283] on p "Canadian startups led the investments charts this quarter, with Exterra, Carbon…" at bounding box center [482, 262] width 522 height 100
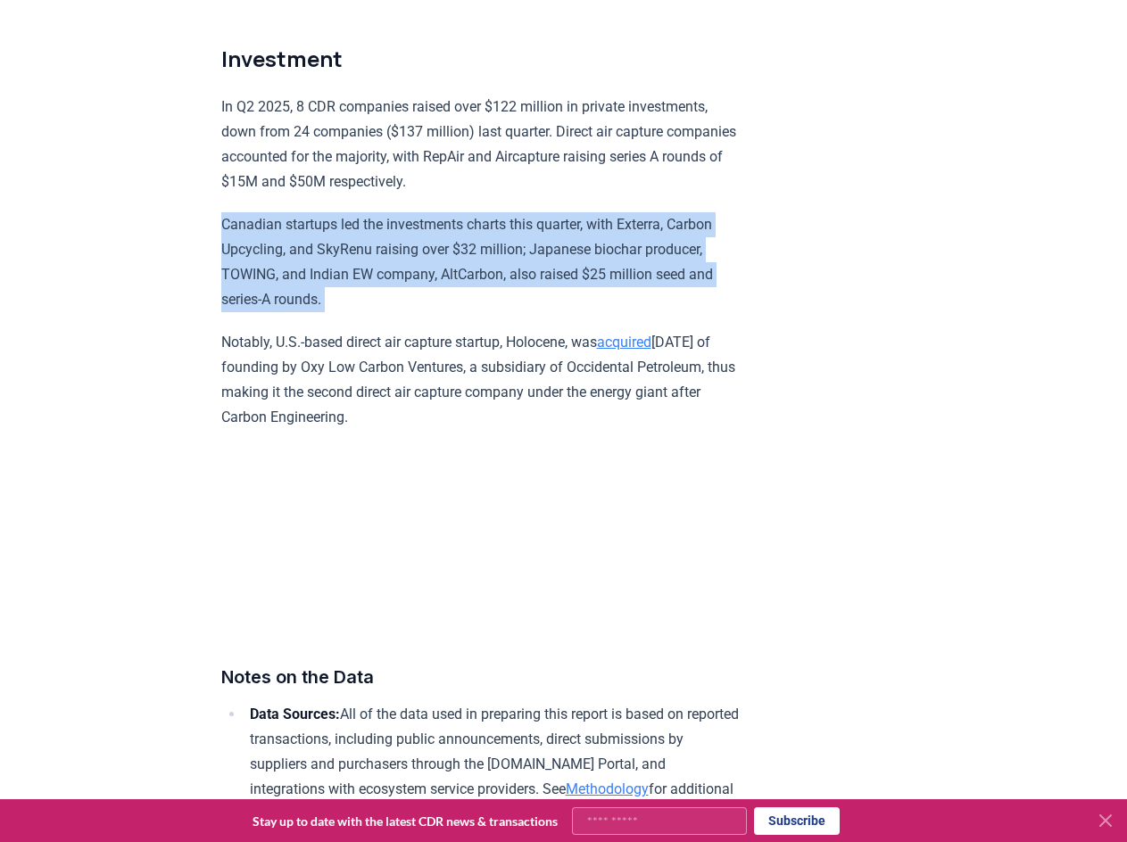
click at [355, 283] on p "Canadian startups led the investments charts this quarter, with Exterra, Carbon…" at bounding box center [482, 262] width 522 height 100
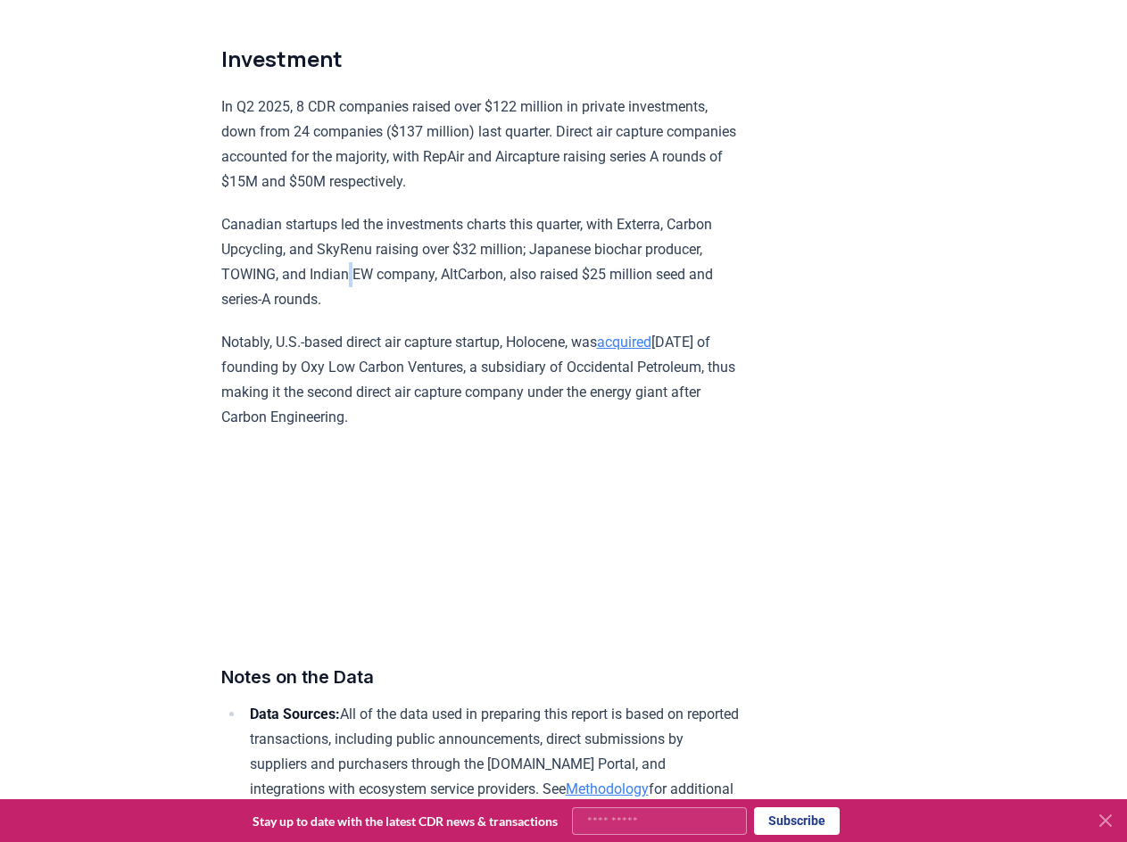
click at [355, 283] on p "Canadian startups led the investments charts this quarter, with Exterra, Carbon…" at bounding box center [482, 262] width 522 height 100
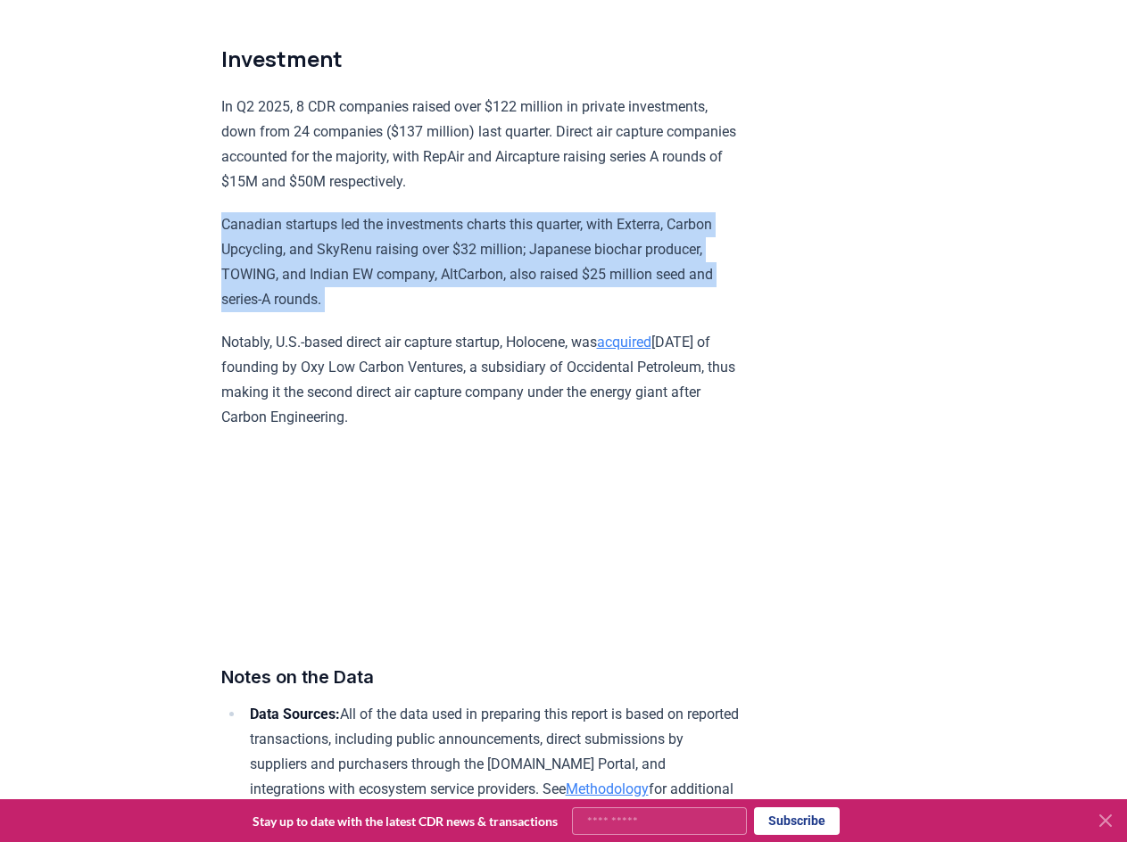
click at [355, 283] on p "Canadian startups led the investments charts this quarter, with Exterra, Carbon…" at bounding box center [482, 262] width 522 height 100
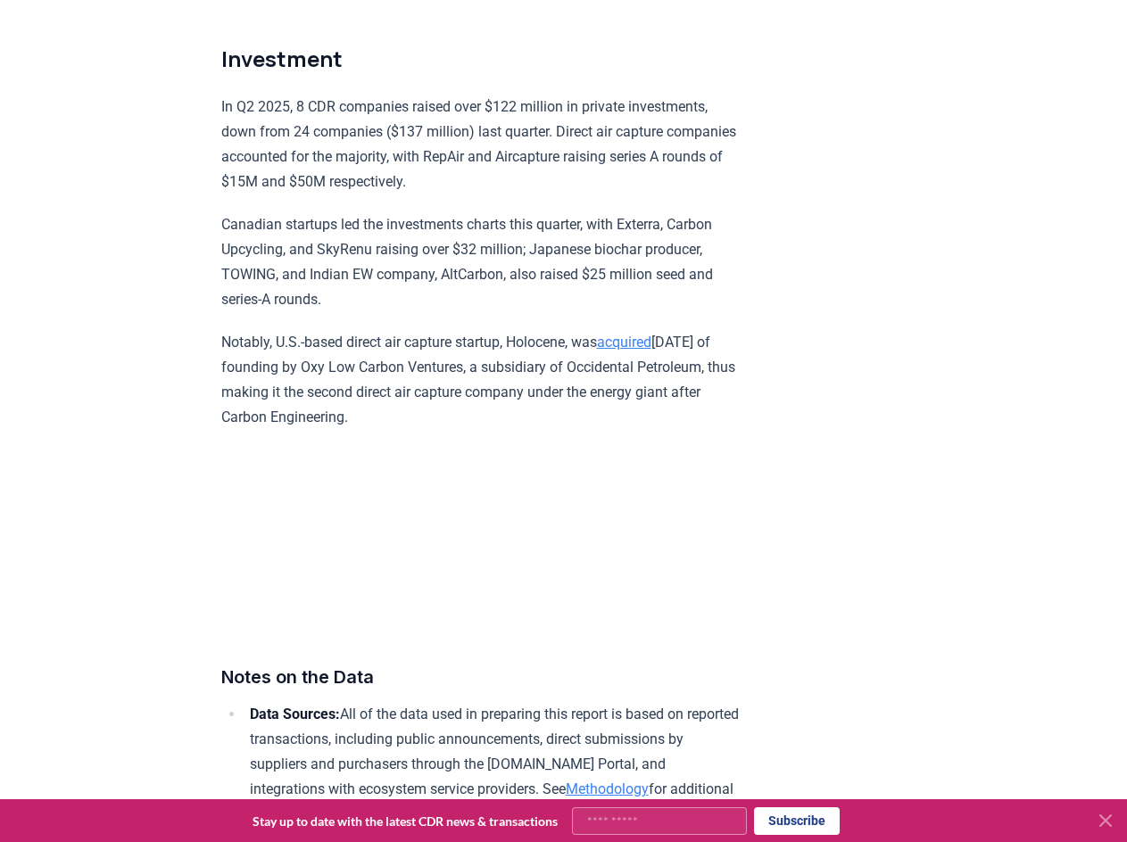
click at [402, 170] on p "In Q2 2025, 8 CDR companies raised over $122 million in private investments, do…" at bounding box center [482, 145] width 522 height 100
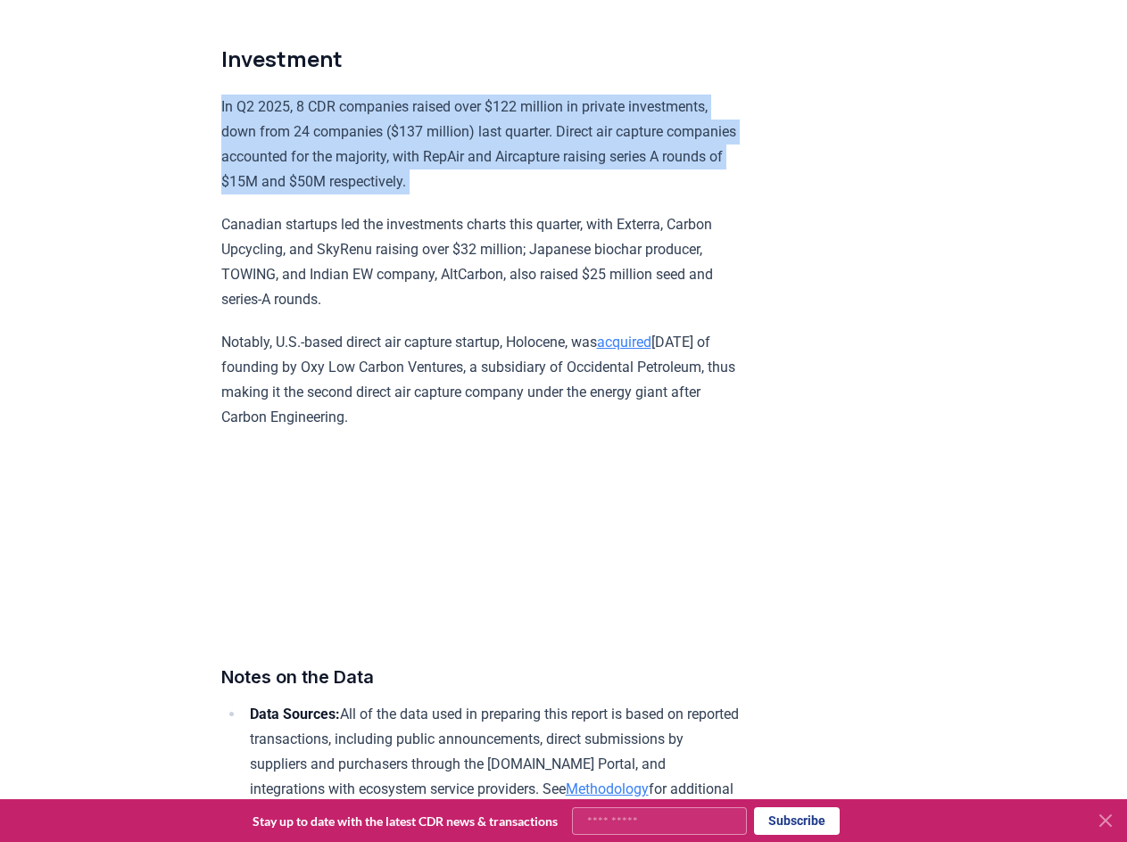
click at [402, 170] on p "In Q2 2025, 8 CDR companies raised over $122 million in private investments, do…" at bounding box center [482, 145] width 522 height 100
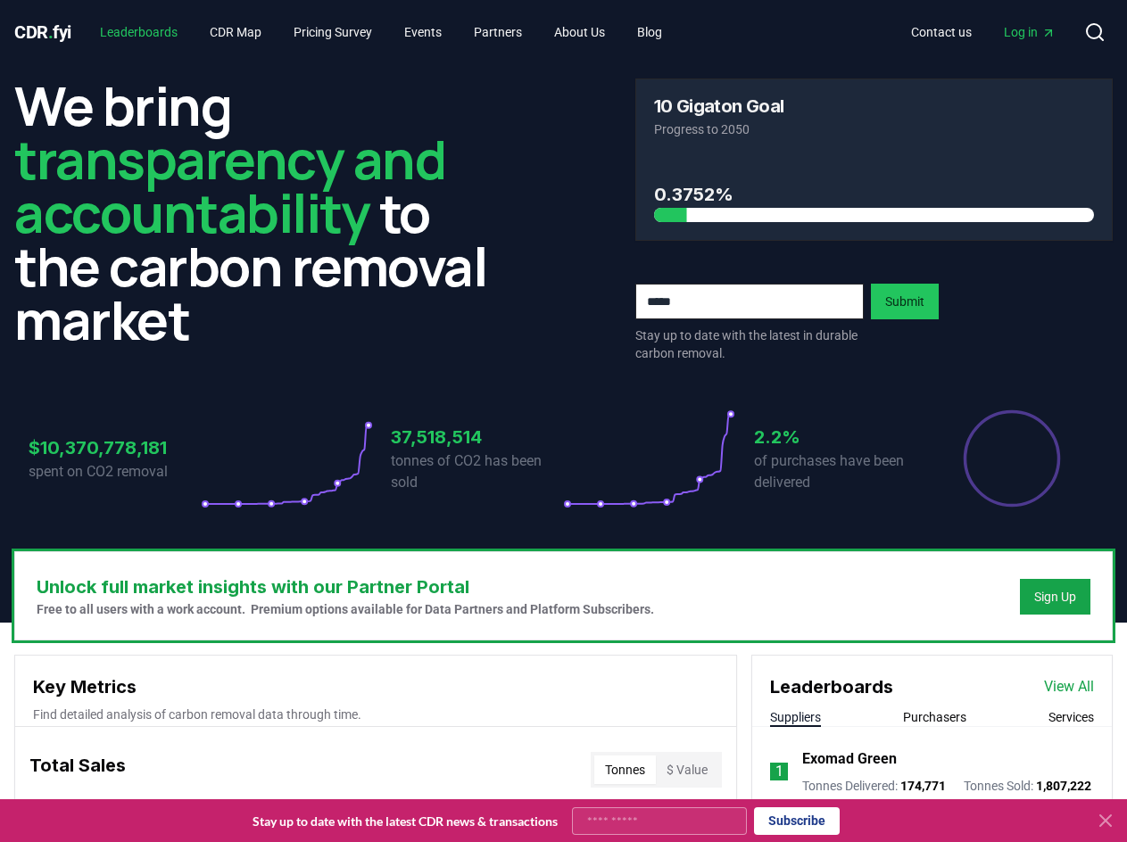
click at [165, 29] on link "Leaderboards" at bounding box center [139, 32] width 106 height 32
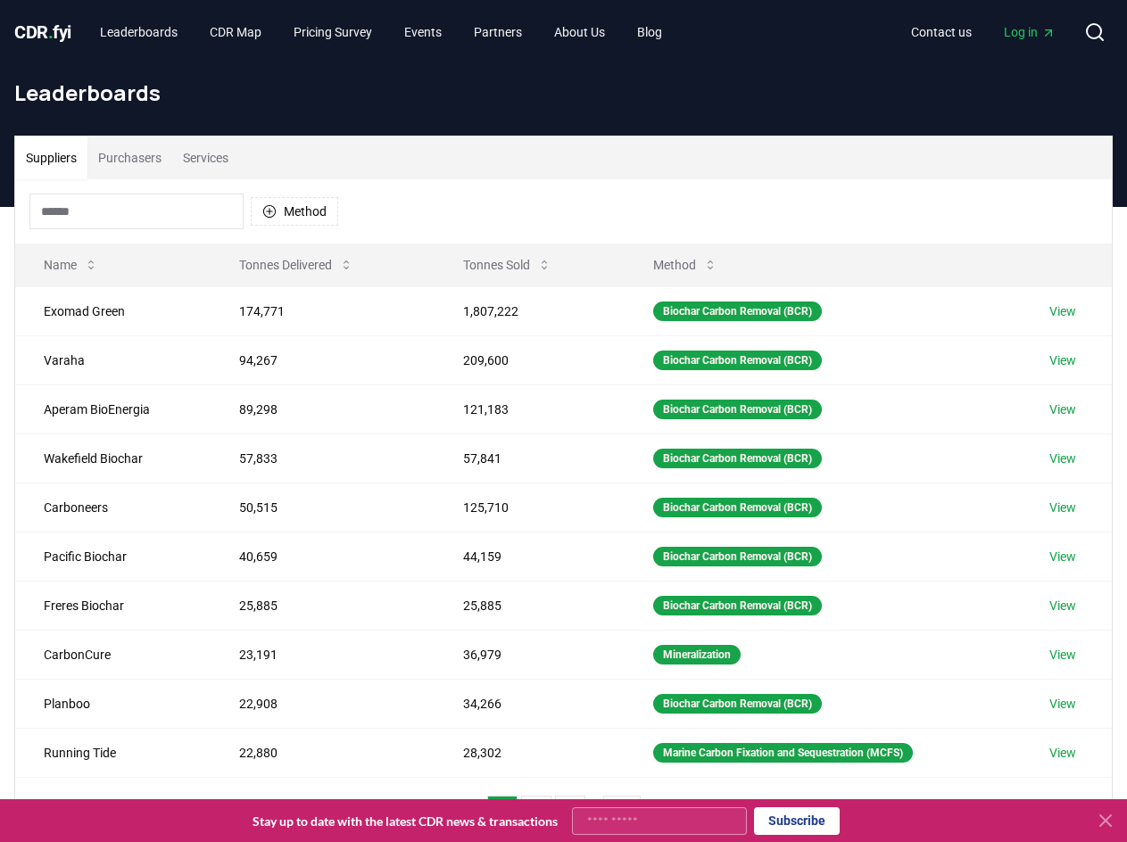
click at [136, 161] on button "Purchasers" at bounding box center [129, 157] width 85 height 43
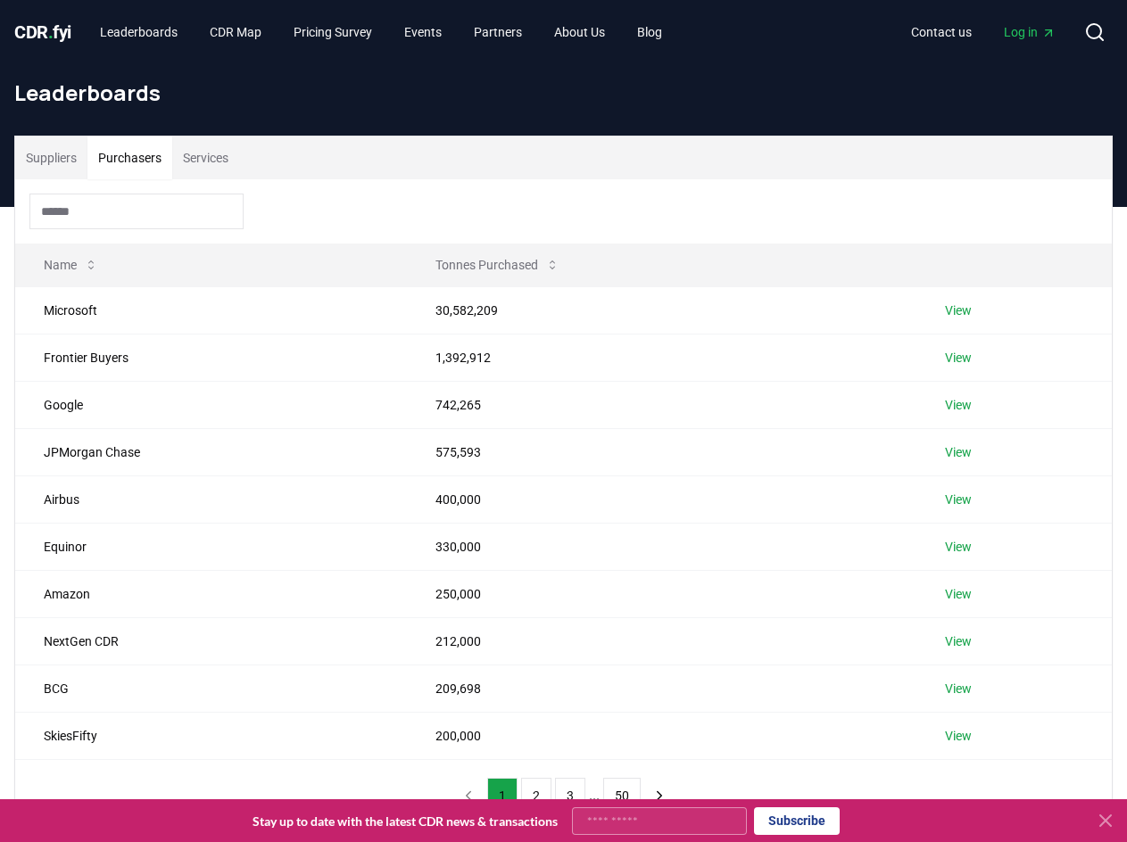
click at [53, 39] on span "." at bounding box center [50, 31] width 5 height 21
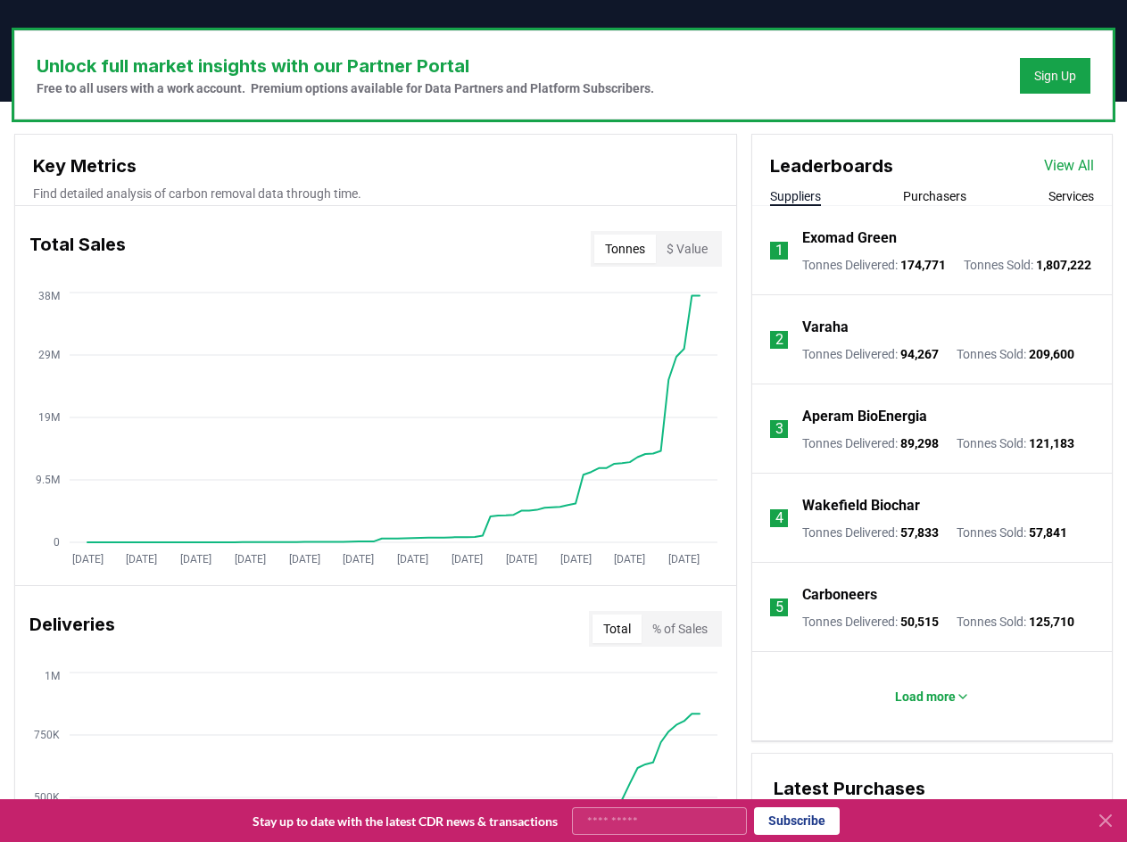
scroll to position [522, 0]
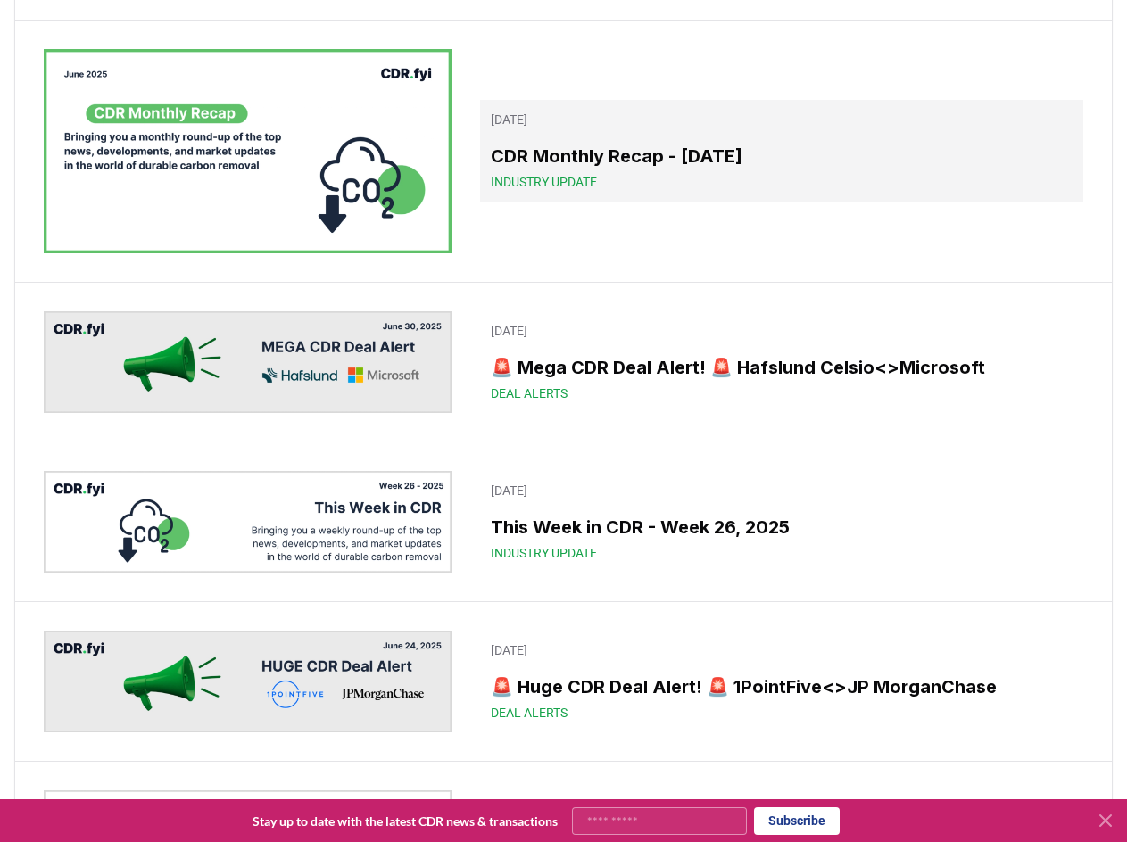
scroll to position [2340, 0]
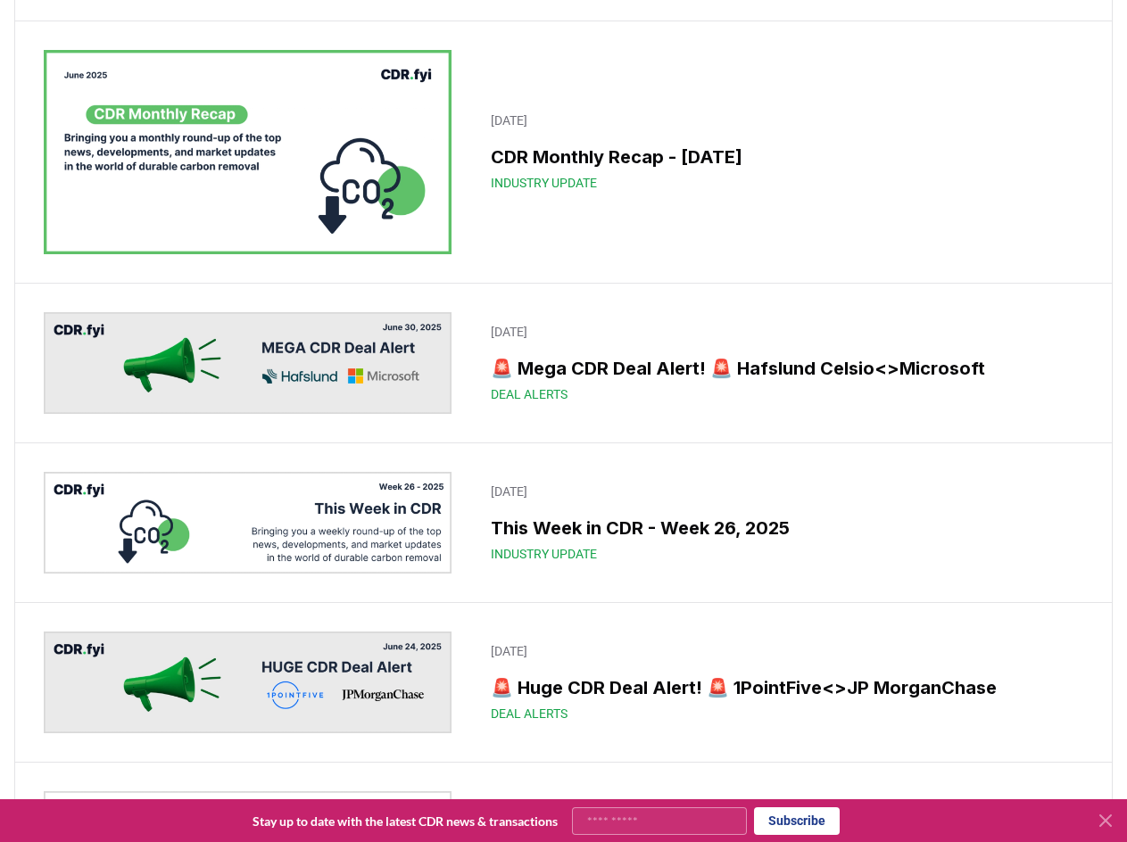
drag, startPoint x: 542, startPoint y: 573, endPoint x: 589, endPoint y: 205, distance: 370.4
click at [589, 205] on div "July 03, 2025 CDR Monthly Recap - June 2025 Industry Update" at bounding box center [563, 151] width 1096 height 261
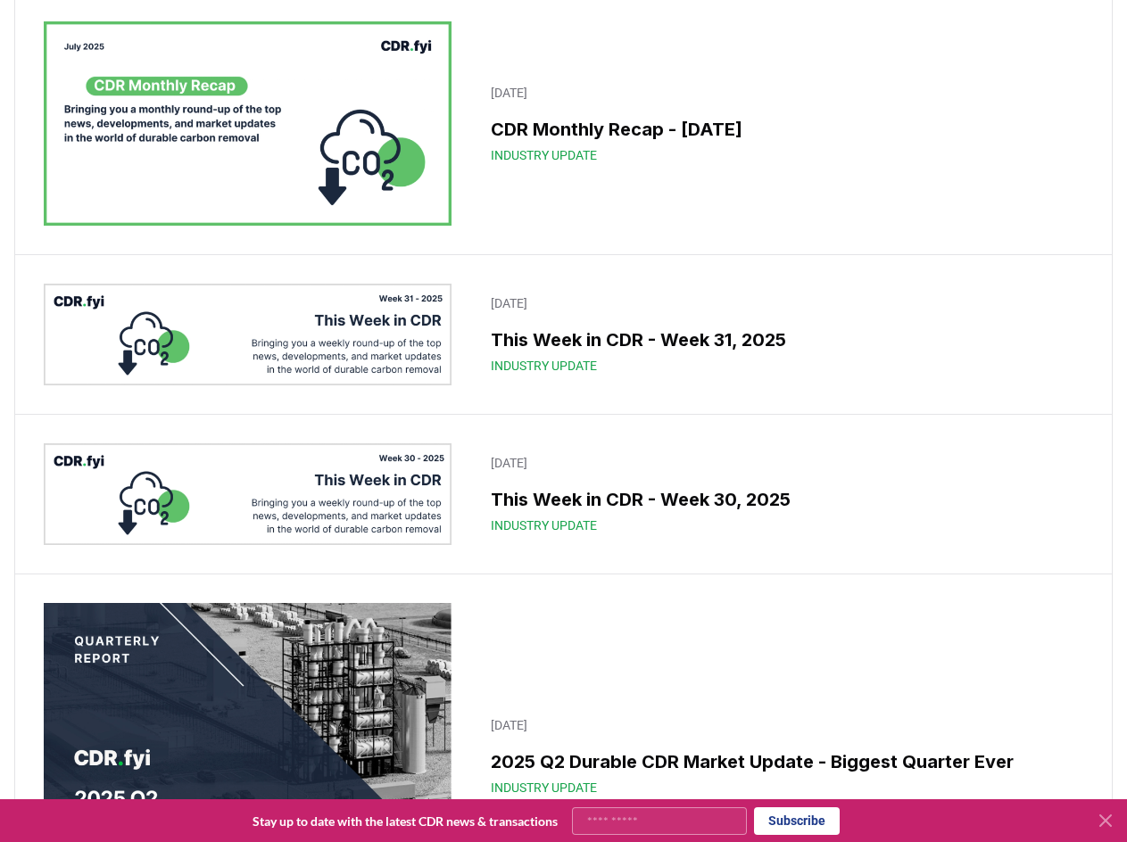
scroll to position [307, 0]
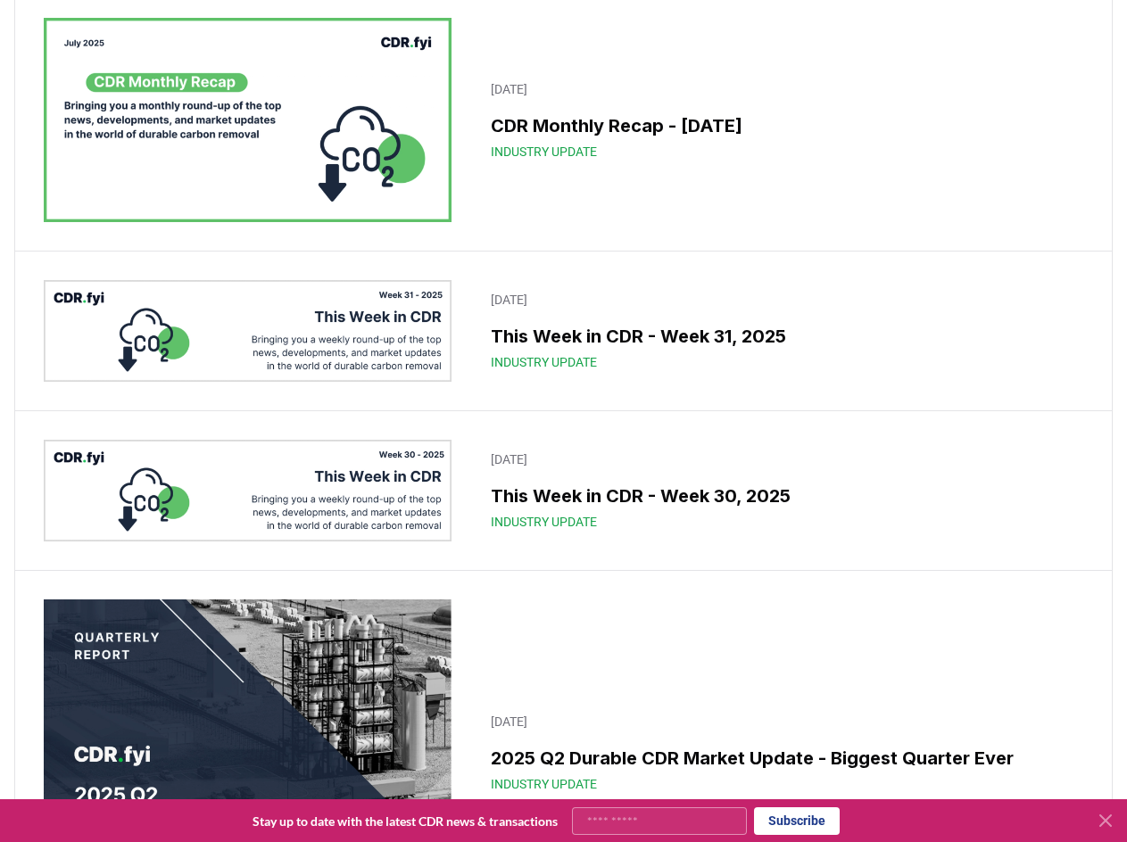
click at [368, 155] on img at bounding box center [248, 120] width 408 height 204
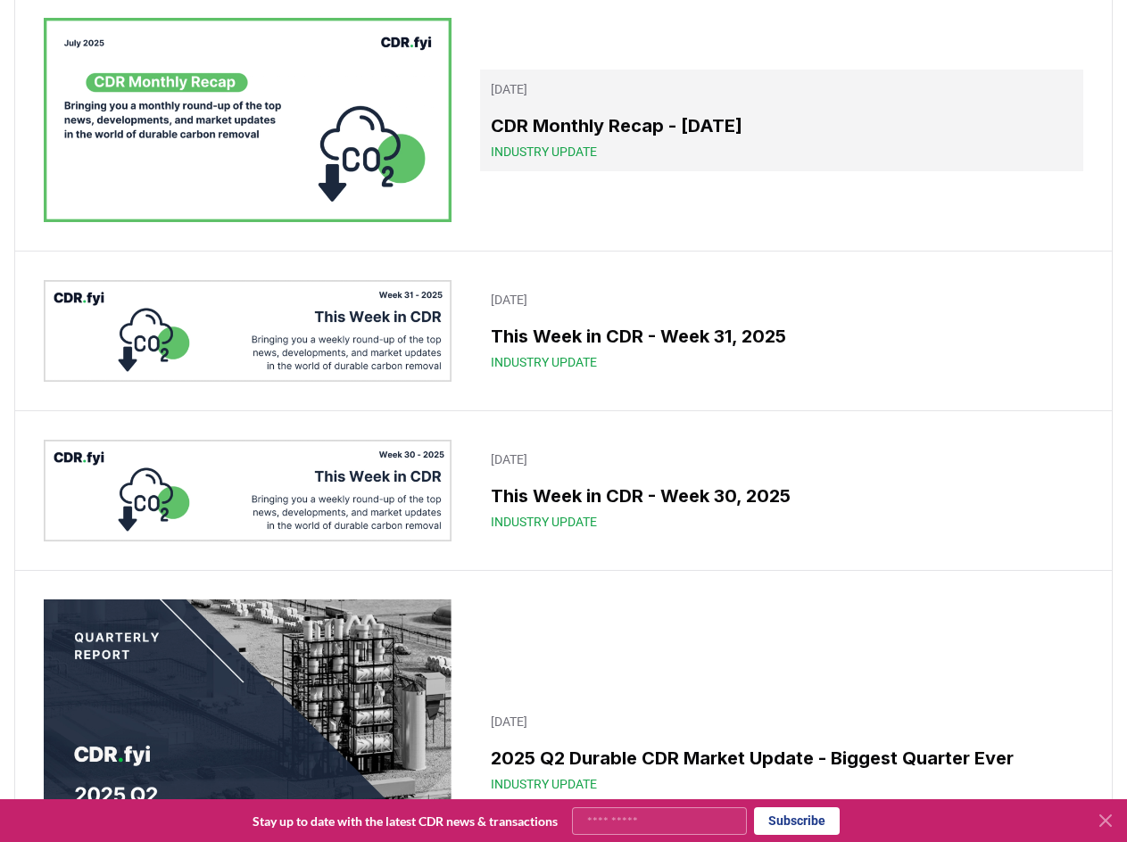
click at [502, 127] on h3 "CDR Monthly Recap - July 2025" at bounding box center [782, 125] width 582 height 27
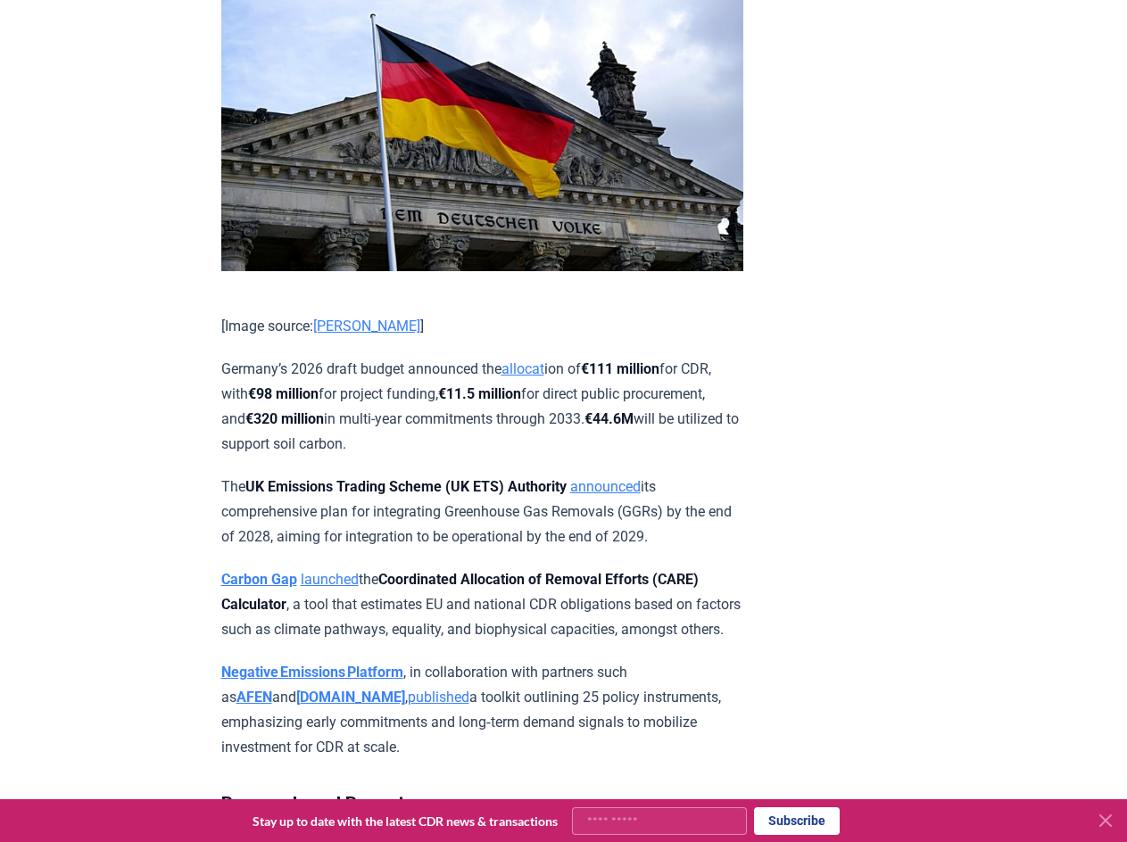
scroll to position [6818, 0]
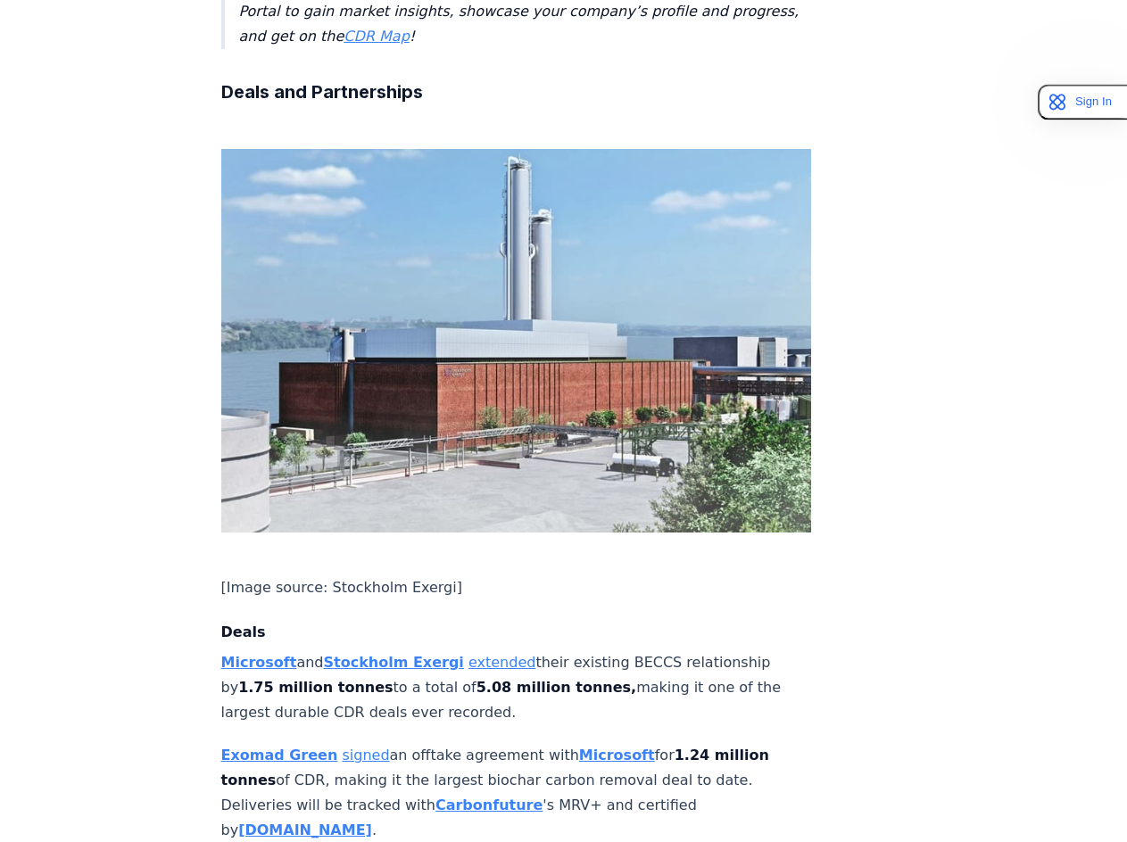
scroll to position [1217, 0]
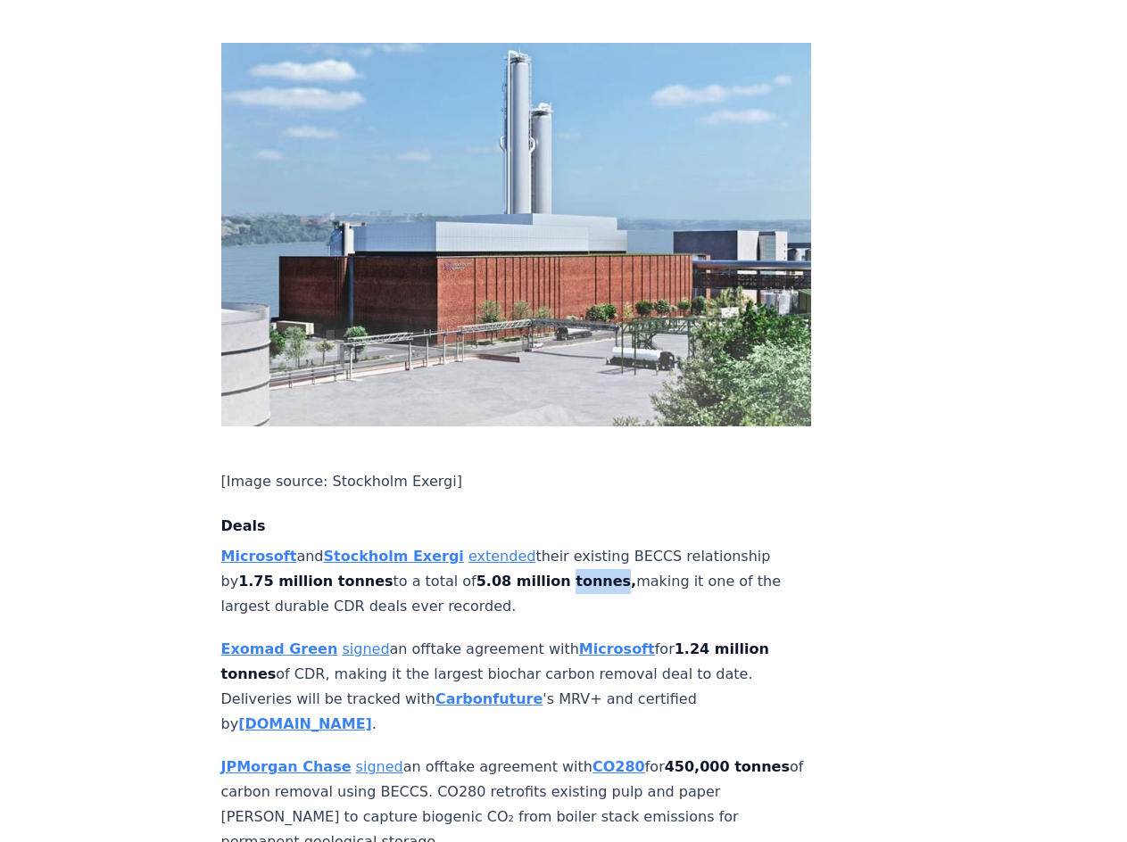
click at [559, 573] on strong "5.08 million tonnes," at bounding box center [556, 581] width 160 height 17
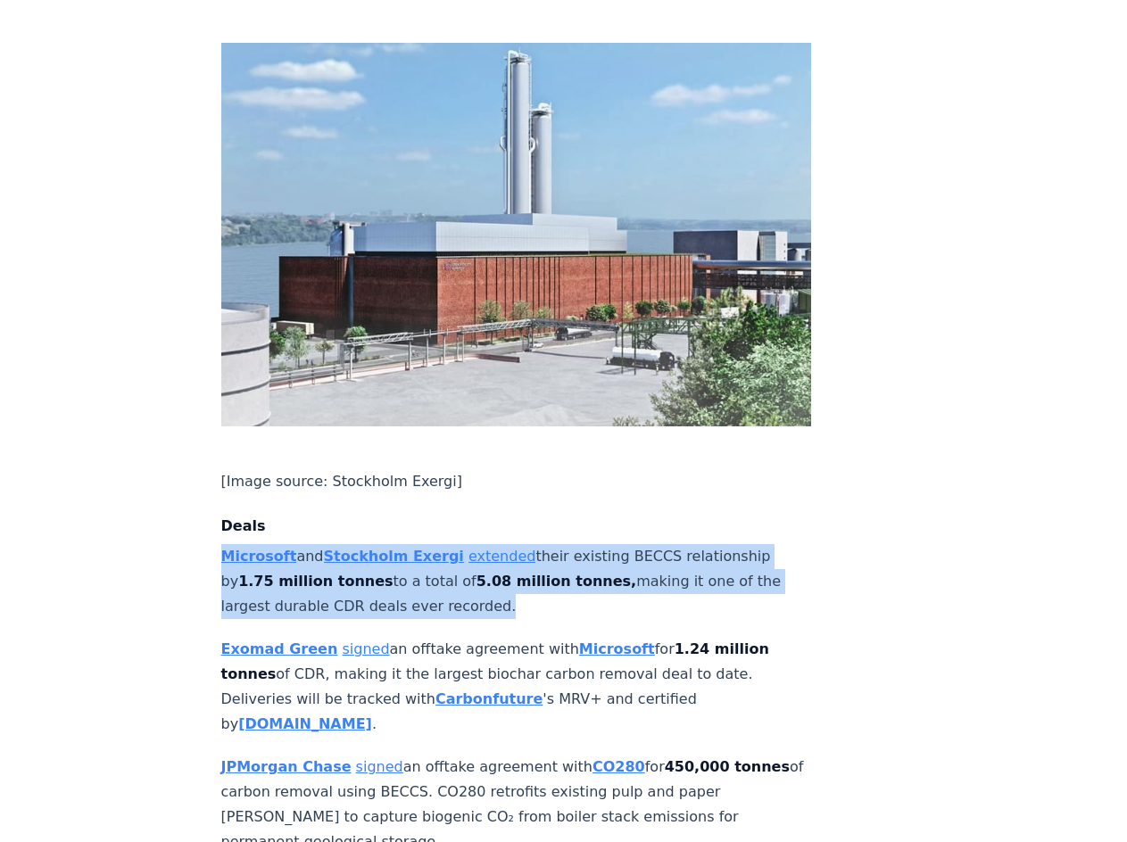
click at [559, 573] on strong "5.08 million tonnes," at bounding box center [556, 581] width 160 height 17
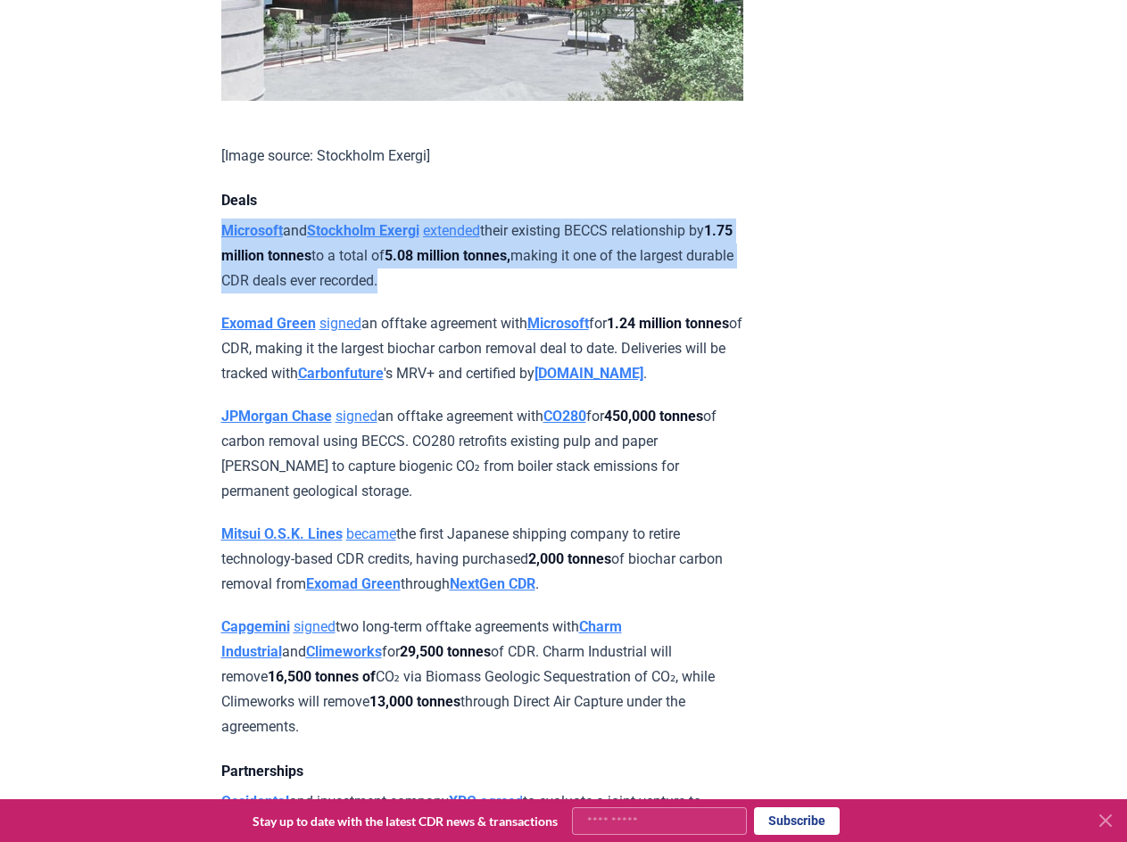
scroll to position [1465, 0]
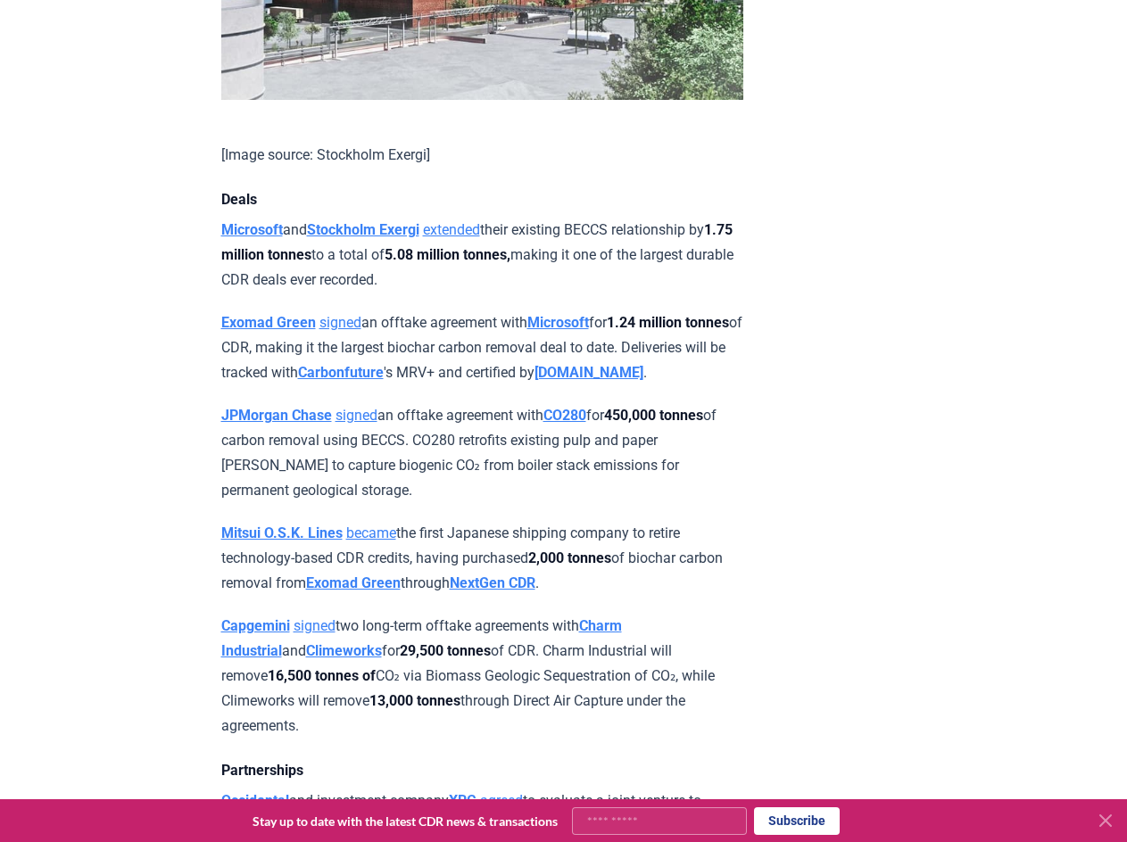
click at [499, 569] on p "Mitsui O.S.K. Lines became the first Japanese shipping company to retire techno…" at bounding box center [482, 558] width 522 height 75
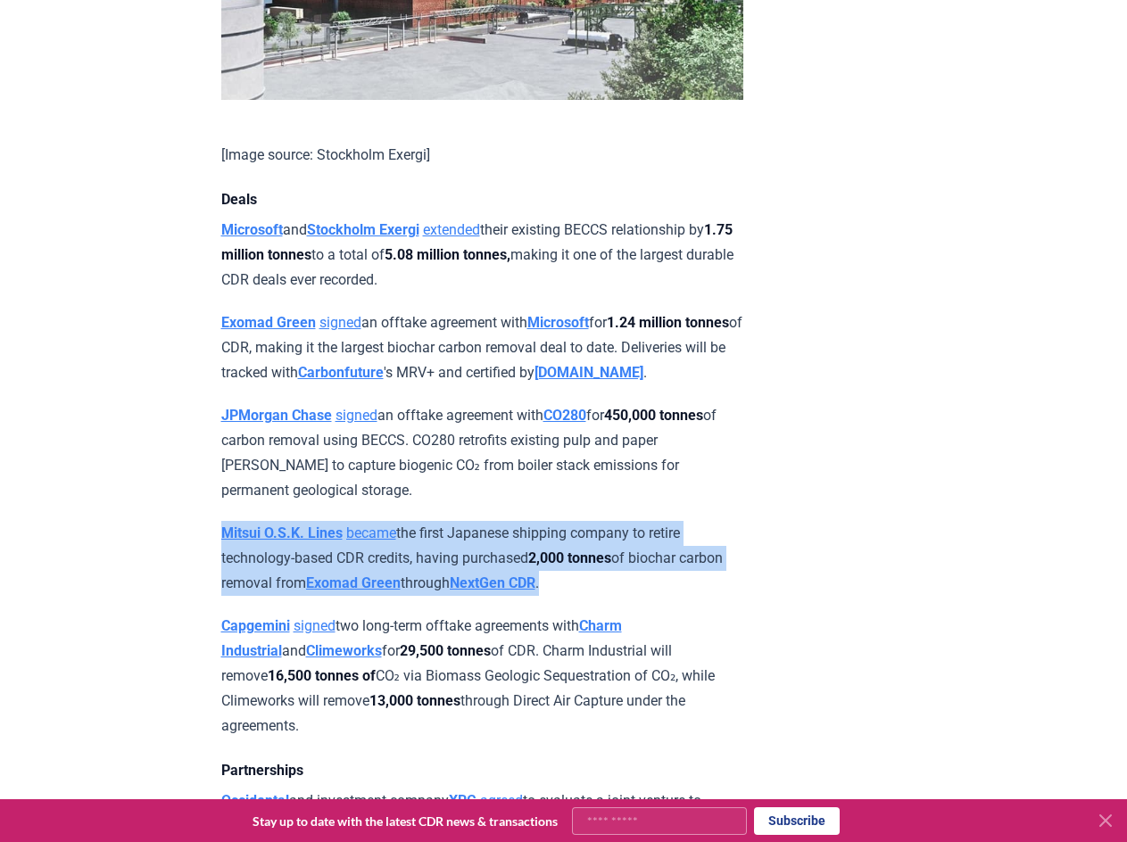
click at [499, 569] on p "Mitsui O.S.K. Lines became the first Japanese shipping company to retire techno…" at bounding box center [482, 558] width 522 height 75
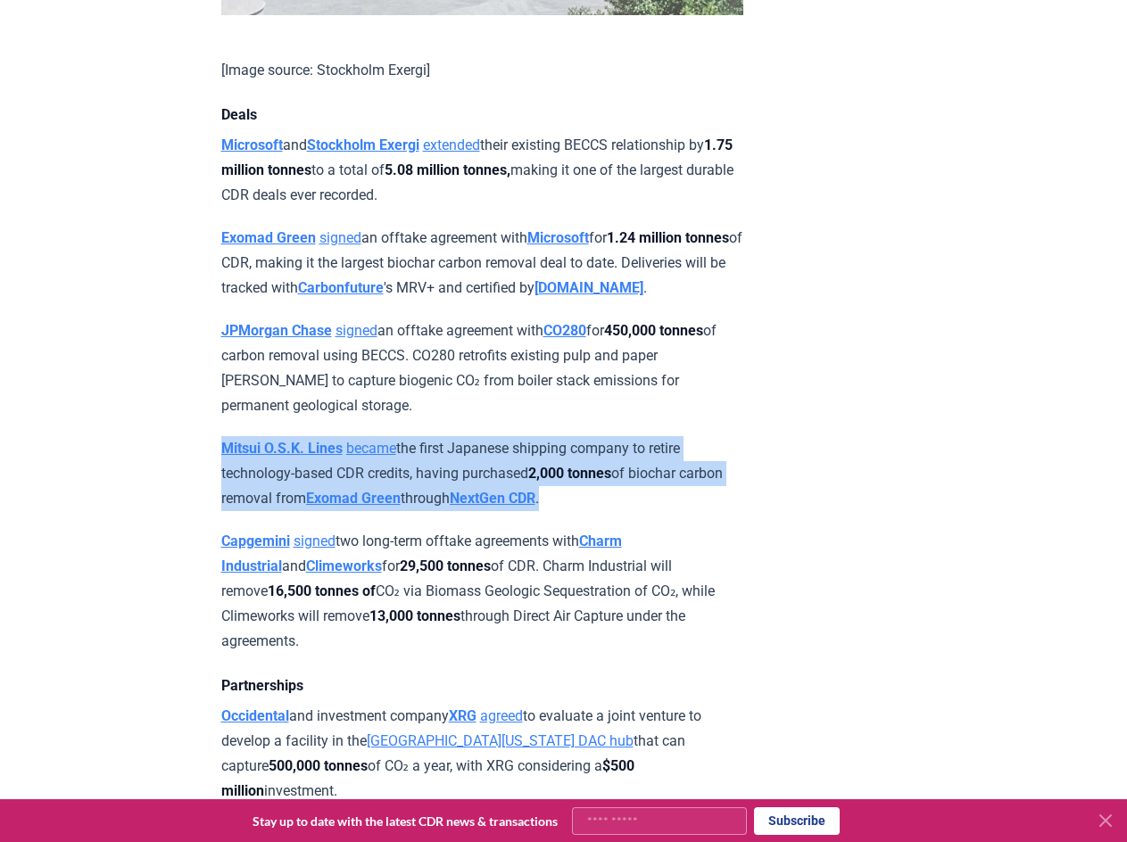
scroll to position [1550, 0]
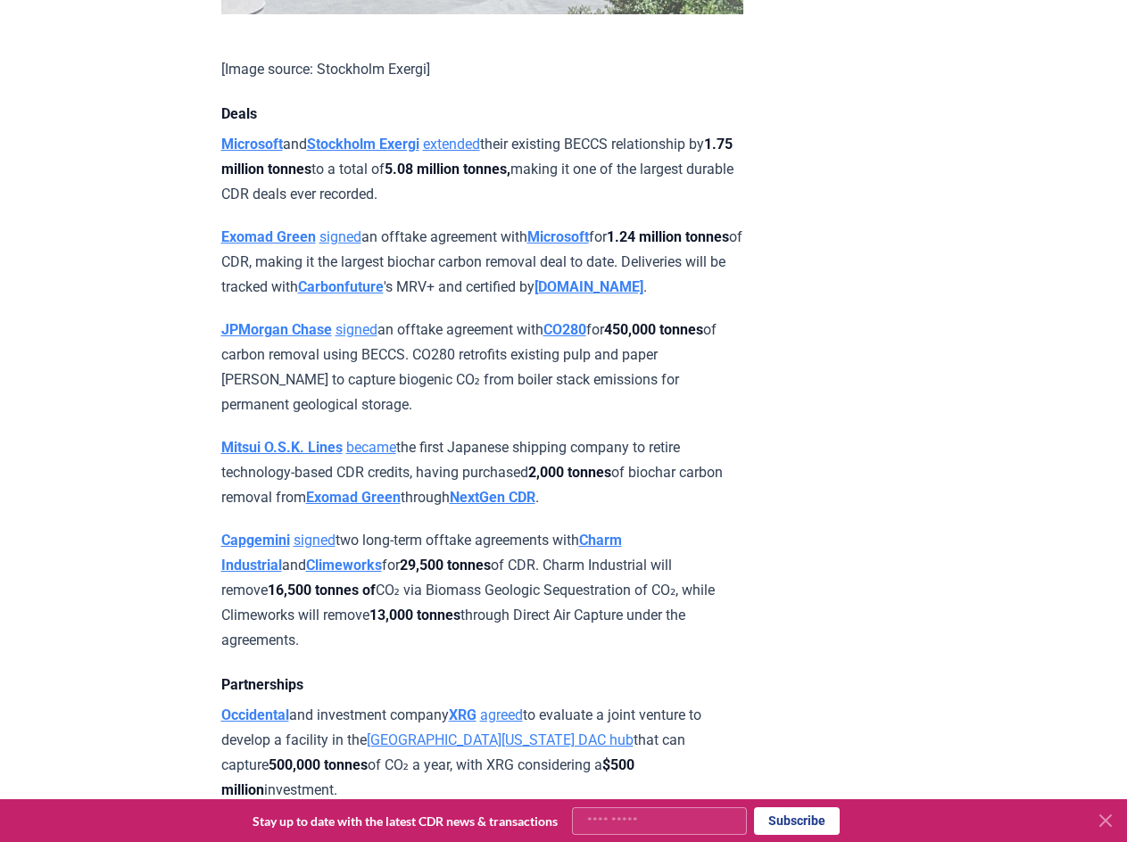
click at [527, 593] on p "[PERSON_NAME] signed two long-term offtake agreements with Charm Industrial and…" at bounding box center [482, 590] width 522 height 125
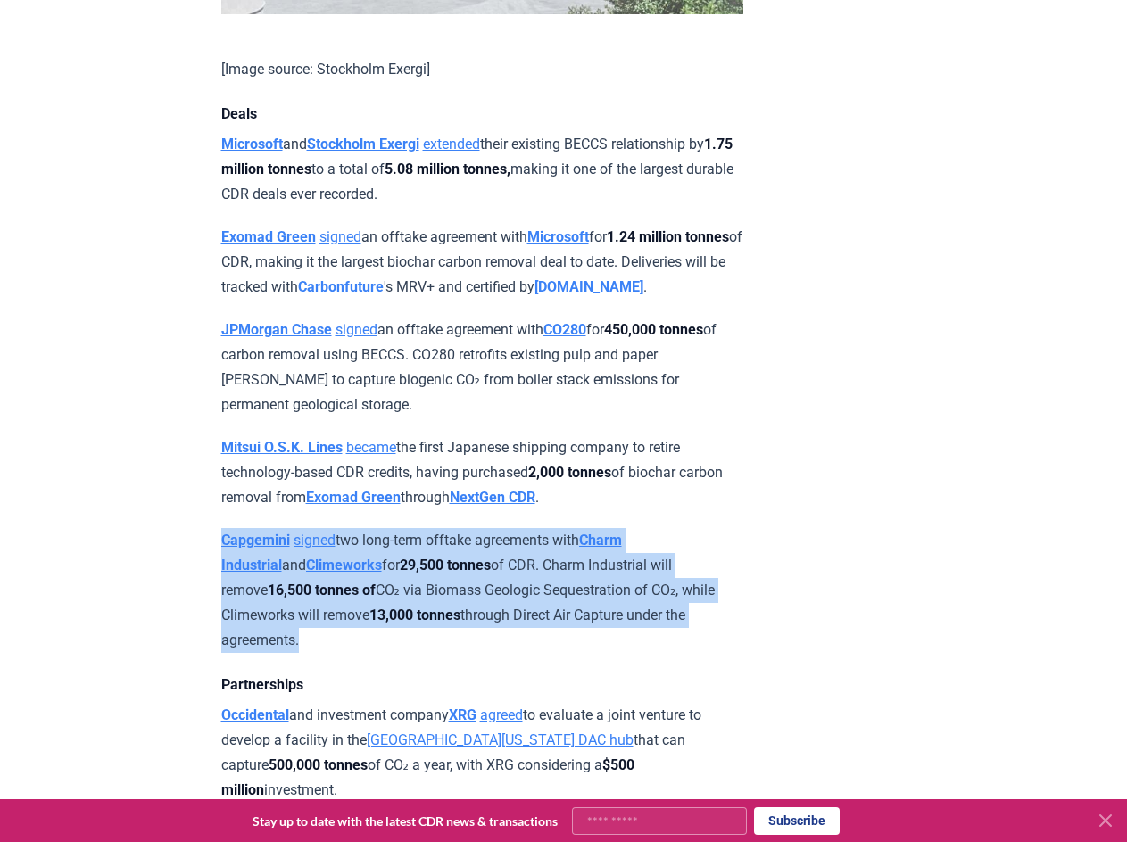
click at [527, 593] on p "[PERSON_NAME] signed two long-term offtake agreements with Charm Industrial and…" at bounding box center [482, 590] width 522 height 125
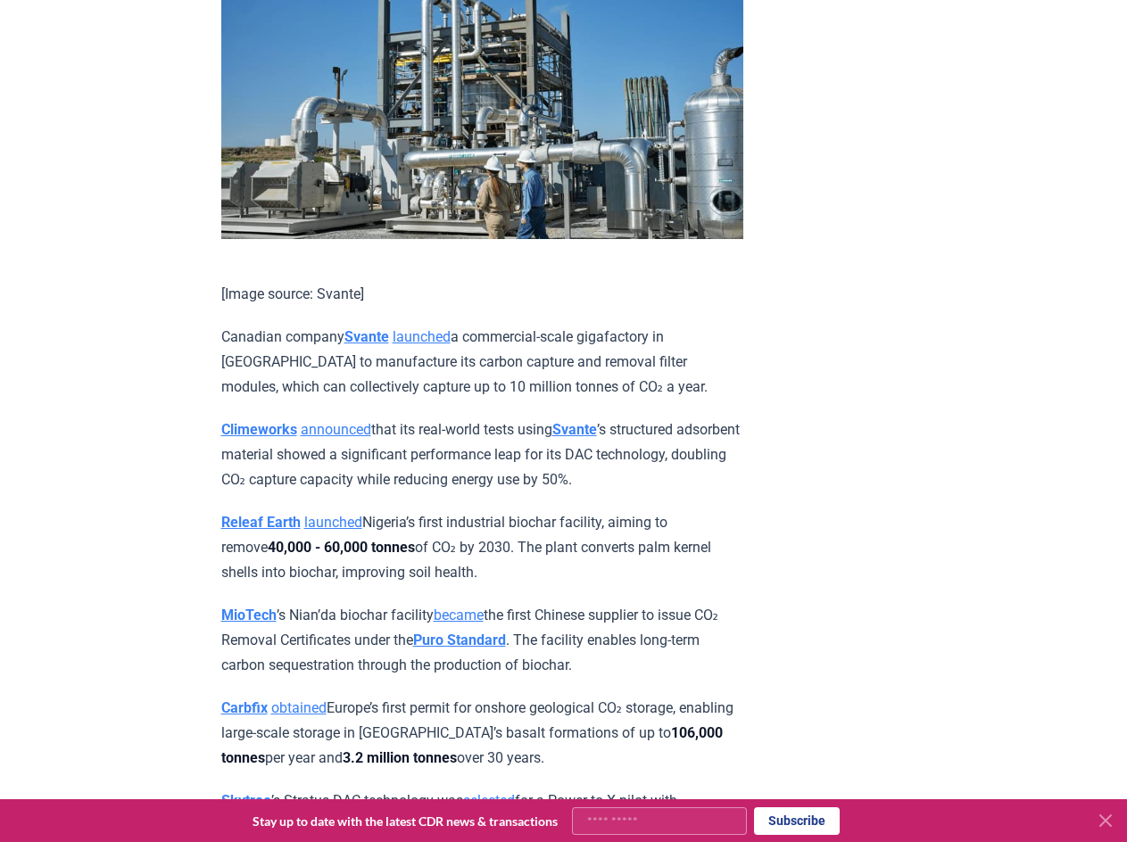
scroll to position [3265, 0]
click at [464, 459] on p "Climeworks announced that its real-world tests using [PERSON_NAME] ’s structure…" at bounding box center [482, 454] width 522 height 75
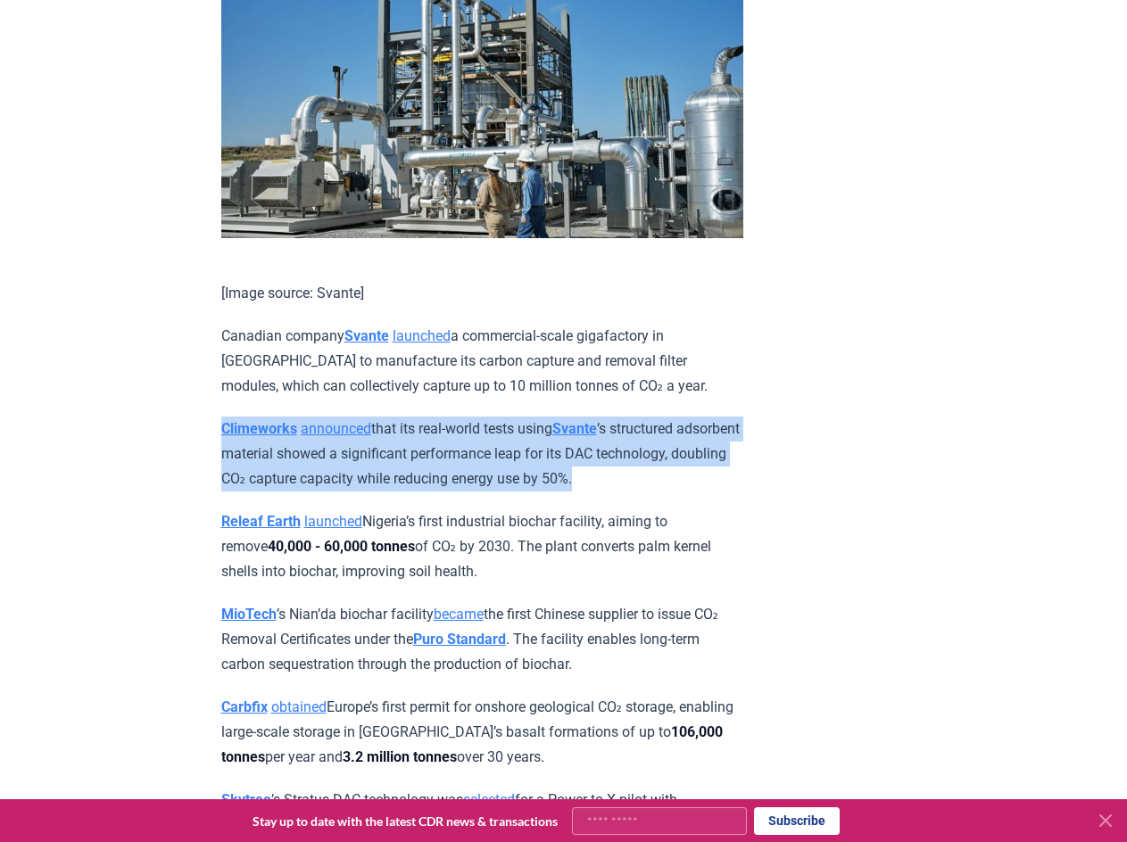
click at [464, 459] on p "Climeworks announced that its real-world tests using [PERSON_NAME] ’s structure…" at bounding box center [482, 454] width 522 height 75
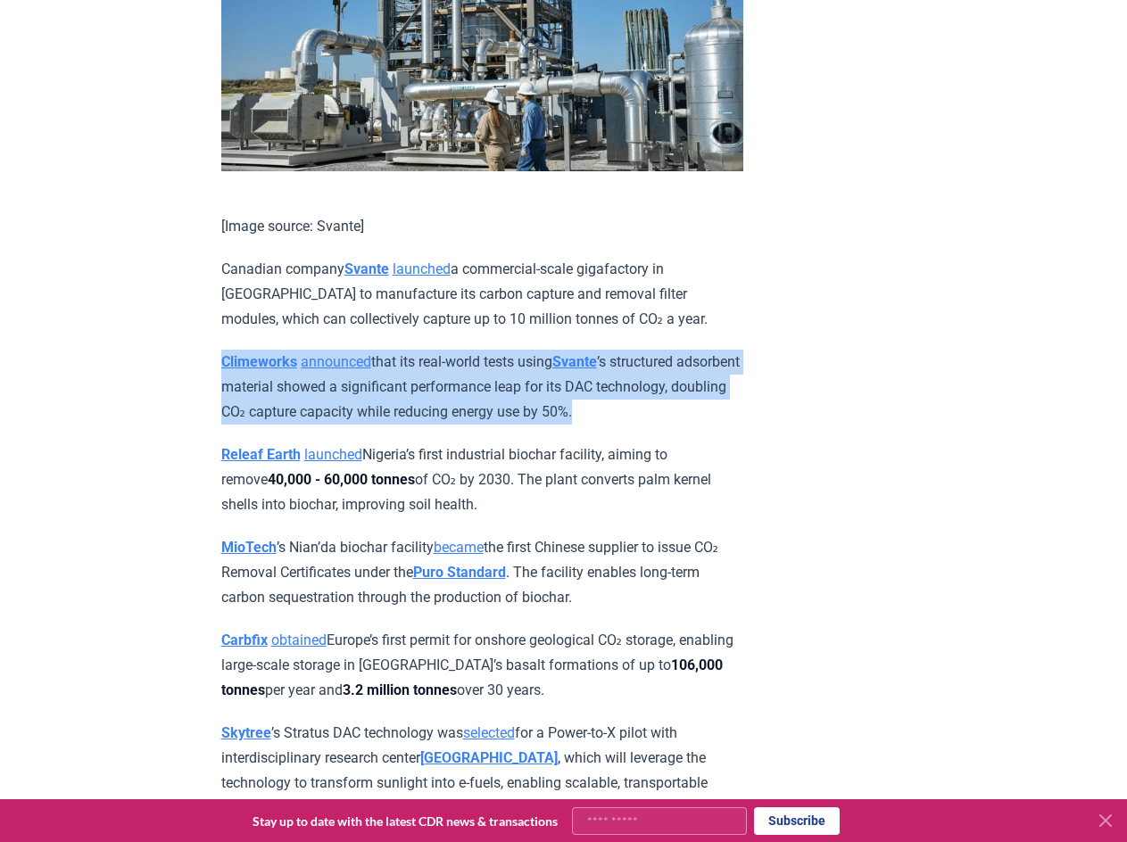
scroll to position [3338, 0]
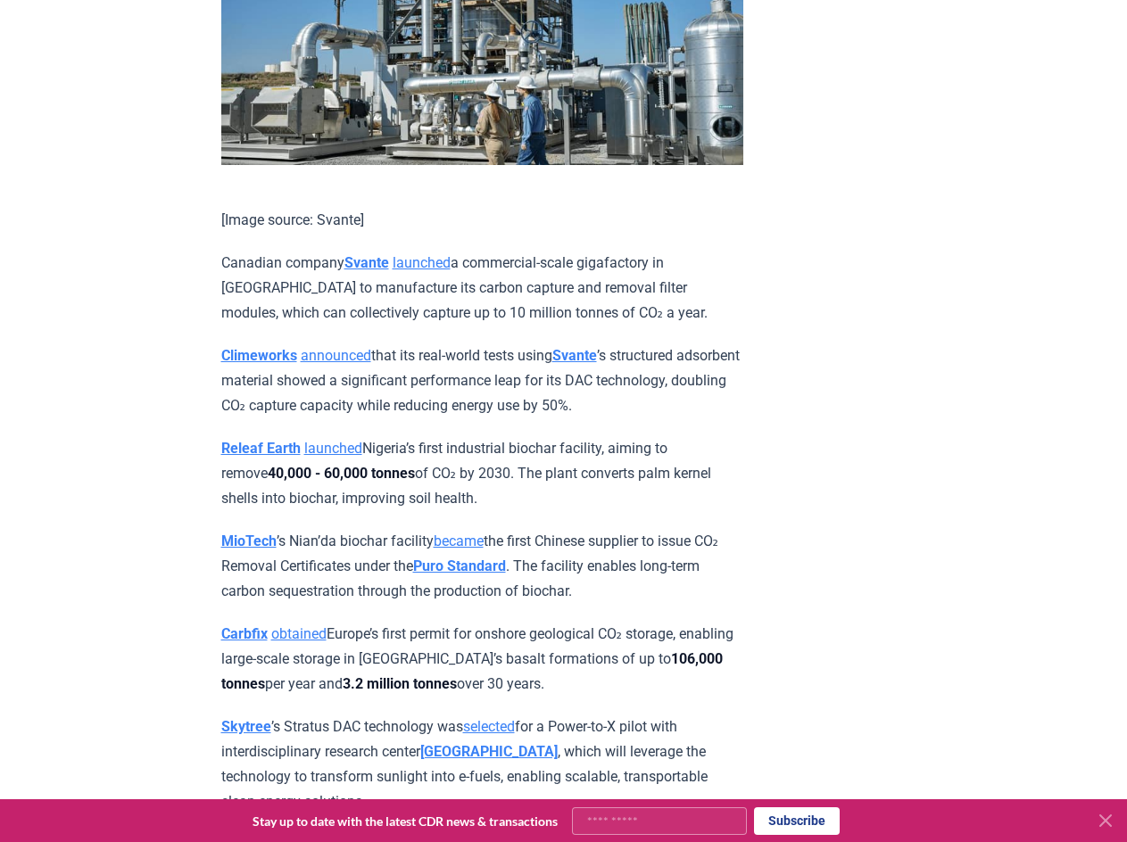
click at [420, 575] on p "MioTech ’s Nian’da biochar facility became the first [DEMOGRAPHIC_DATA] supplie…" at bounding box center [482, 566] width 522 height 75
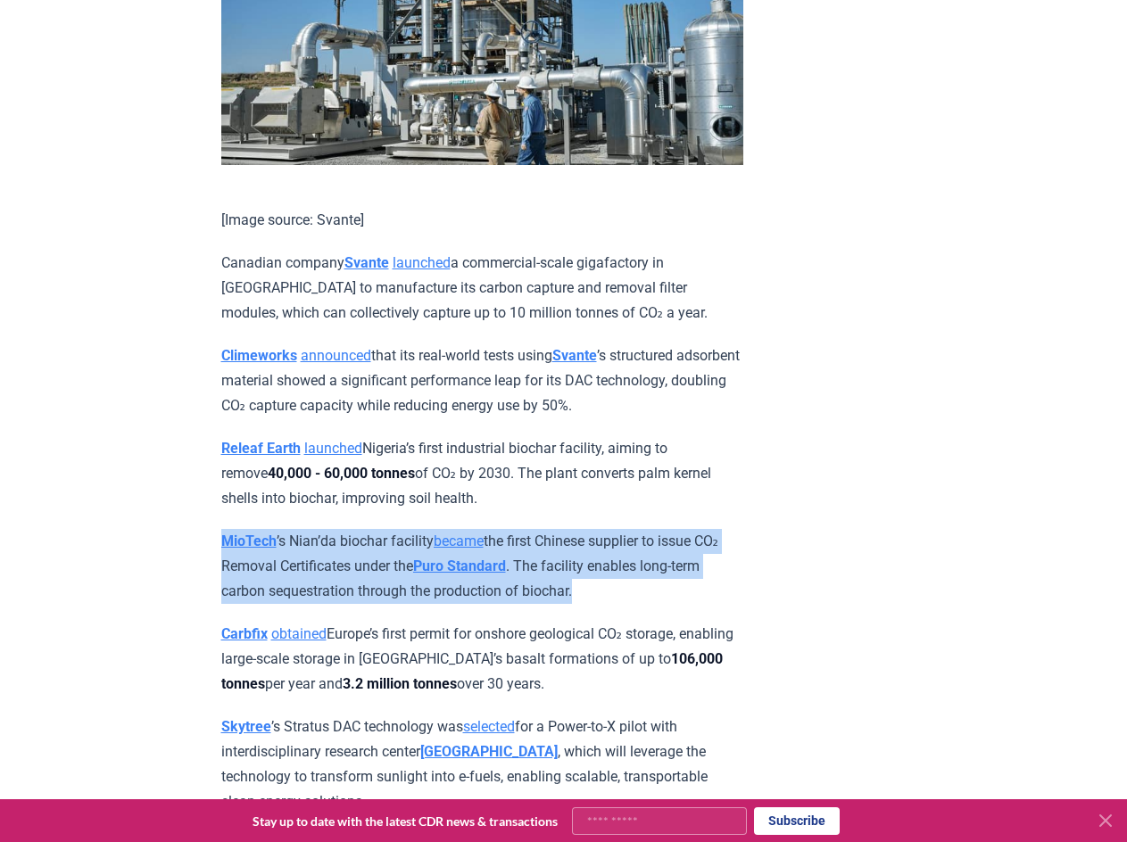
click at [420, 575] on p "MioTech ’s Nian’da biochar facility became the first [DEMOGRAPHIC_DATA] supplie…" at bounding box center [482, 566] width 522 height 75
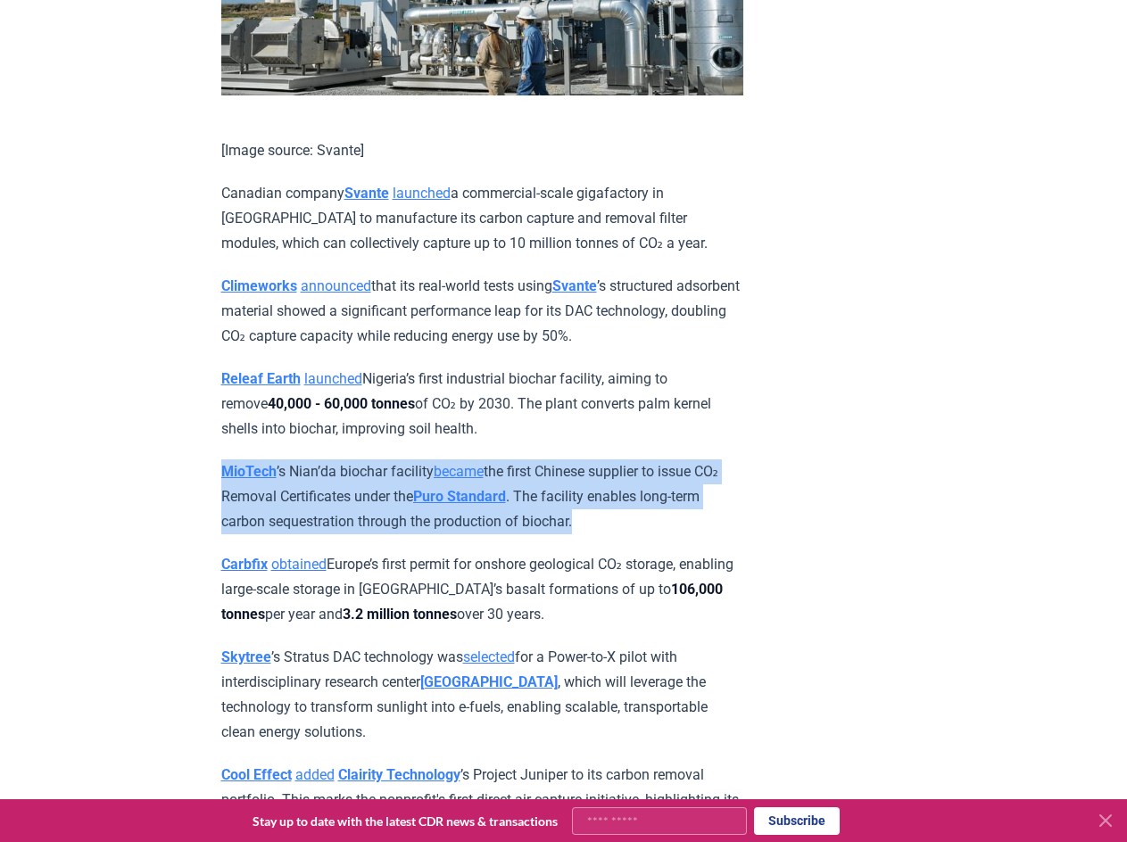
scroll to position [3410, 0]
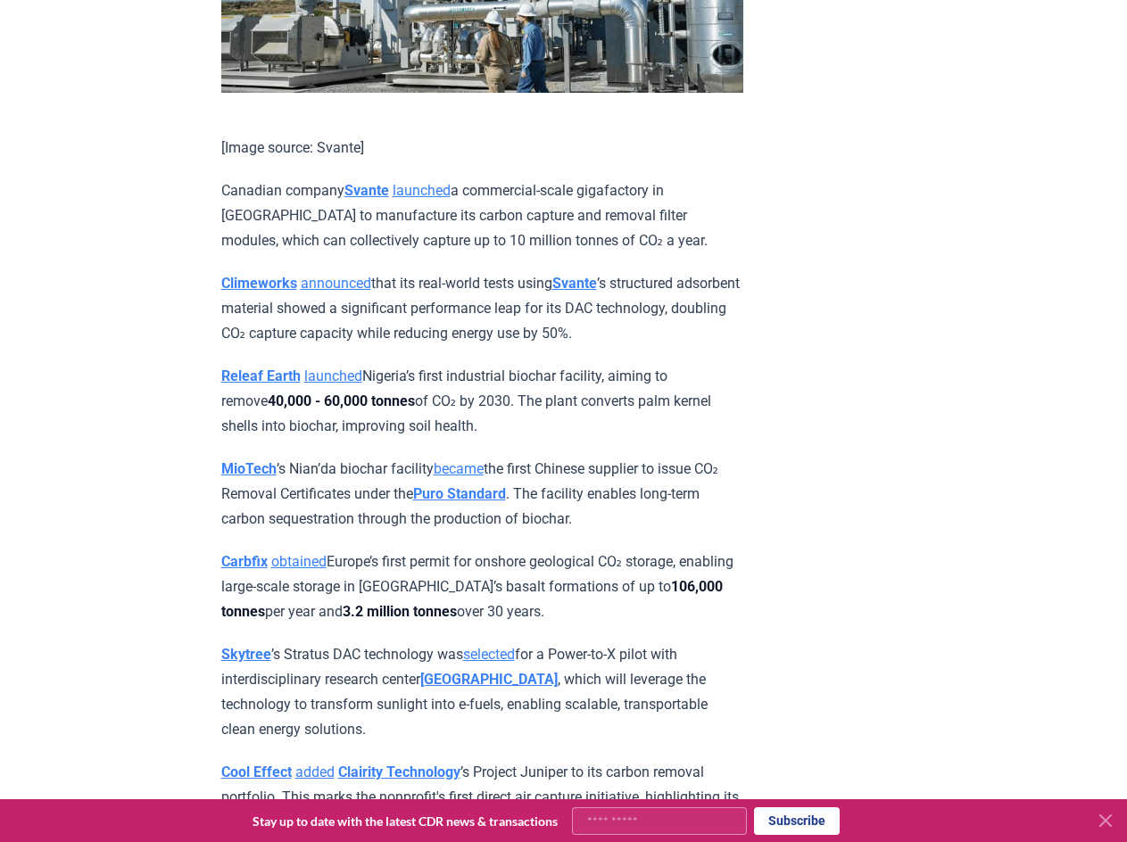
click at [420, 582] on p "Carbfix obtained Europe’s first permit for onshore geological CO₂ storage, enab…" at bounding box center [482, 586] width 522 height 75
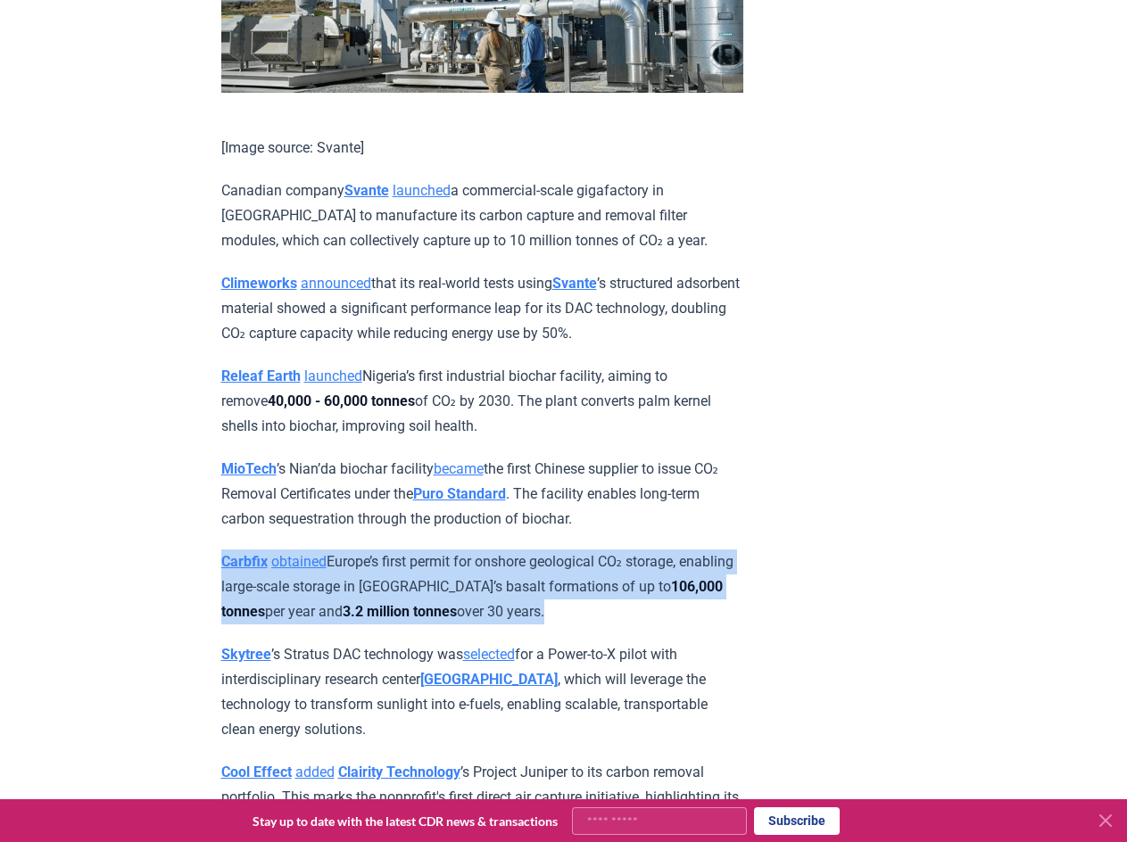
click at [420, 582] on p "Carbfix obtained Europe’s first permit for onshore geological CO₂ storage, enab…" at bounding box center [482, 586] width 522 height 75
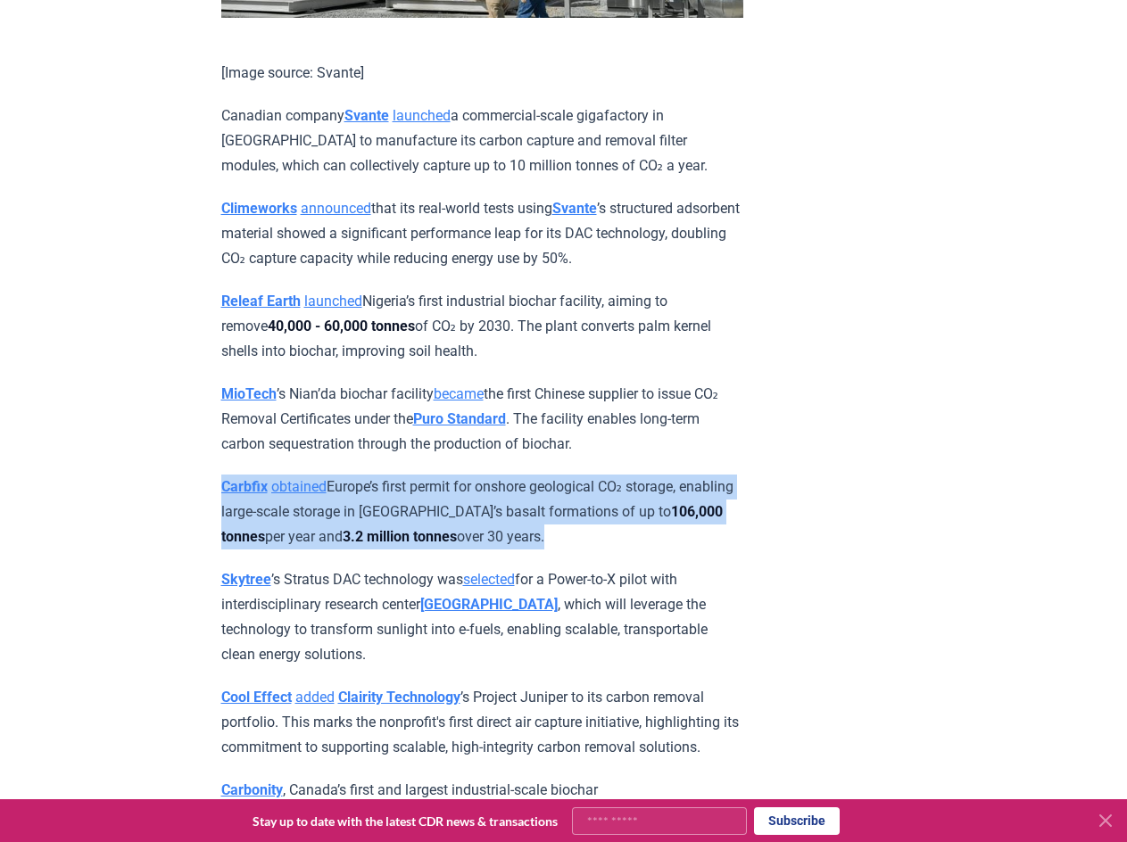
click at [324, 617] on p "Skytree ’s Stratus DAC technology was selected for a Power-to-X pilot with inte…" at bounding box center [482, 617] width 522 height 100
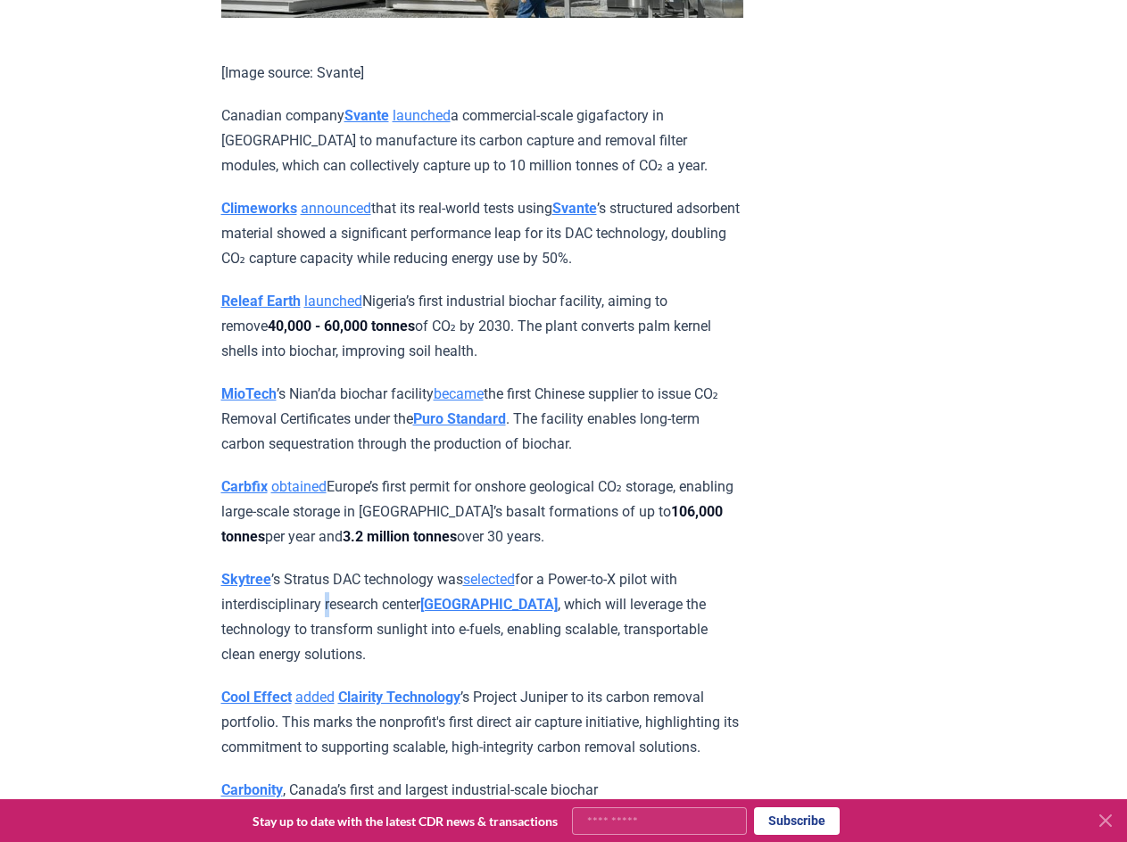
click at [324, 617] on p "Skytree ’s Stratus DAC technology was selected for a Power-to-X pilot with inte…" at bounding box center [482, 617] width 522 height 100
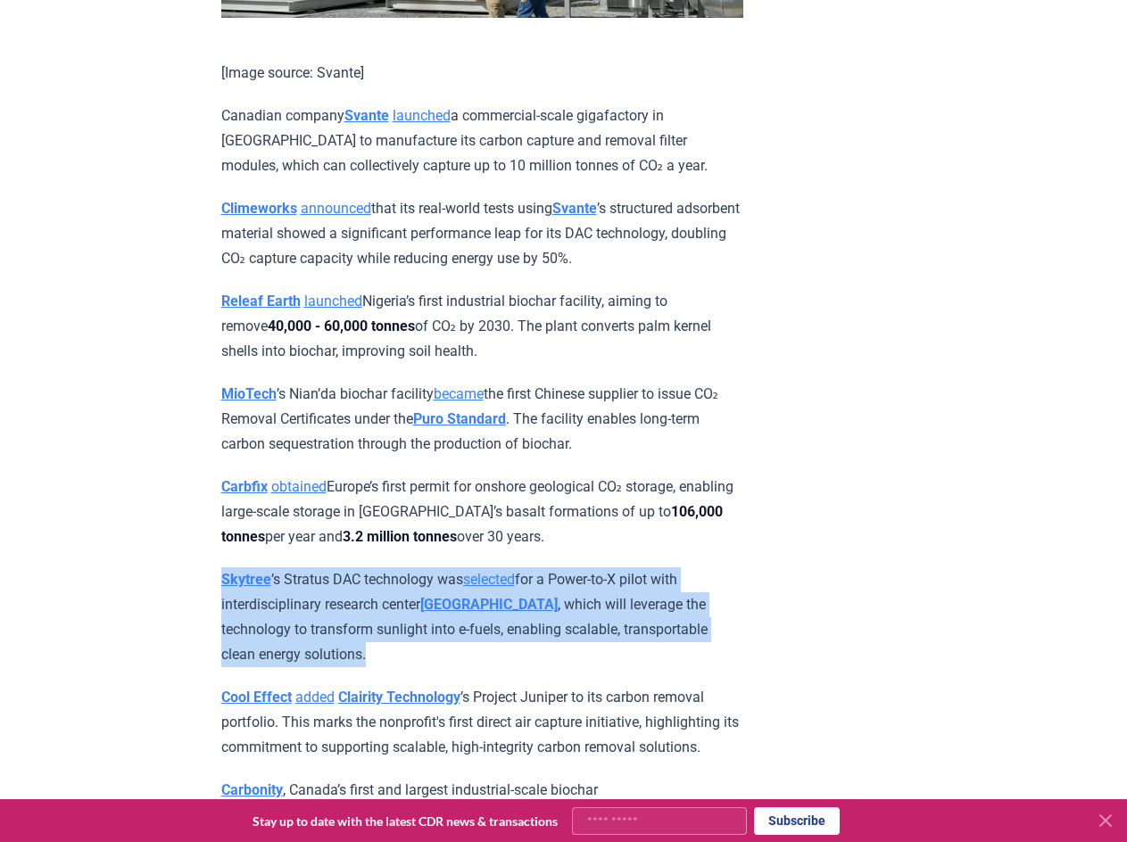
click at [324, 617] on p "Skytree ’s Stratus DAC technology was selected for a Power-to-X pilot with inte…" at bounding box center [482, 617] width 522 height 100
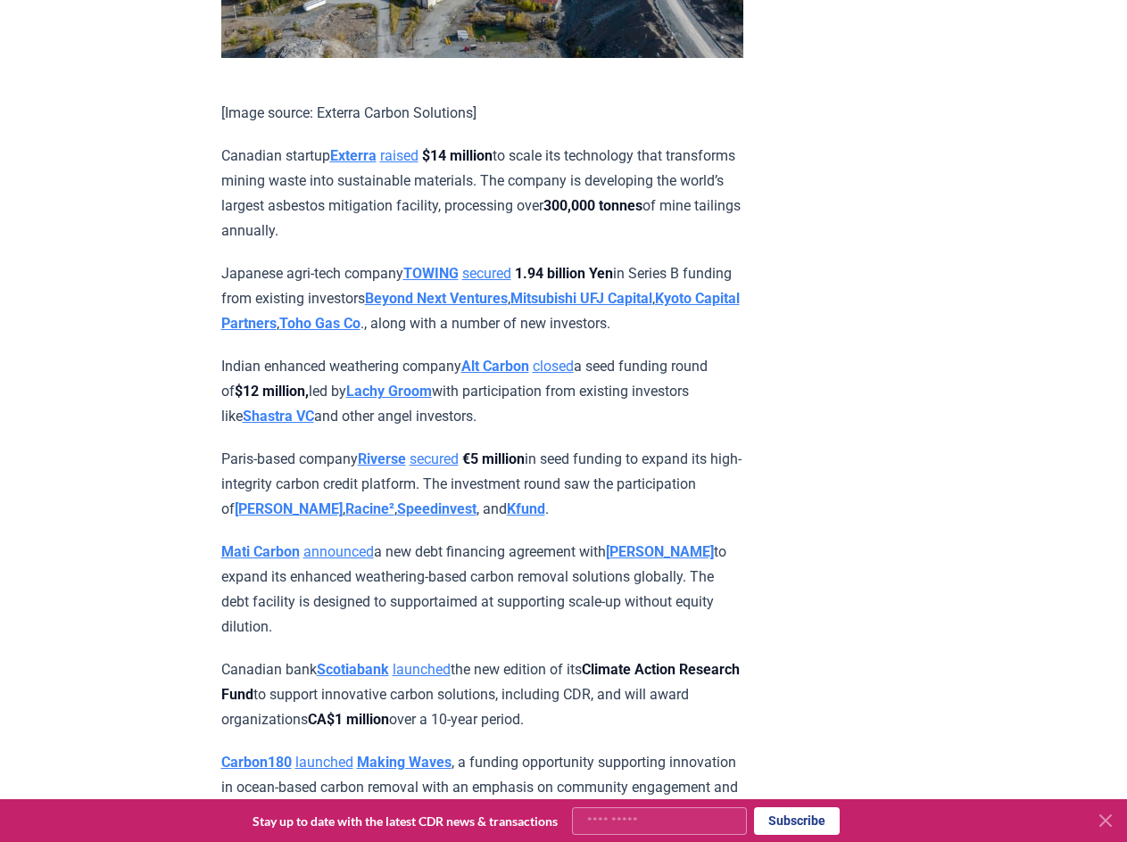
scroll to position [4970, 0]
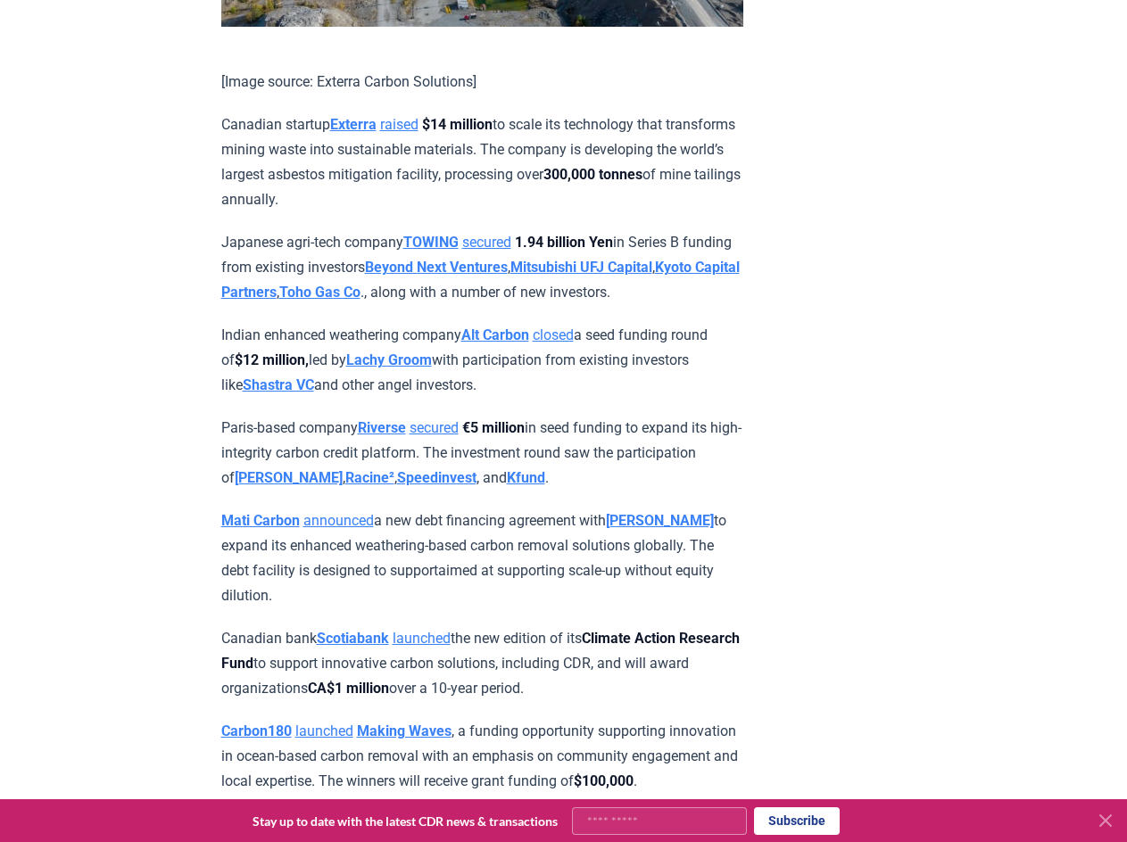
click at [525, 169] on p "Canadian startup Exterra raised $14 million to scale its technology that transf…" at bounding box center [482, 162] width 522 height 100
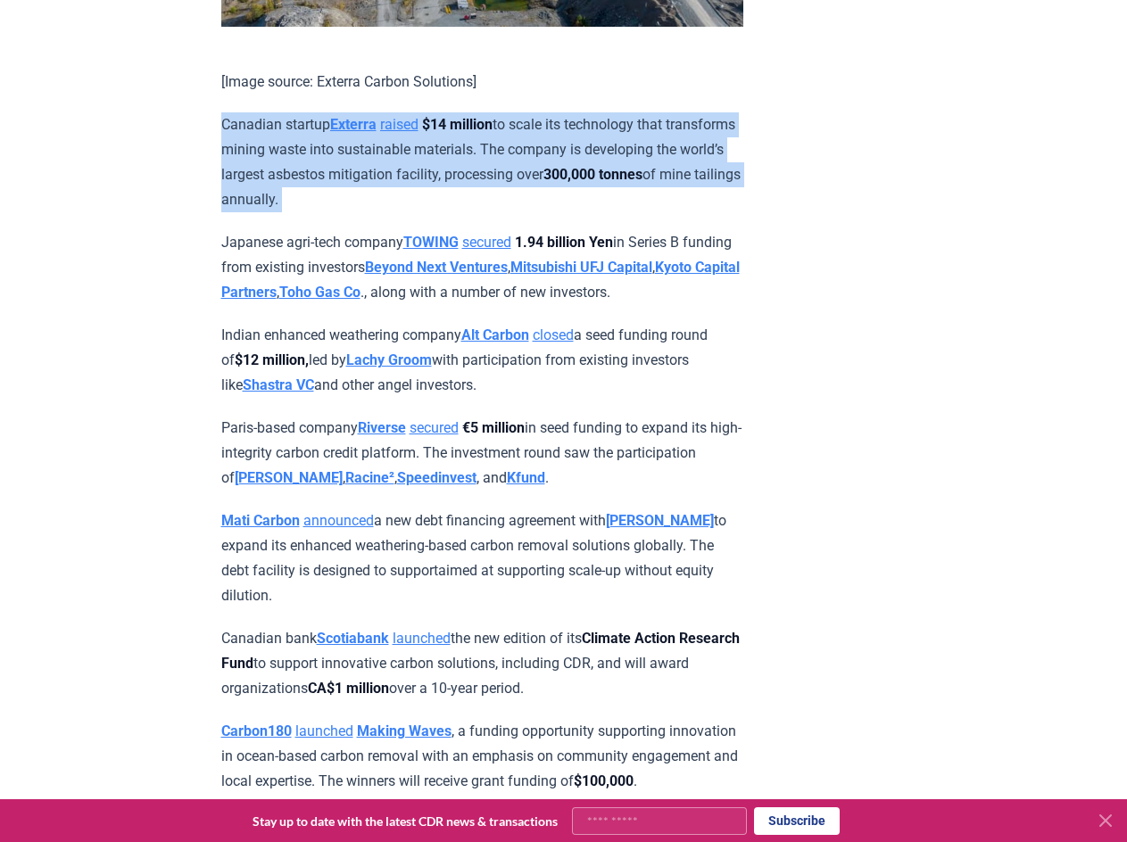
click at [525, 169] on p "Canadian startup Exterra raised $14 million to scale its technology that transf…" at bounding box center [482, 162] width 522 height 100
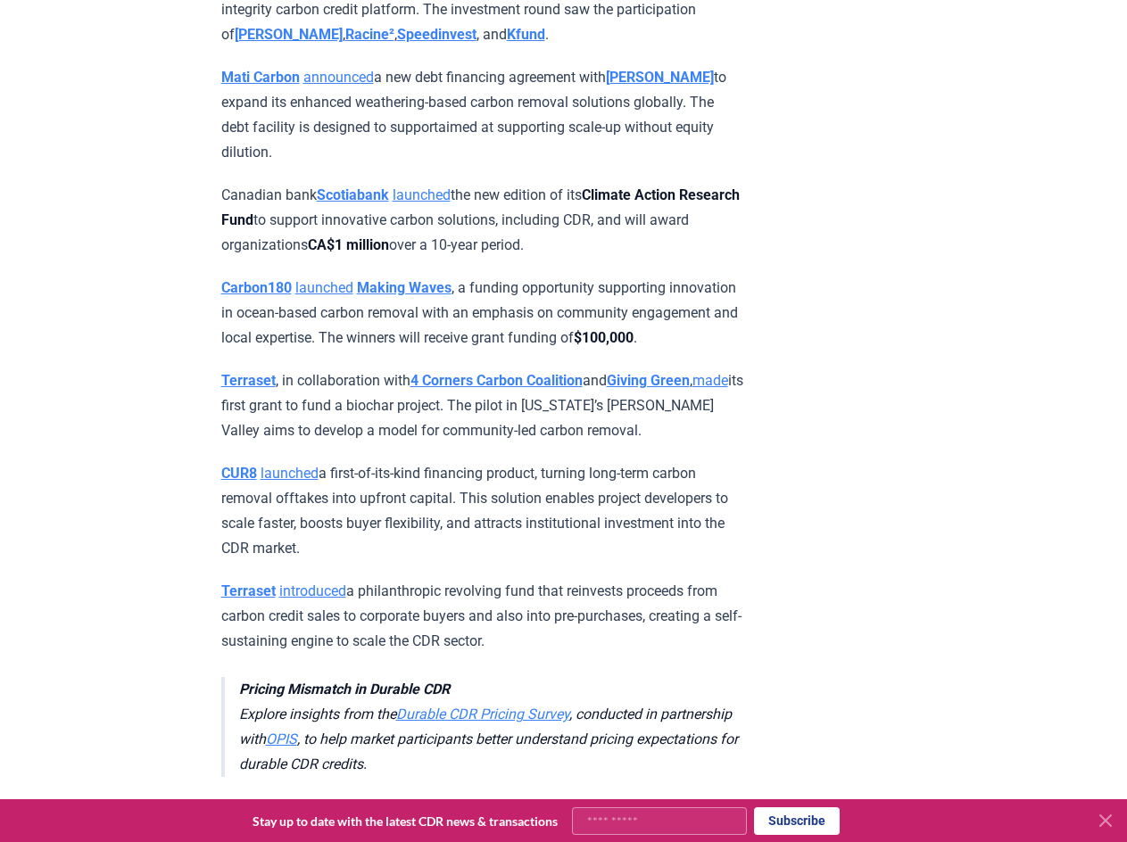
scroll to position [5574, 0]
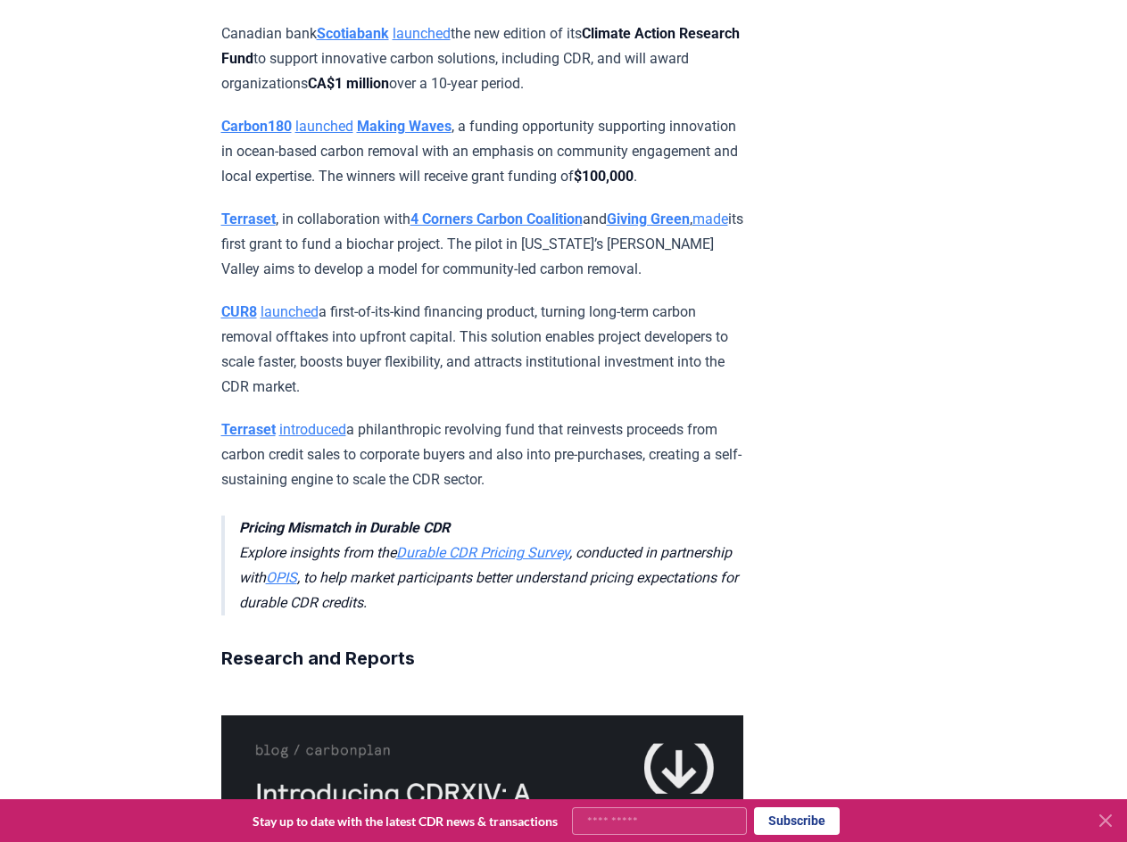
click at [443, 400] on p "CUR8 launched a first-of-its-kind financing product, turning long-term carbon r…" at bounding box center [482, 350] width 522 height 100
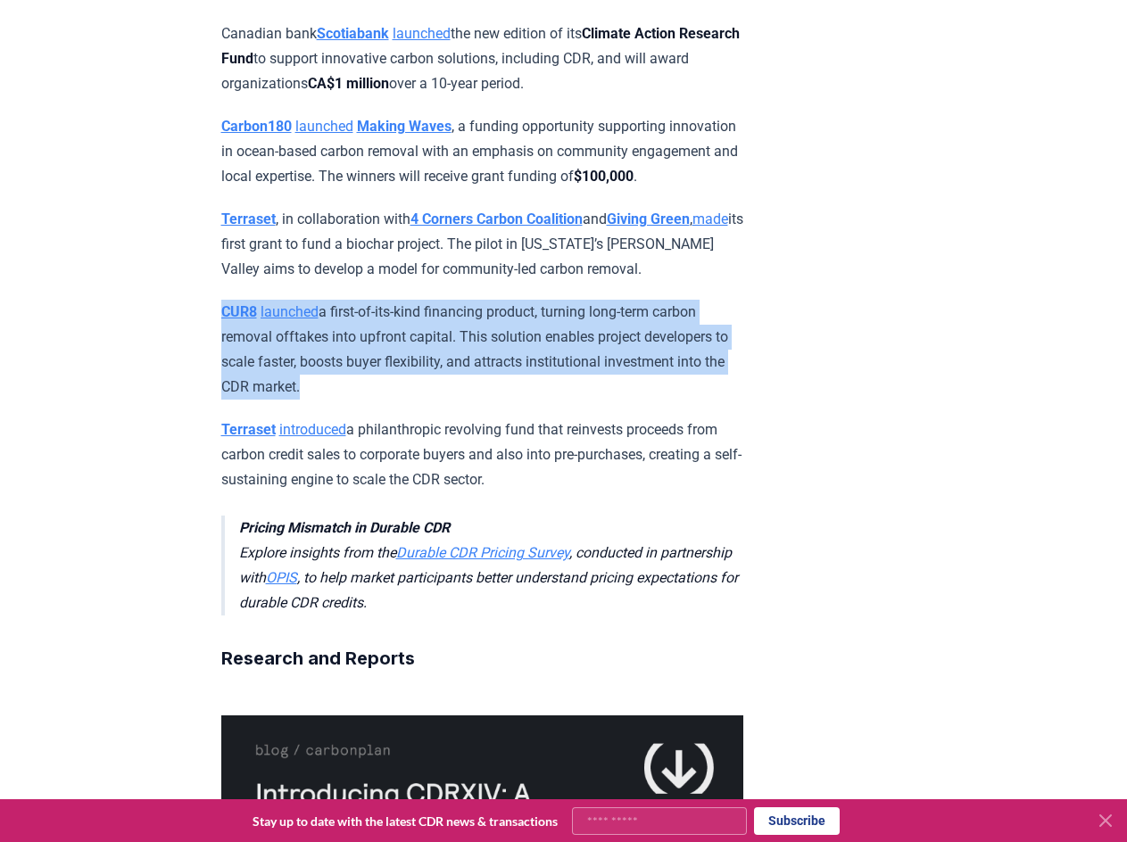
click at [443, 400] on p "CUR8 launched a first-of-its-kind financing product, turning long-term carbon r…" at bounding box center [482, 350] width 522 height 100
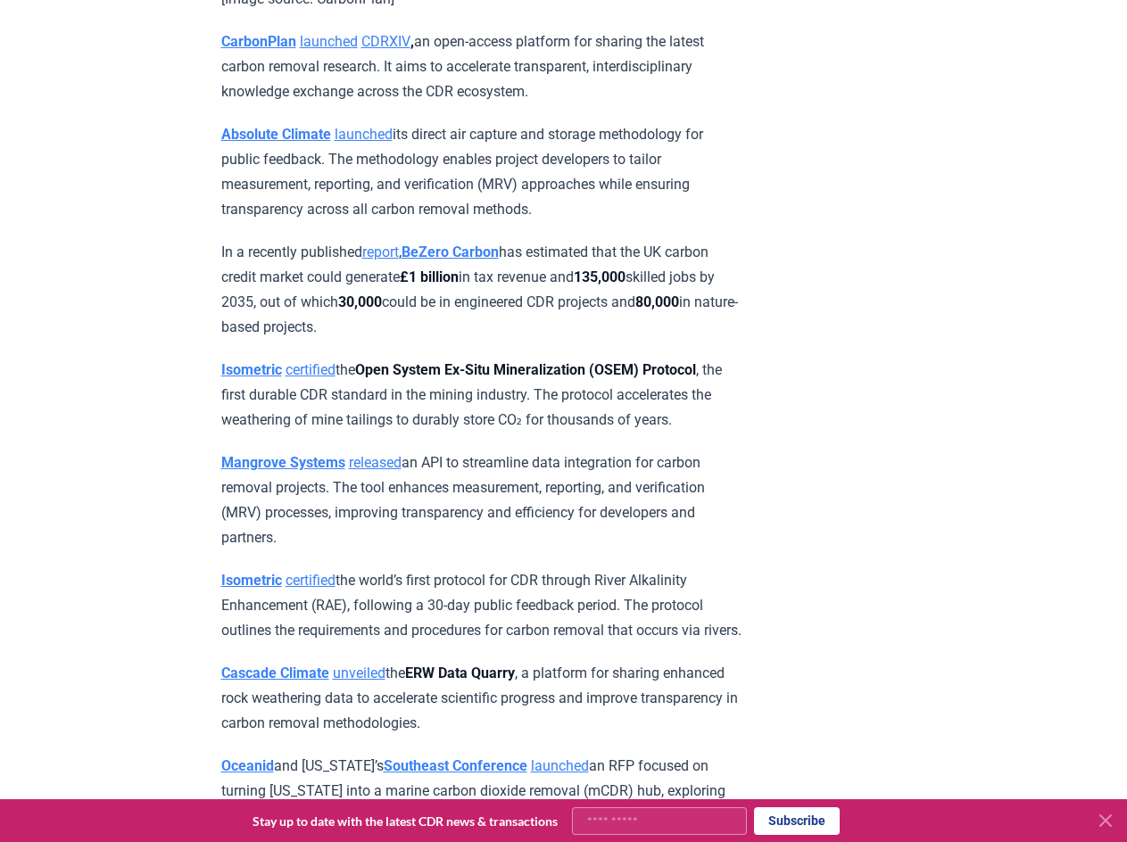
scroll to position [6622, 0]
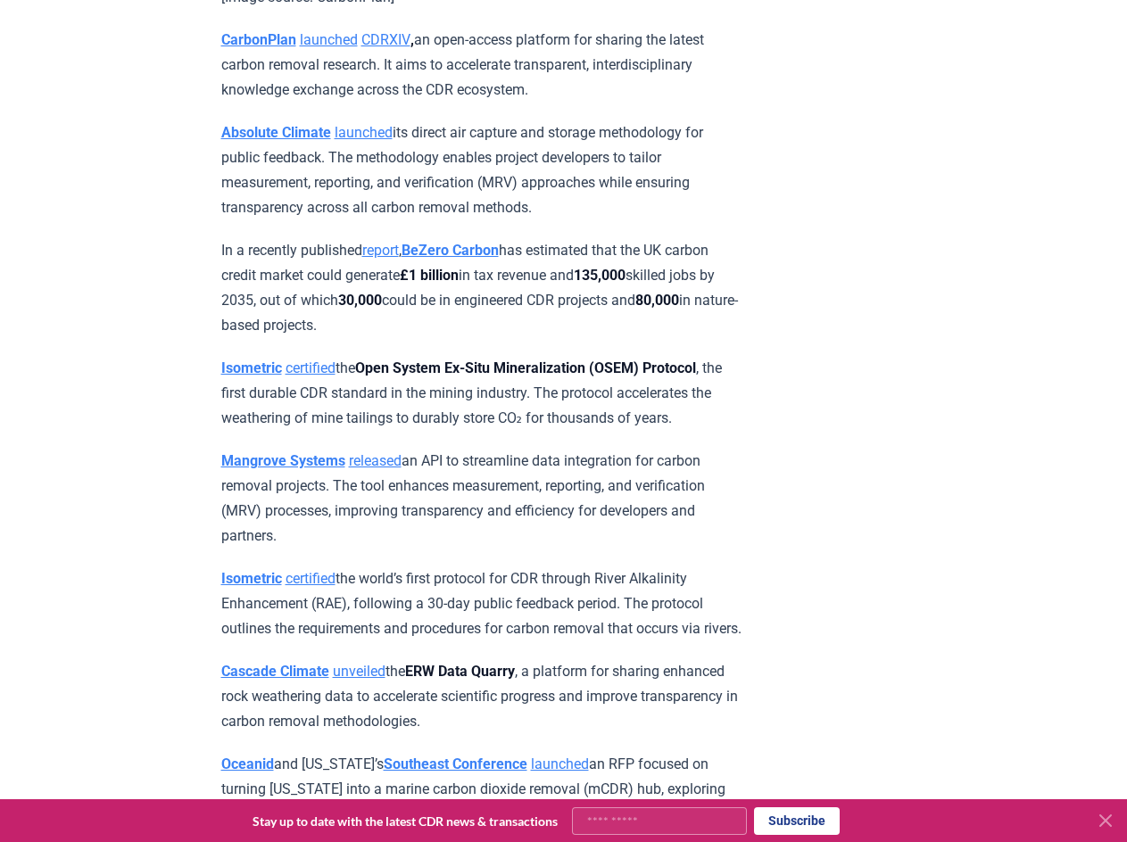
click at [447, 431] on p "Isometric certified the Open System Ex-Situ Mineralization (OSEM) Protocol , th…" at bounding box center [482, 393] width 522 height 75
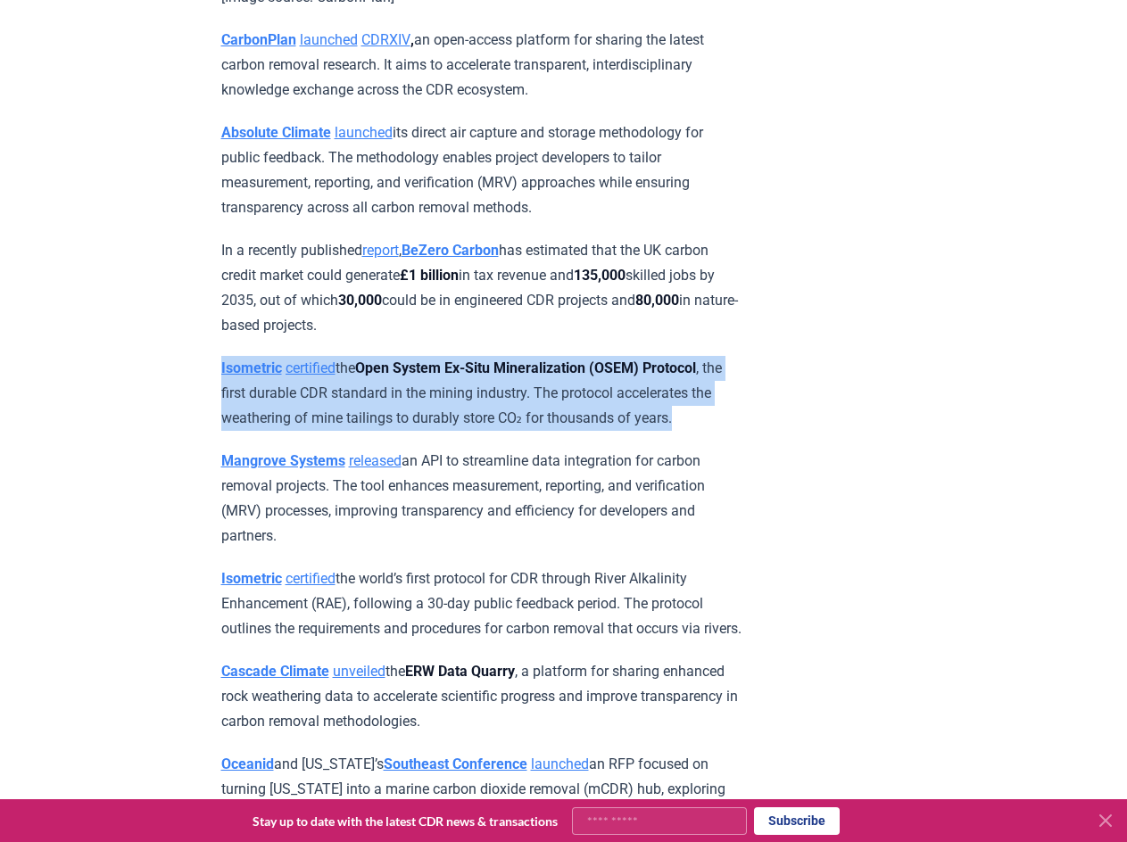
click at [447, 431] on p "Isometric certified the Open System Ex-Situ Mineralization (OSEM) Protocol , th…" at bounding box center [482, 393] width 522 height 75
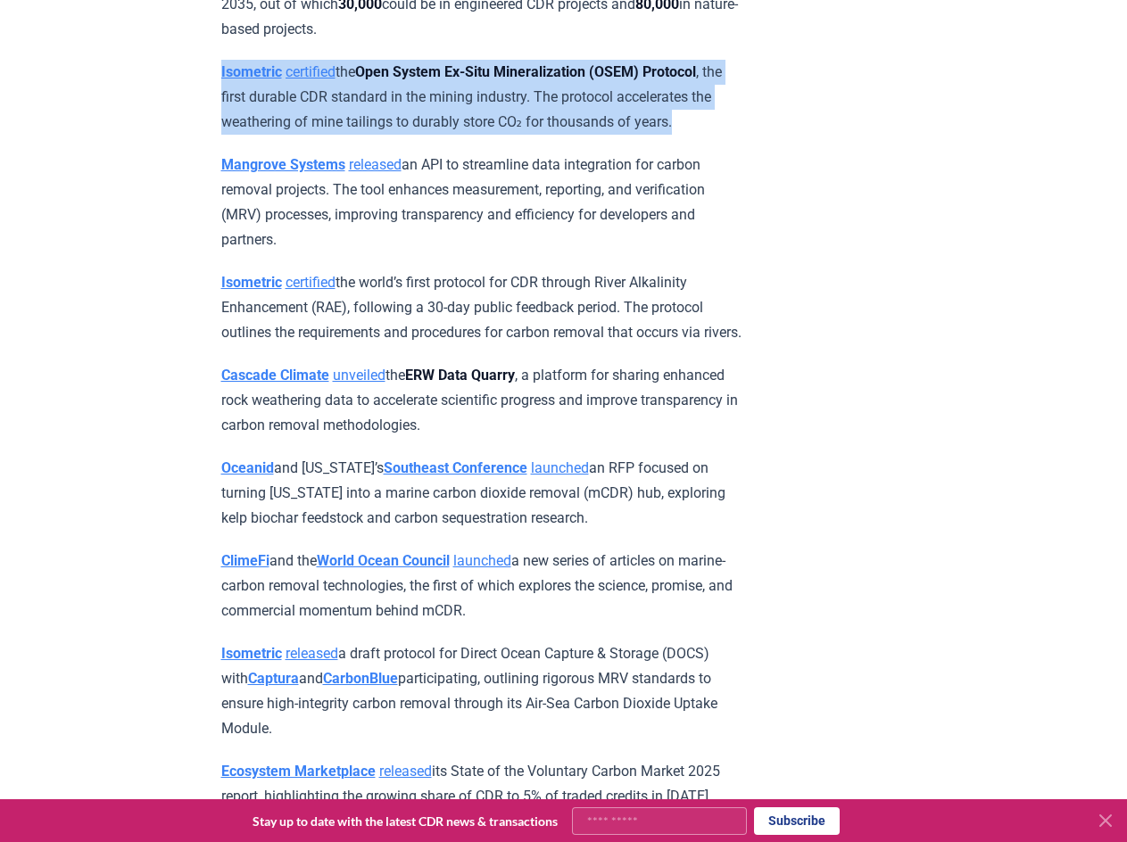
scroll to position [6919, 0]
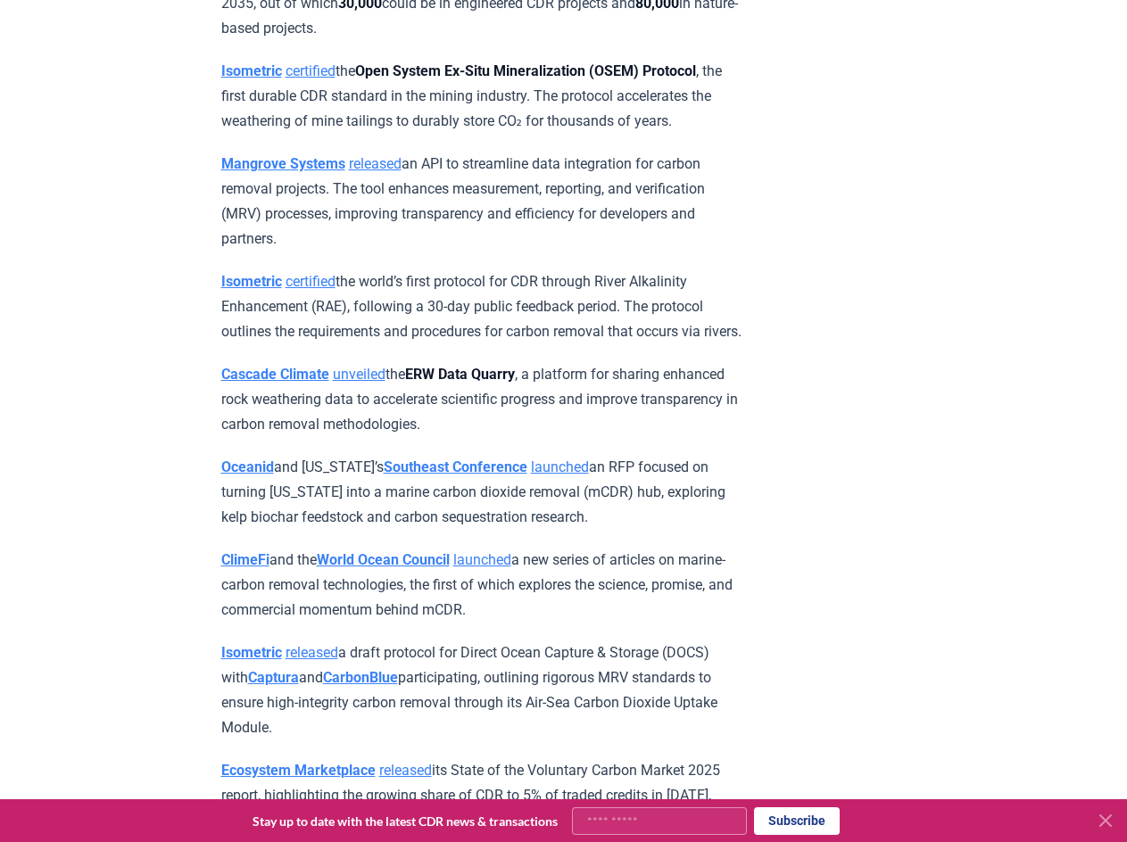
click at [461, 344] on p "Isometric certified the world’s first protocol for CDR through River Alkalinity…" at bounding box center [482, 306] width 522 height 75
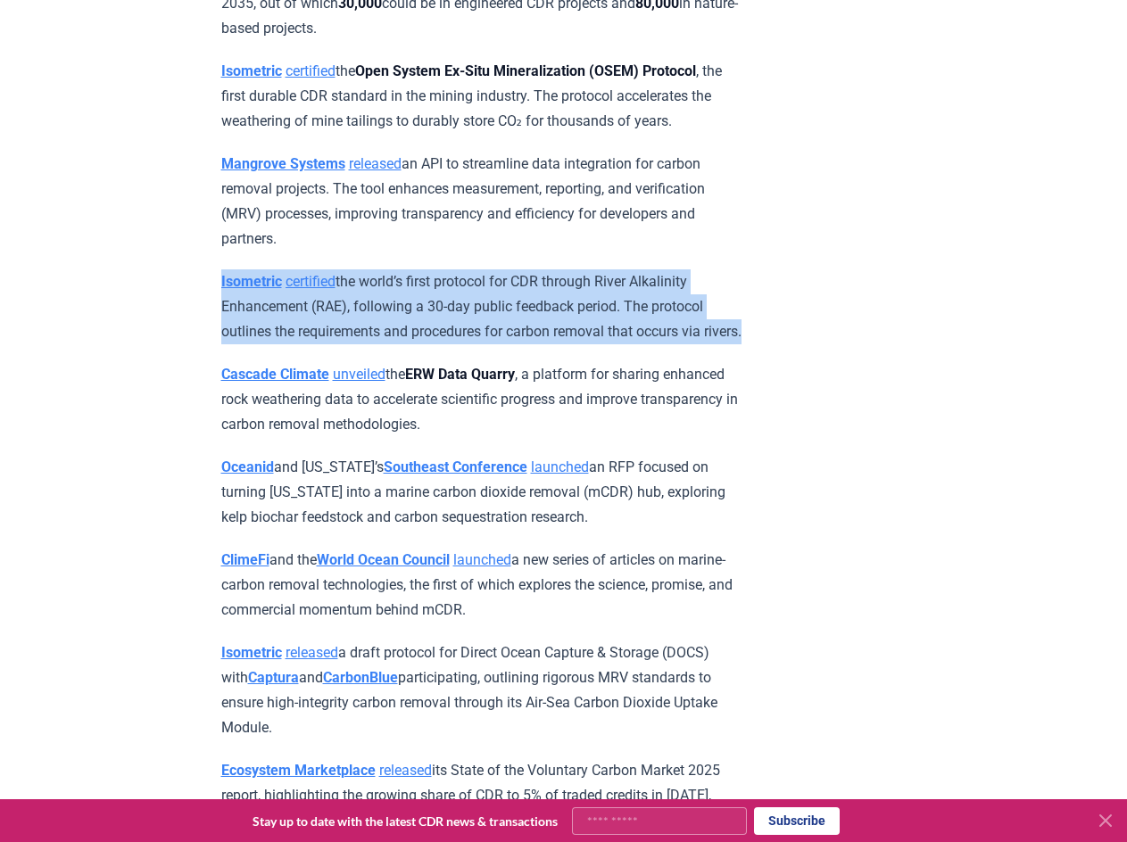
click at [461, 344] on p "Isometric certified the world’s first protocol for CDR through River Alkalinity…" at bounding box center [482, 306] width 522 height 75
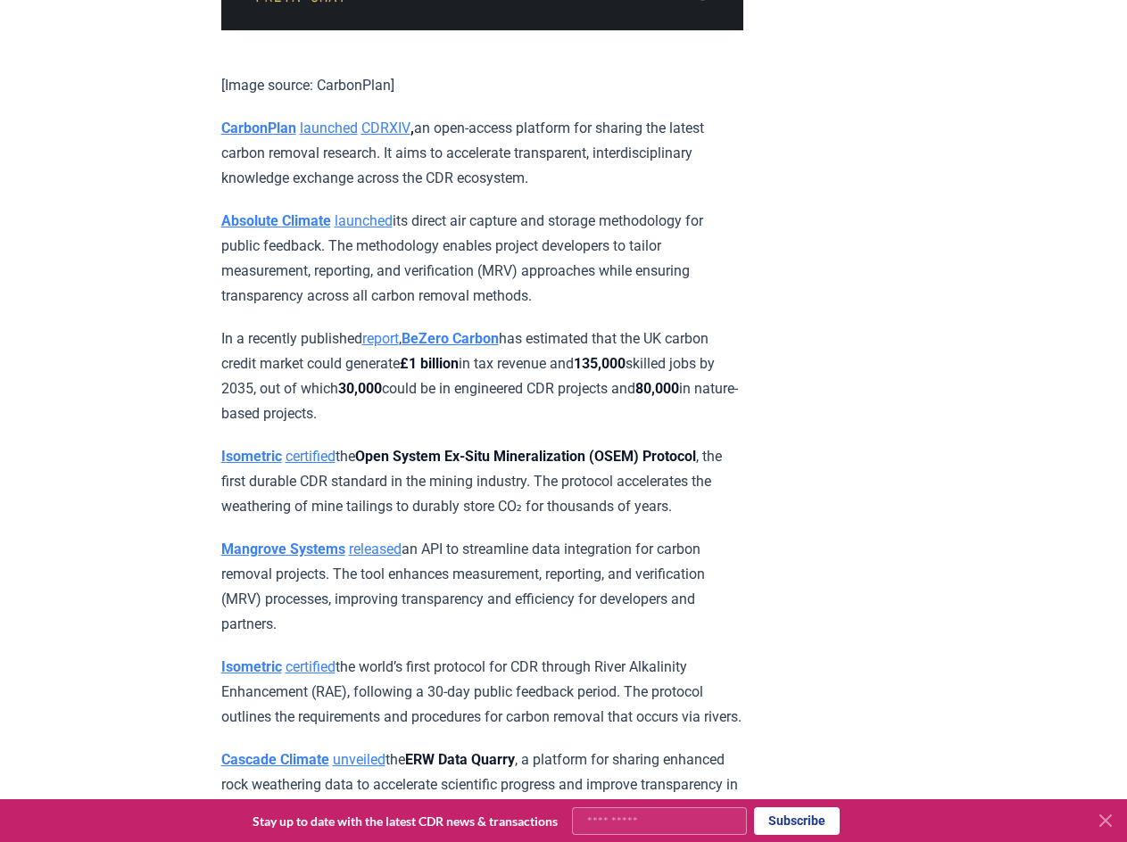
scroll to position [6491, 0]
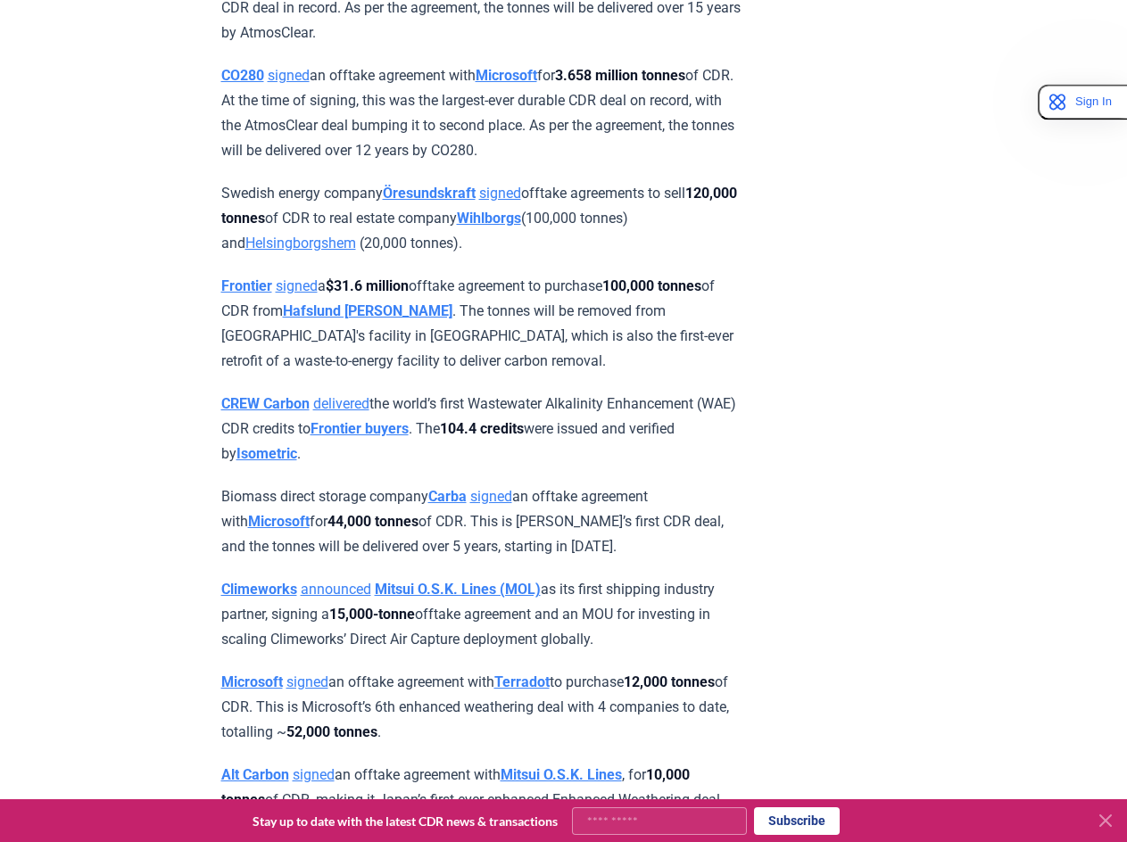
scroll to position [1715, 0]
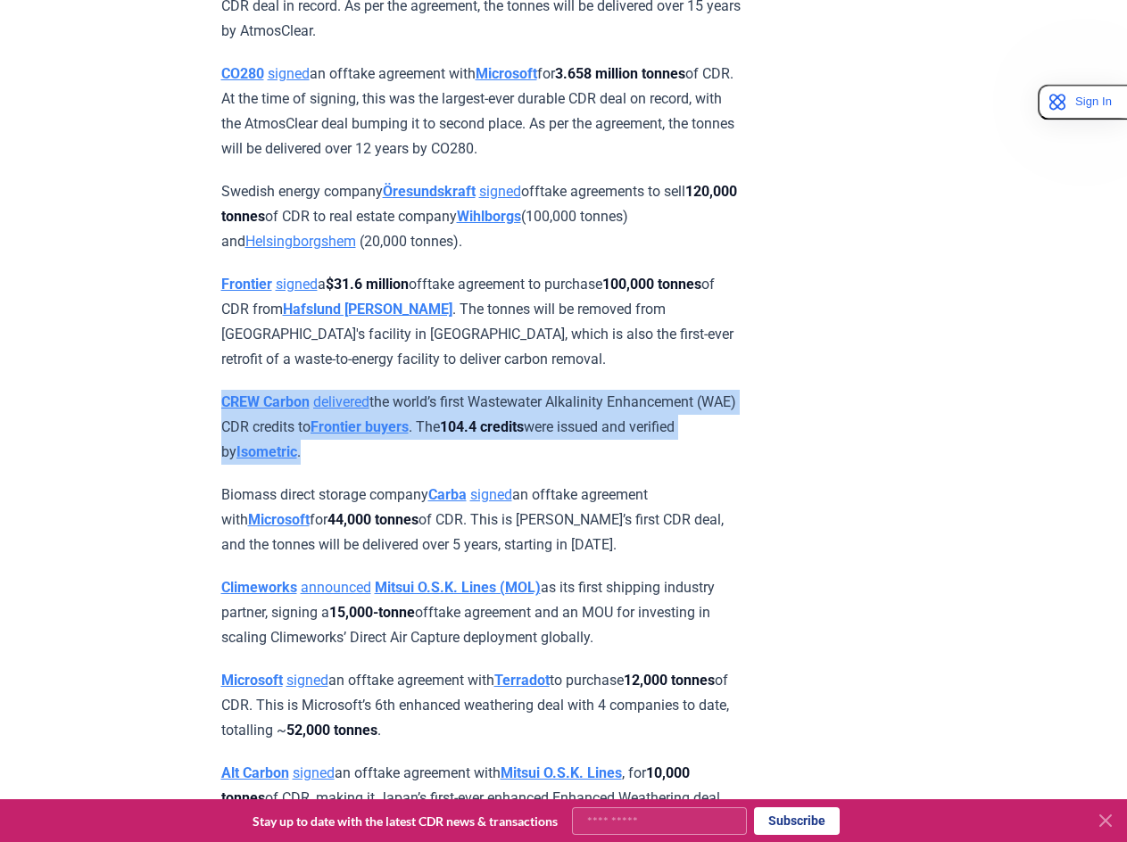
drag, startPoint x: 380, startPoint y: 456, endPoint x: 201, endPoint y: 393, distance: 189.9
copy p "CREW Carbon delivered the world’s first Wastewater Alkalinity Enhancement (WAE)…"
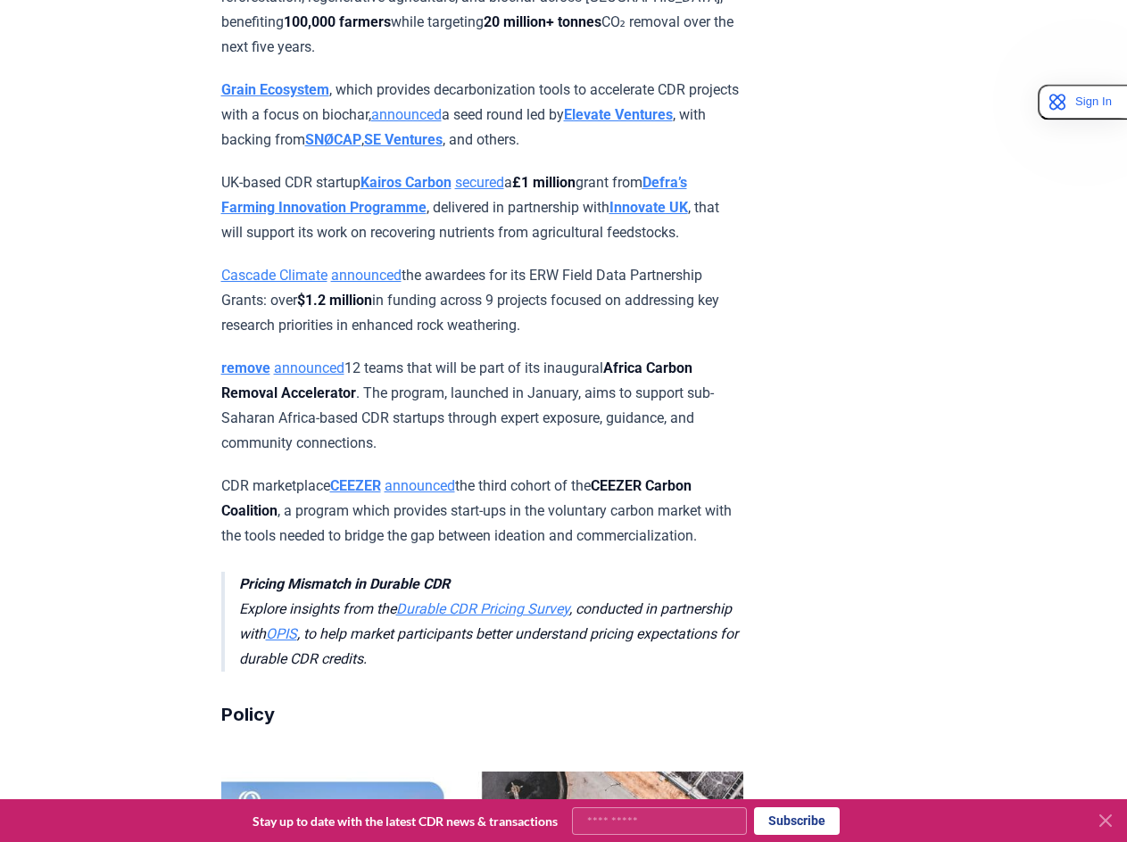
scroll to position [6445, 0]
